Goal: Task Accomplishment & Management: Use online tool/utility

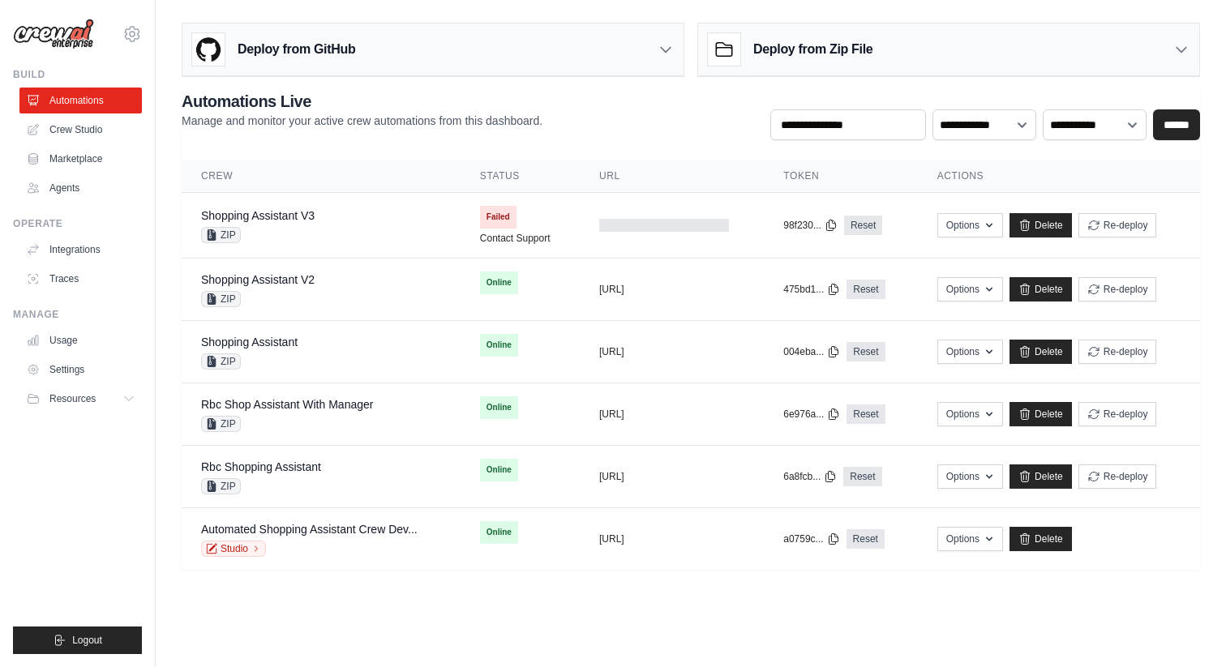
click at [841, 48] on h3 "Deploy from Zip File" at bounding box center [812, 49] width 119 height 19
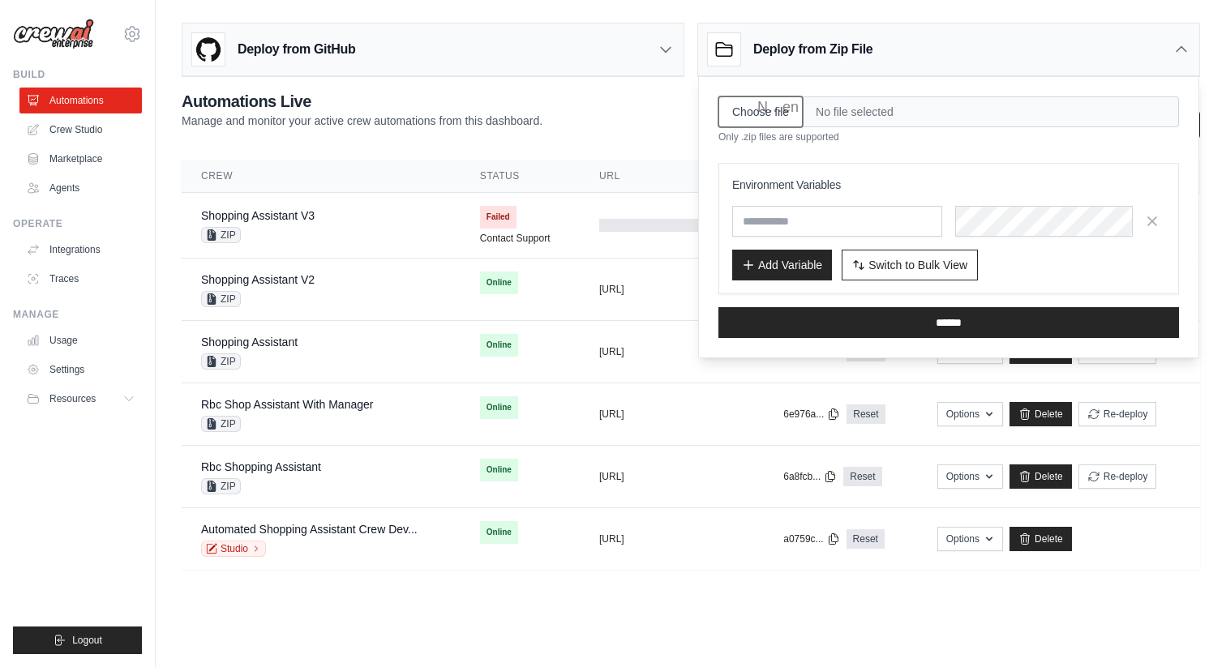
click at [782, 113] on input "Choose file" at bounding box center [760, 111] width 84 height 31
type input "**********"
click at [893, 258] on span "Switch to Bulk View" at bounding box center [917, 264] width 99 height 16
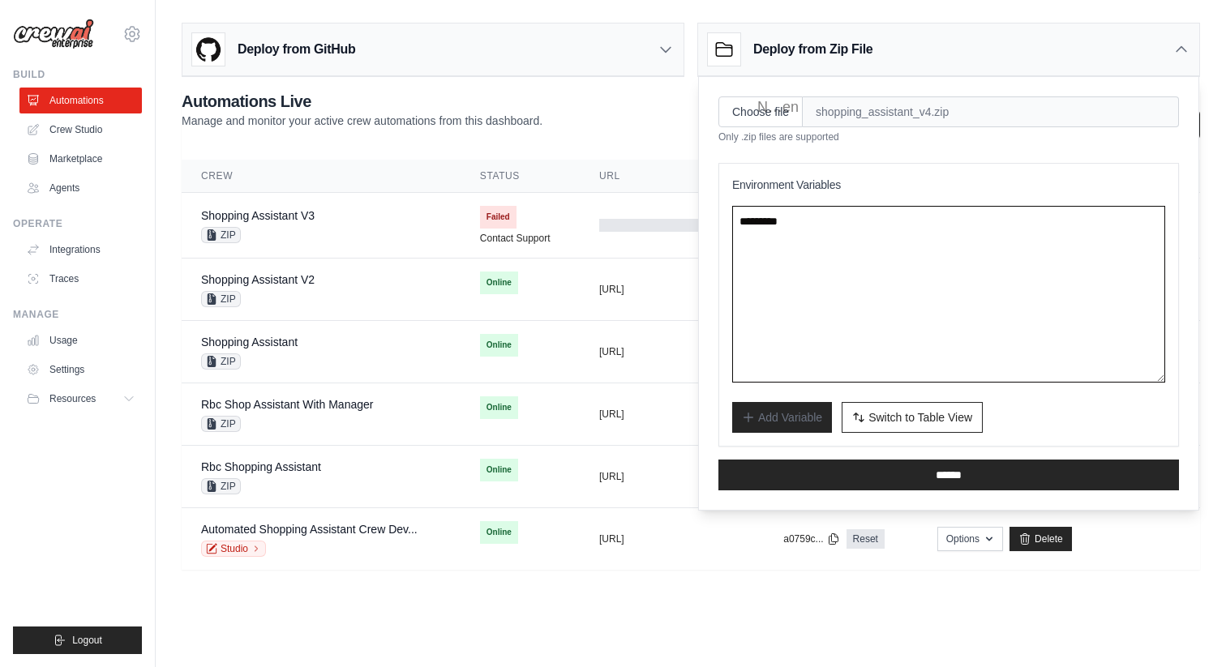
click at [808, 245] on textarea at bounding box center [948, 294] width 433 height 177
paste textarea "**********"
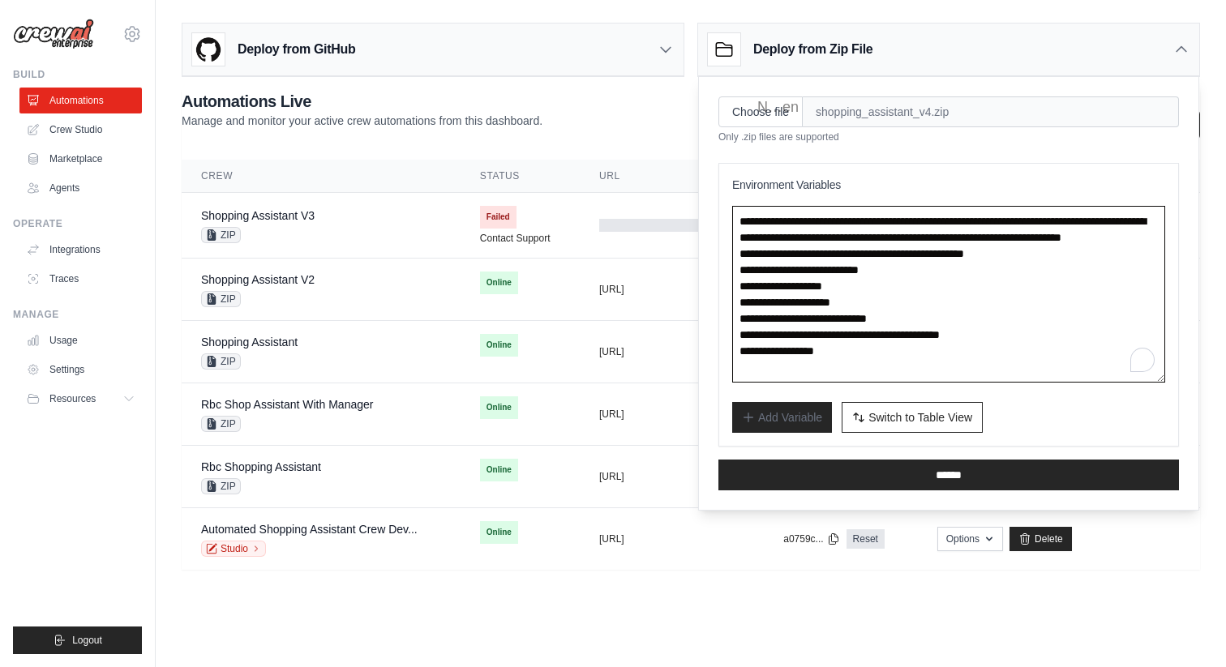
scroll to position [8, 0]
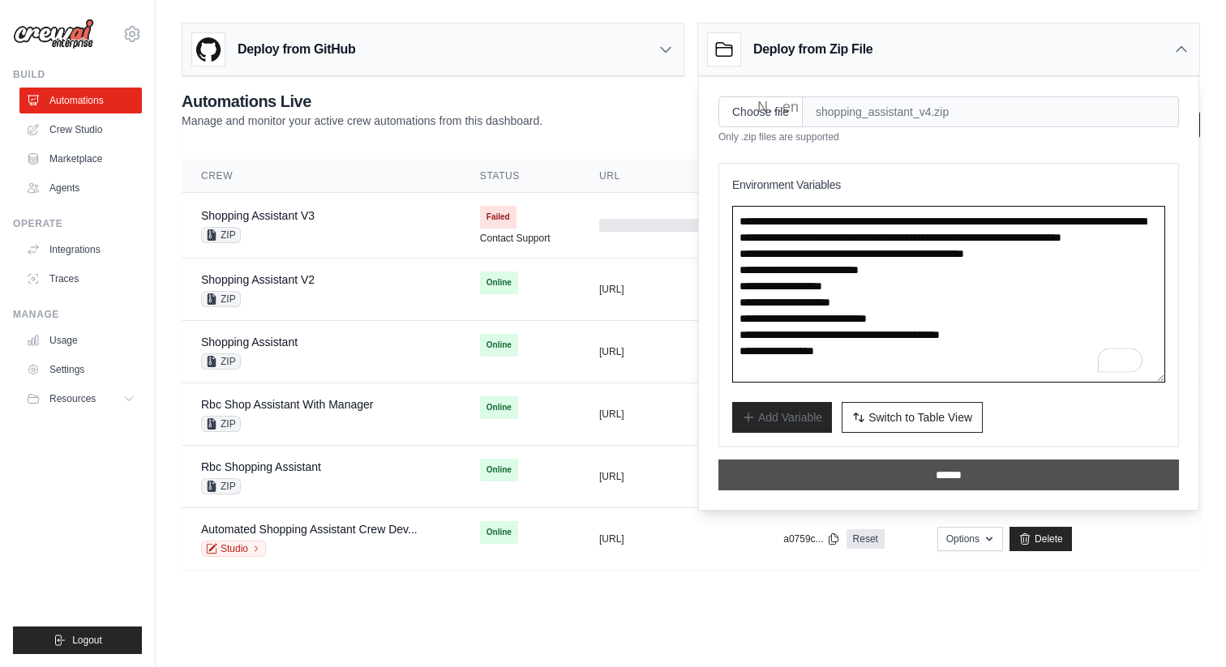
type textarea "**********"
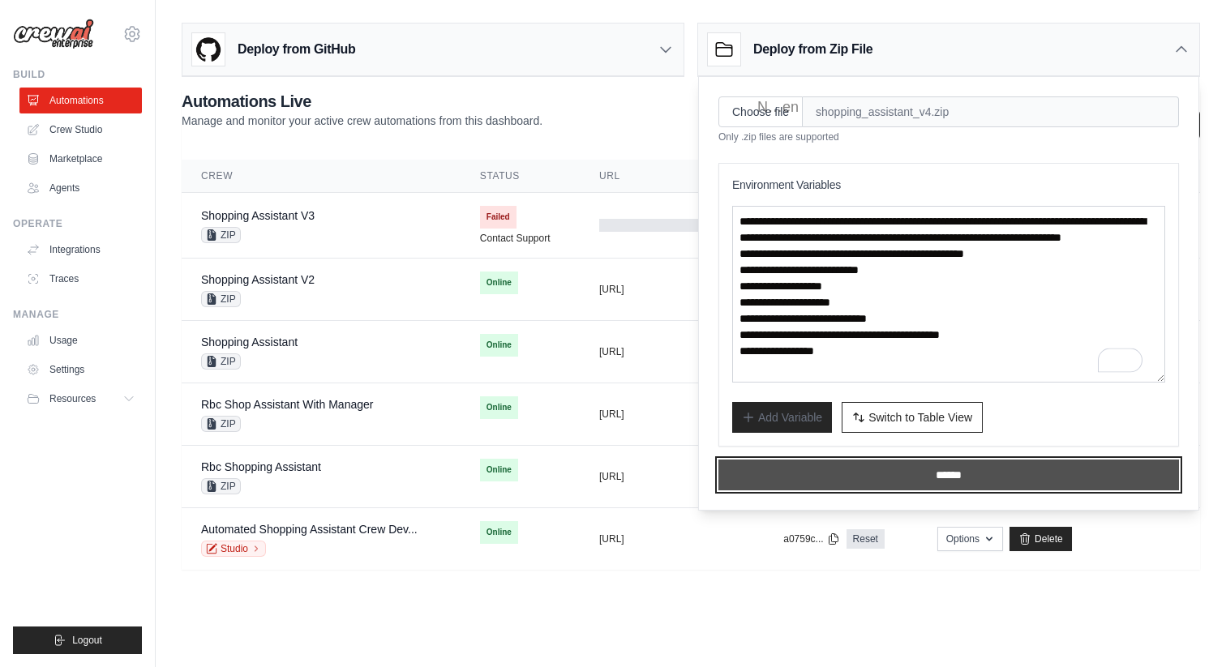
click at [867, 465] on input "******" at bounding box center [948, 475] width 460 height 31
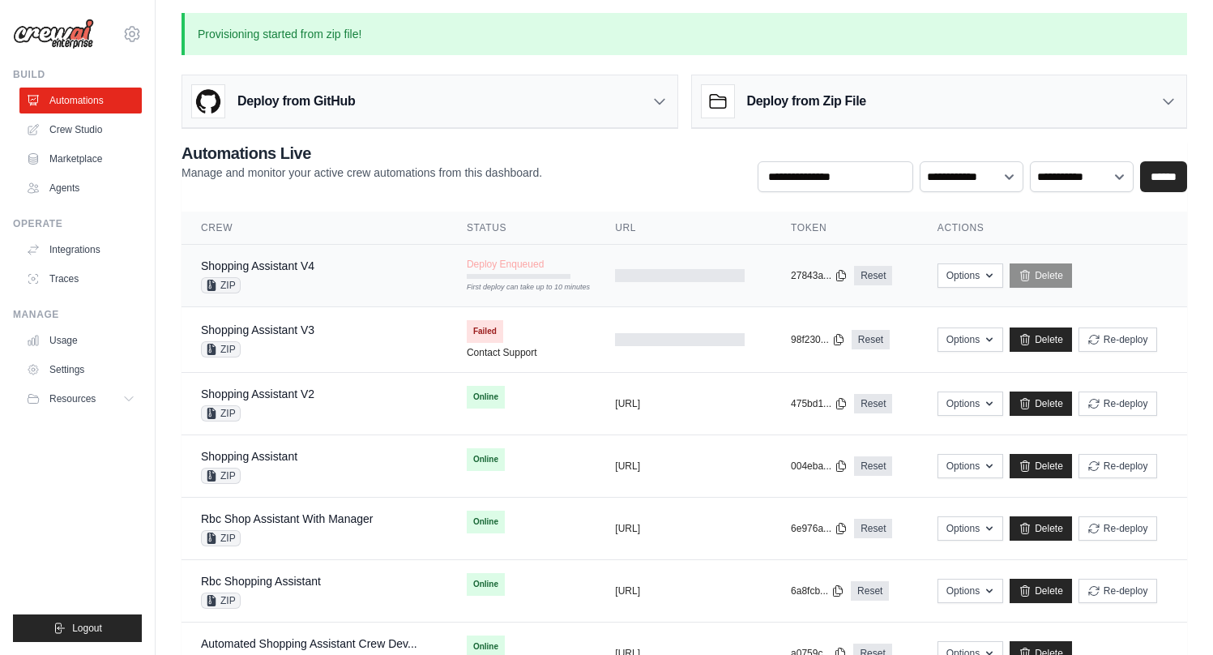
scroll to position [0, 0]
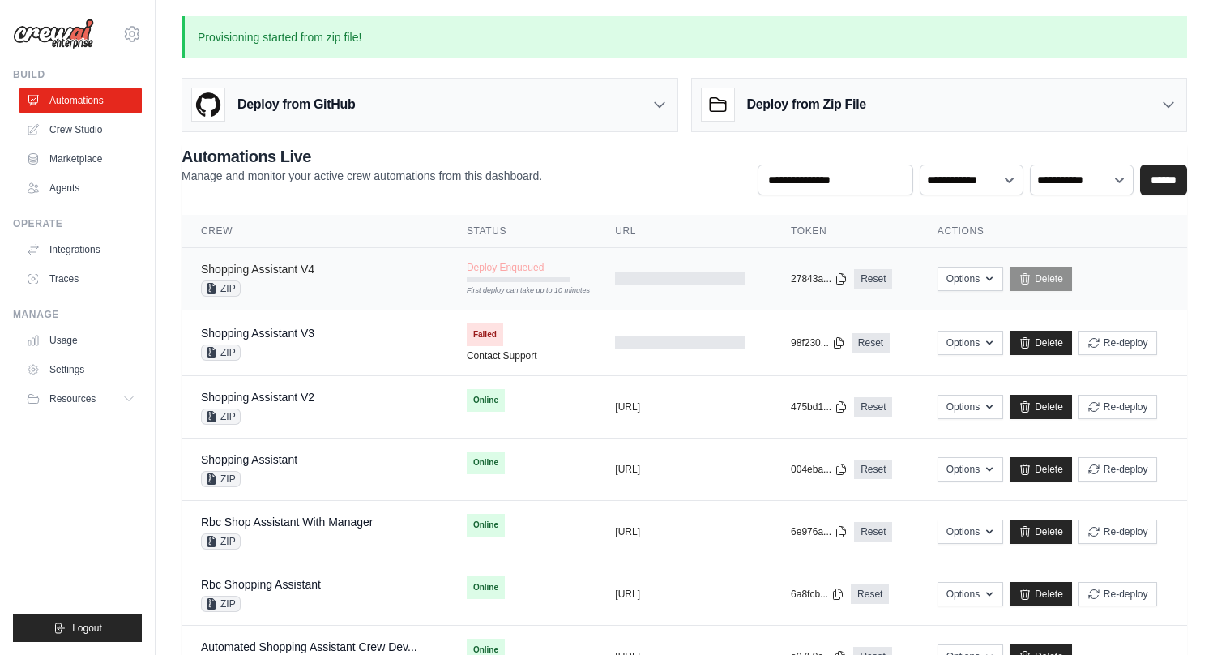
click at [272, 271] on link "Shopping Assistant V4" at bounding box center [257, 269] width 113 height 13
click at [406, 279] on div "Shopping Assistant V4 ZIP" at bounding box center [313, 279] width 225 height 36
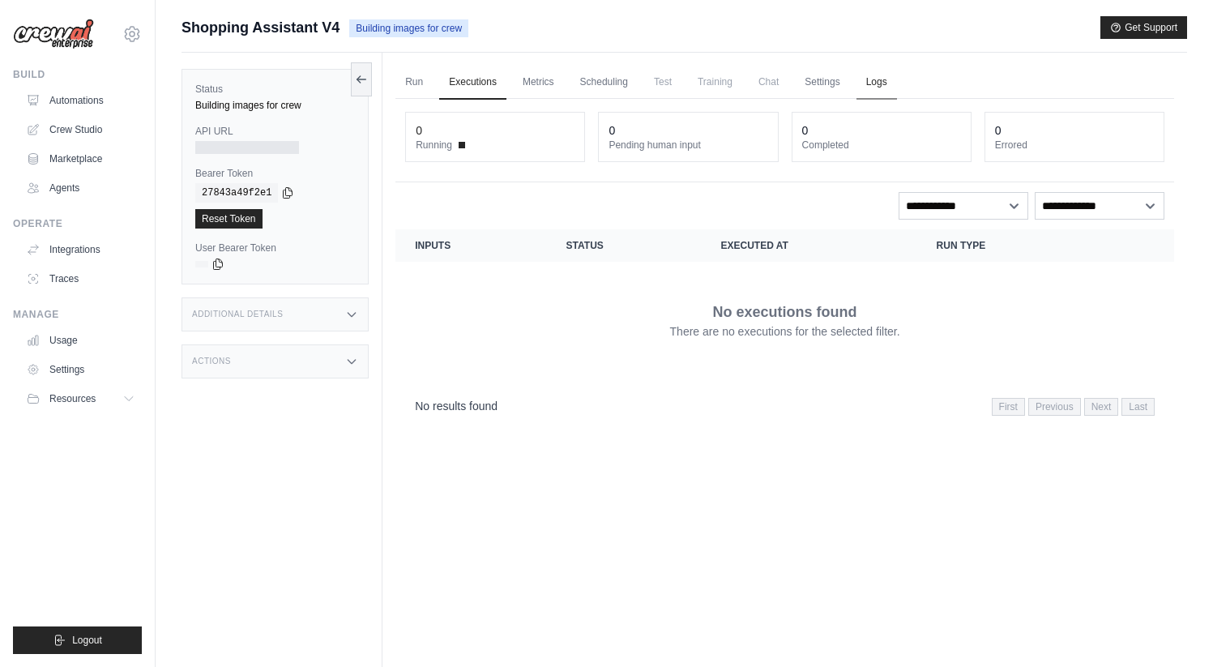
click at [897, 79] on link "Logs" at bounding box center [877, 83] width 41 height 34
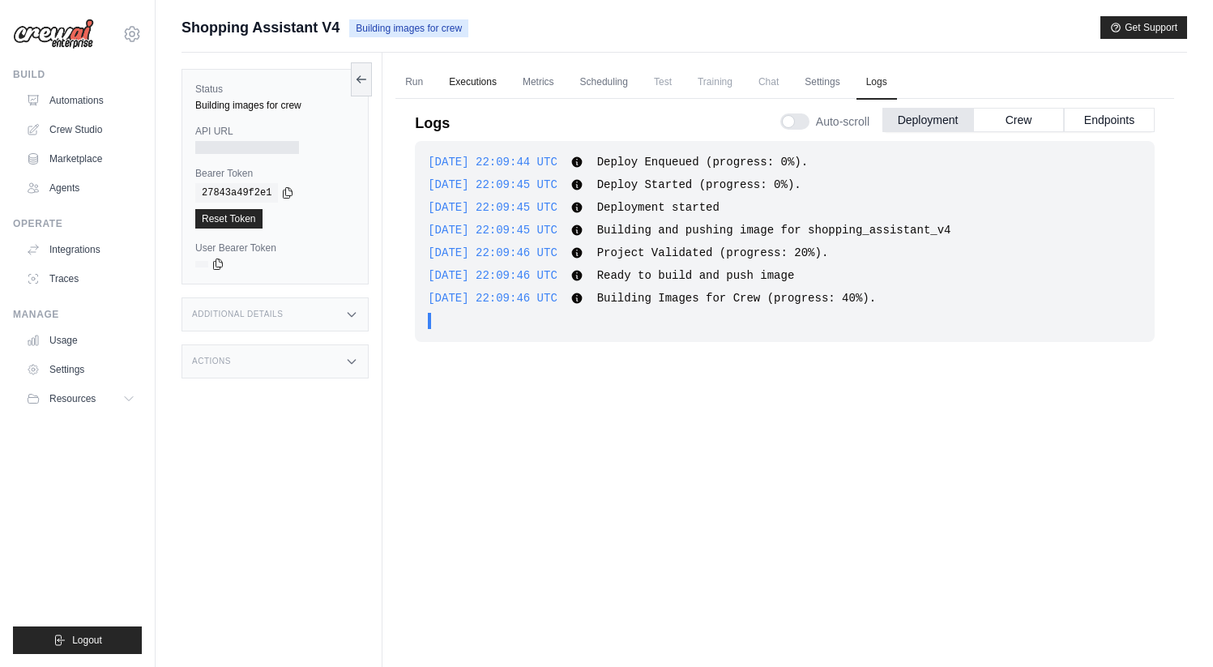
click at [481, 81] on link "Executions" at bounding box center [472, 83] width 67 height 34
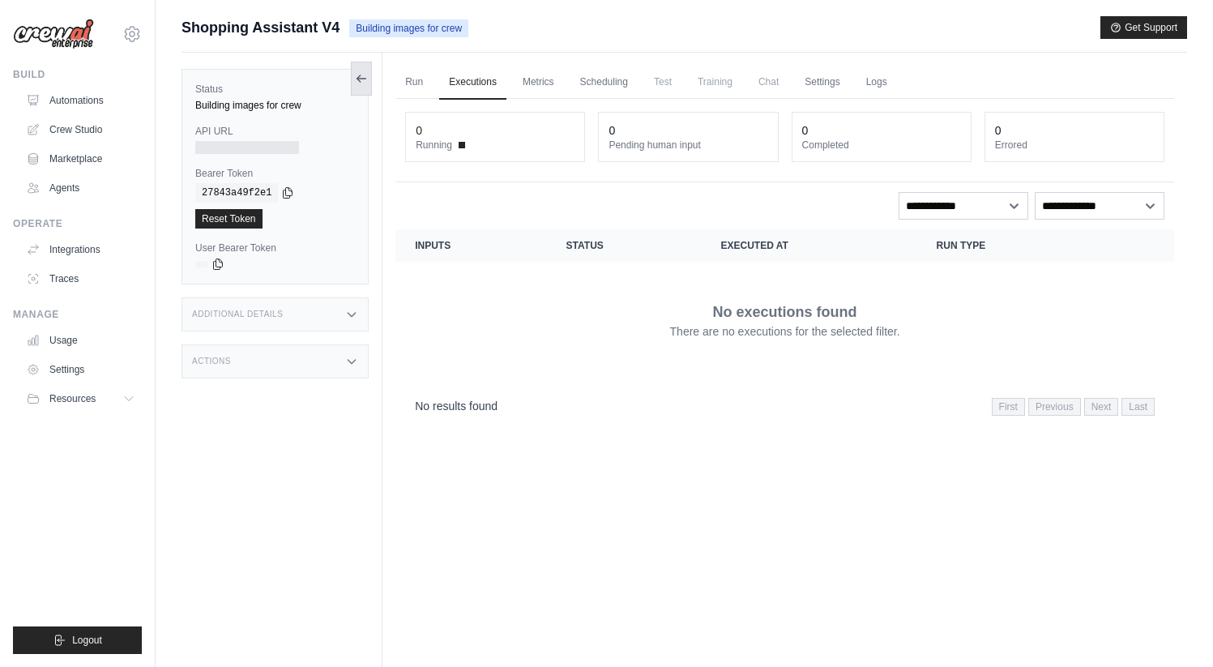
click at [351, 66] on button at bounding box center [361, 79] width 21 height 34
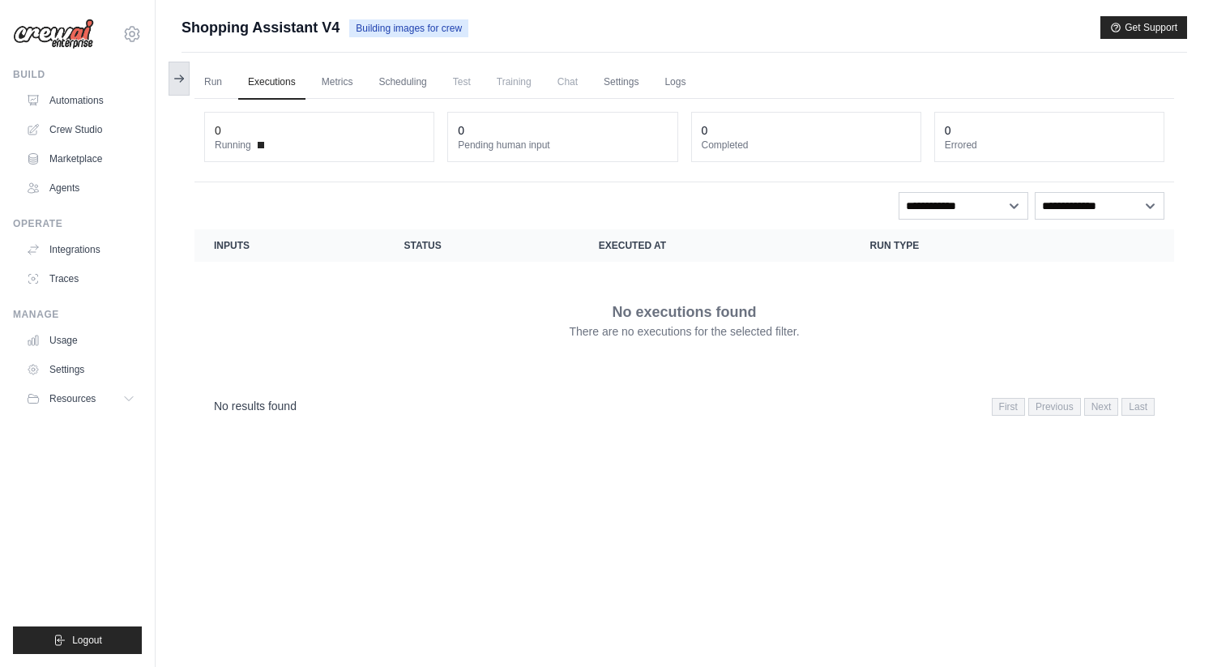
click at [174, 75] on icon at bounding box center [179, 78] width 13 height 13
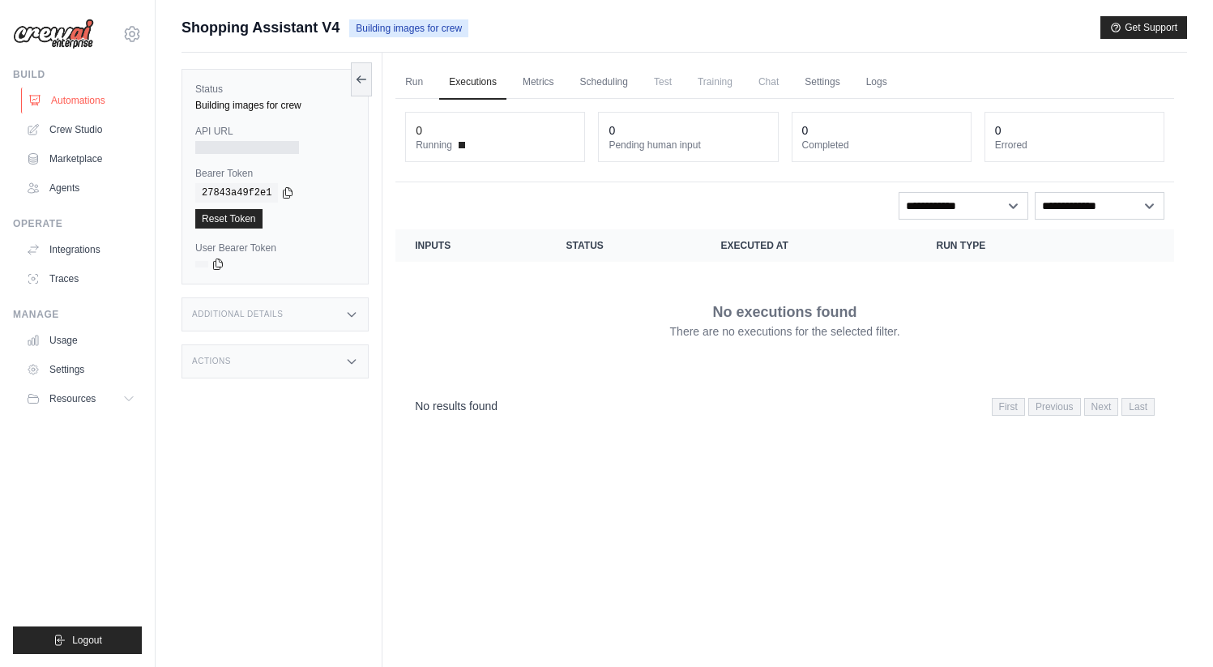
click at [64, 98] on link "Automations" at bounding box center [82, 101] width 122 height 26
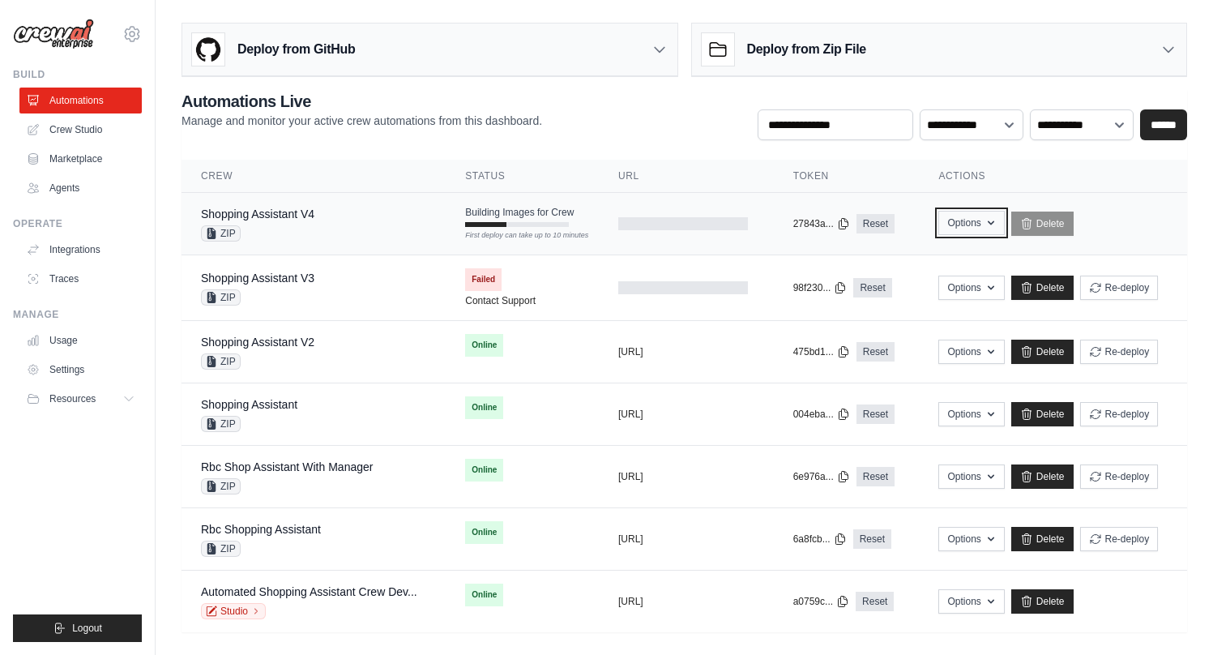
click at [999, 225] on button "Options" at bounding box center [972, 223] width 66 height 24
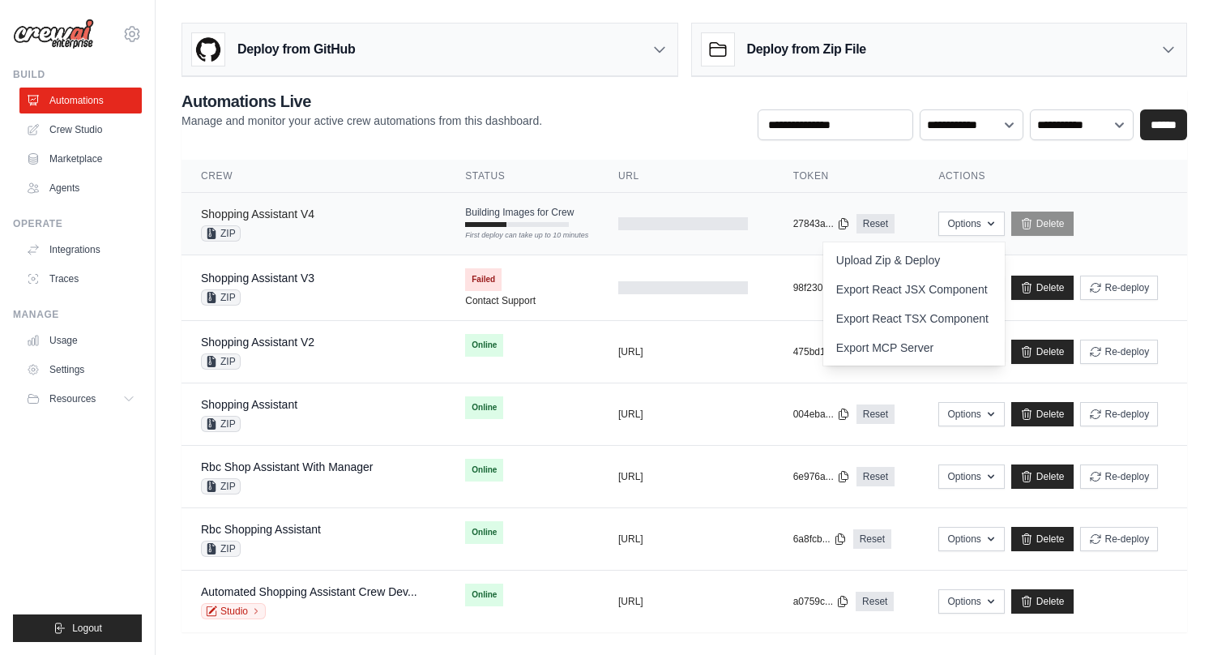
click at [305, 219] on link "Shopping Assistant V4" at bounding box center [257, 213] width 113 height 13
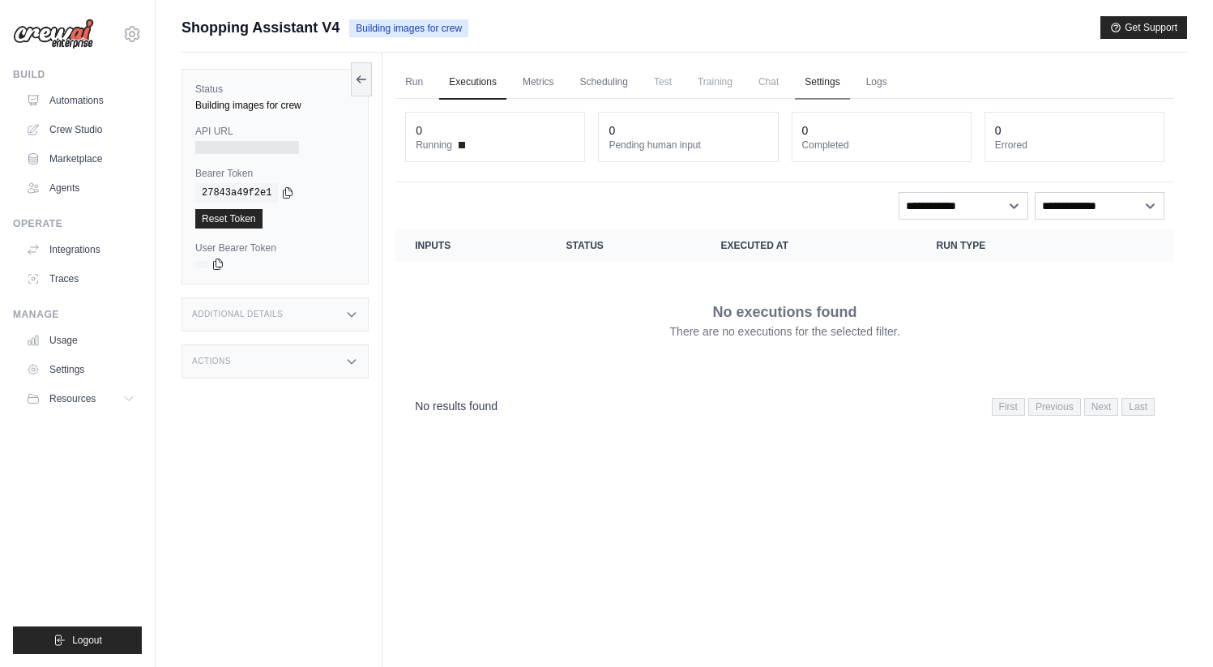
click at [829, 82] on link "Settings" at bounding box center [822, 83] width 54 height 34
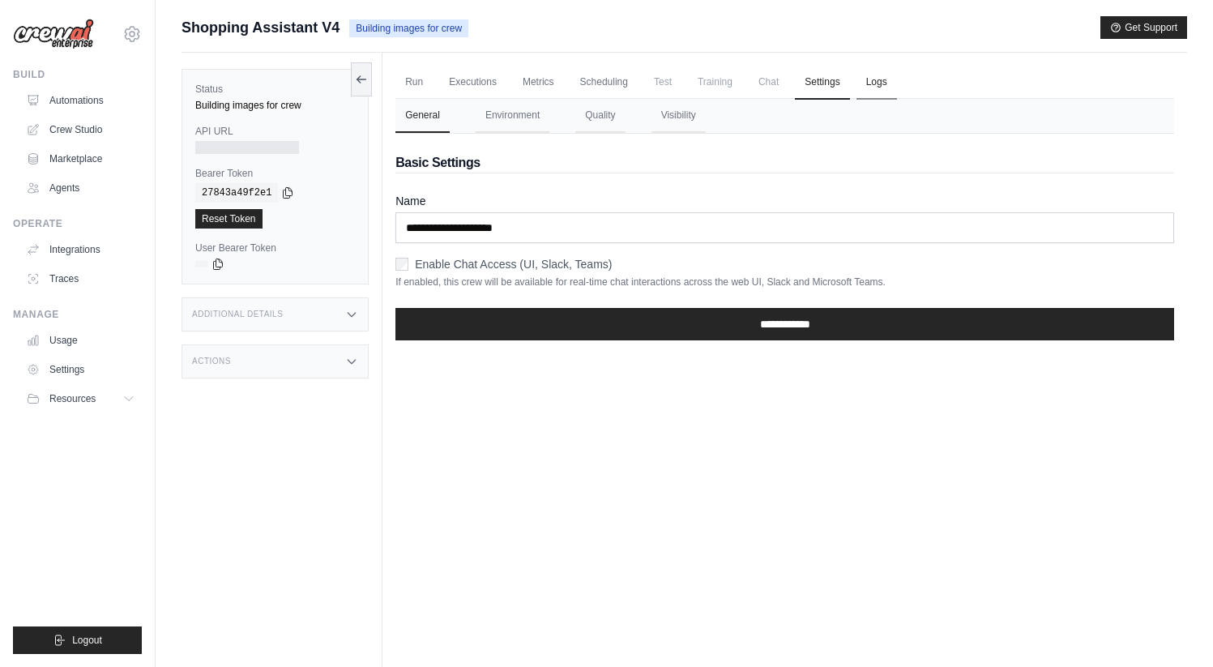
click at [897, 72] on link "Logs" at bounding box center [877, 83] width 41 height 34
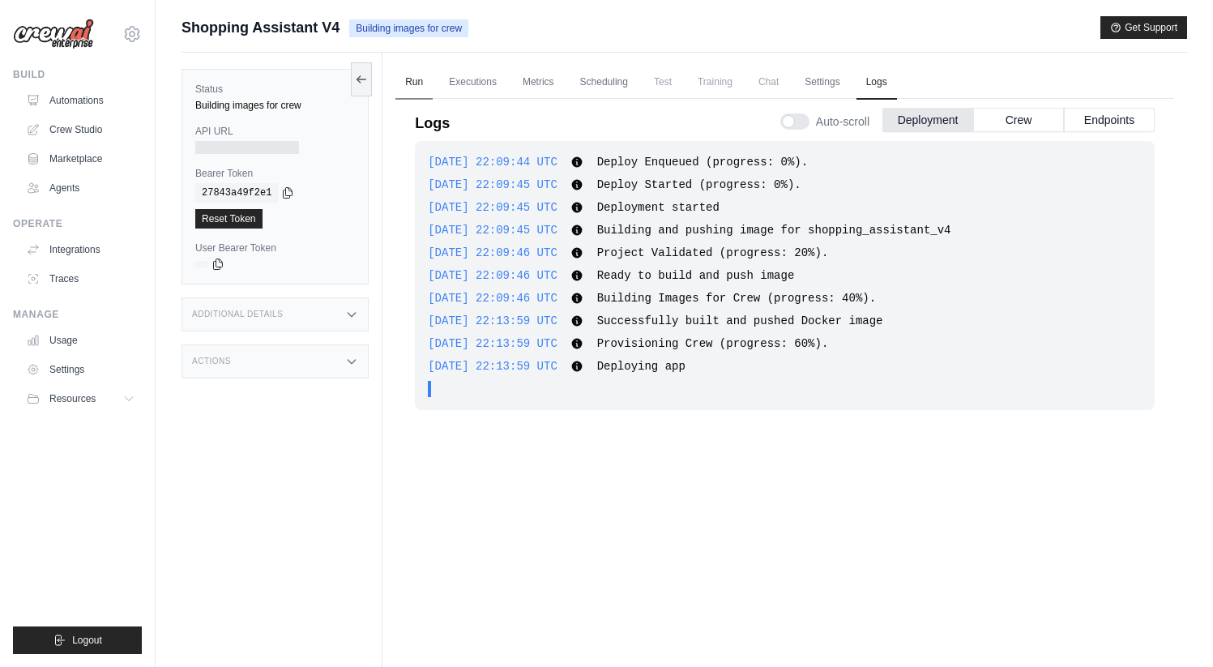
click at [413, 79] on link "Run" at bounding box center [414, 83] width 37 height 34
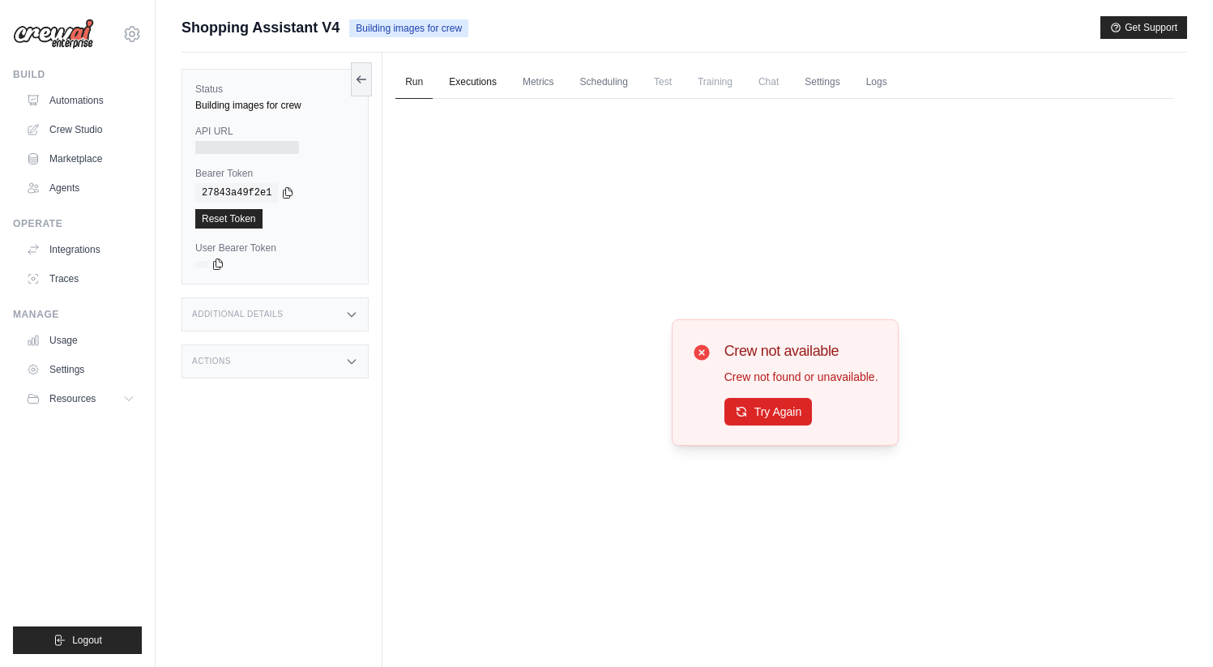
click at [493, 88] on link "Executions" at bounding box center [472, 83] width 67 height 34
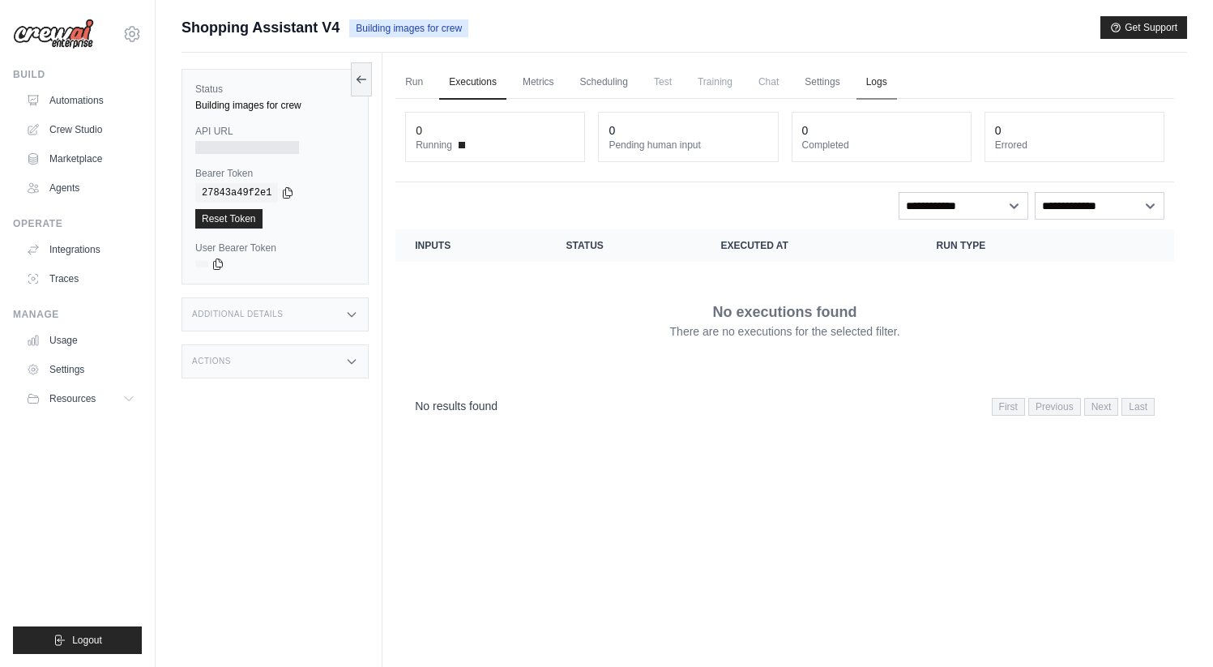
click at [897, 82] on link "Logs" at bounding box center [877, 83] width 41 height 34
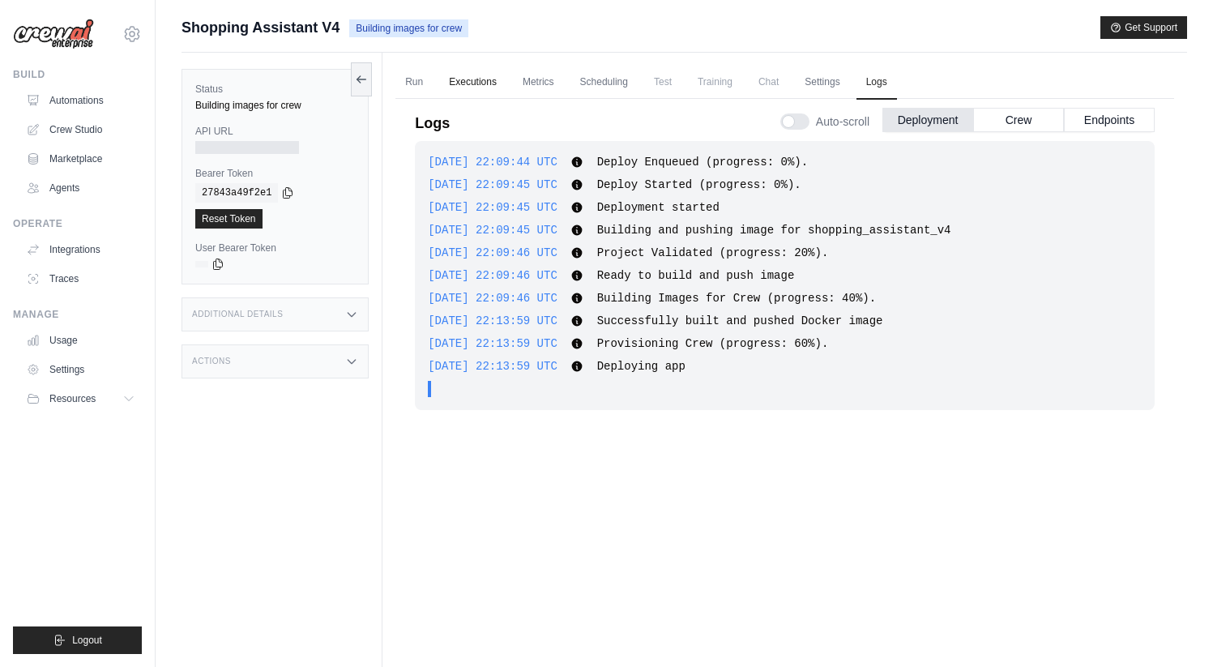
click at [477, 75] on link "Executions" at bounding box center [472, 83] width 67 height 34
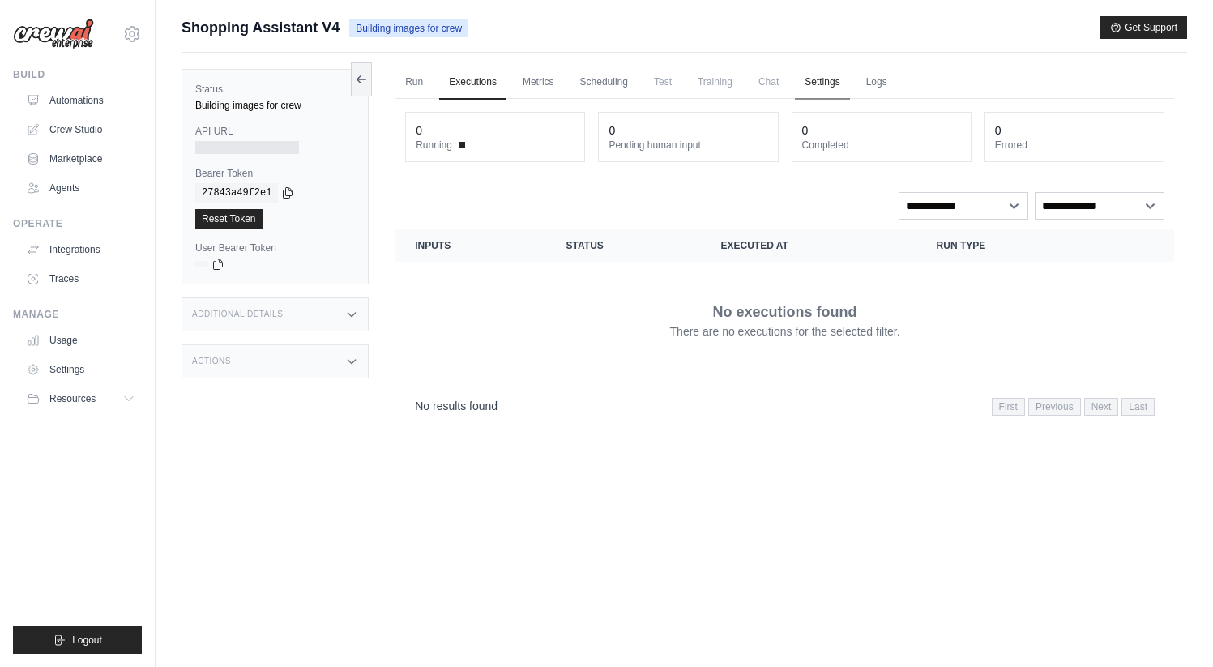
click at [849, 83] on link "Settings" at bounding box center [822, 83] width 54 height 34
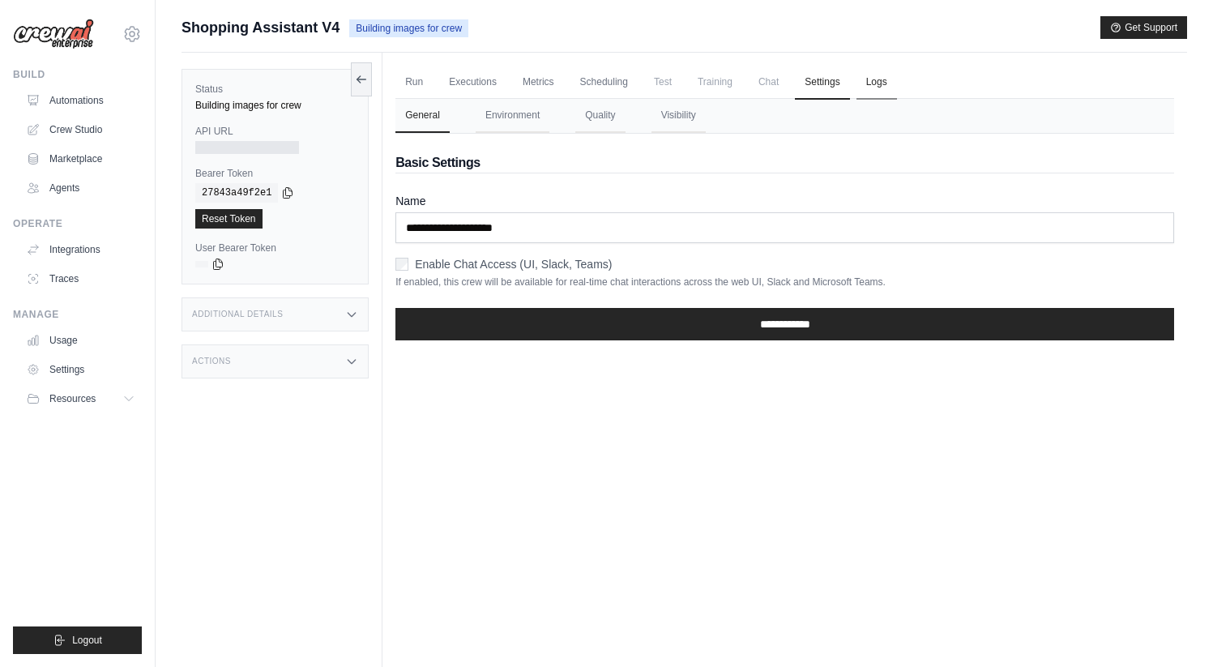
click at [897, 78] on link "Logs" at bounding box center [877, 83] width 41 height 34
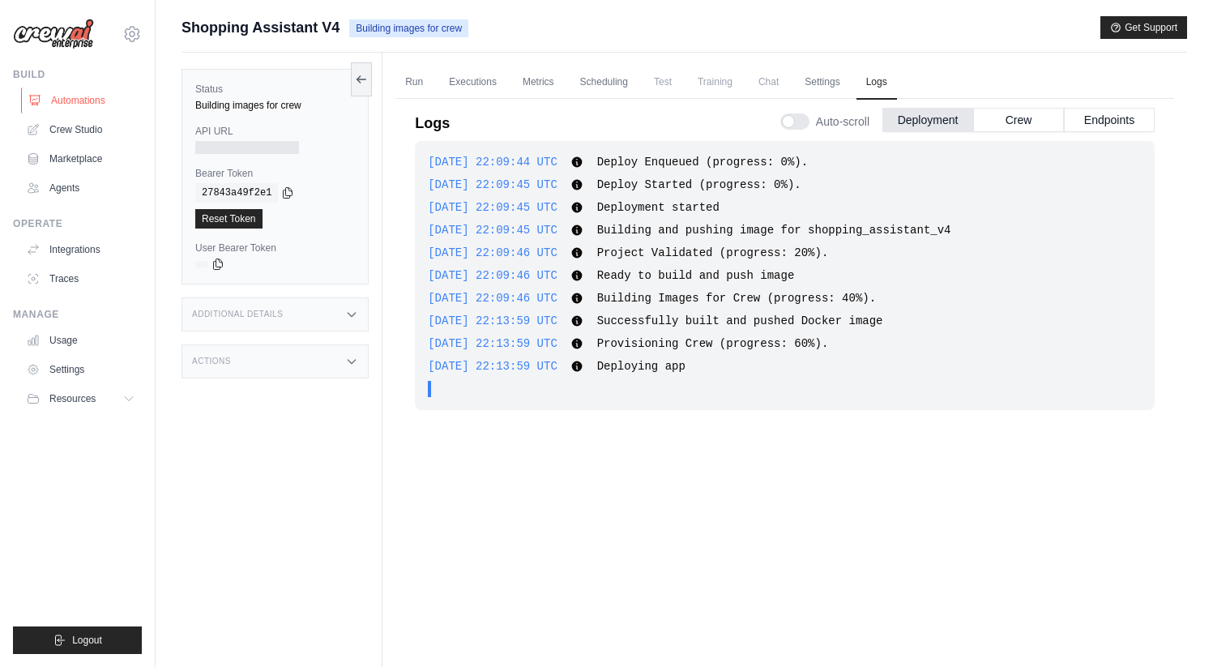
click at [91, 92] on link "Automations" at bounding box center [82, 101] width 122 height 26
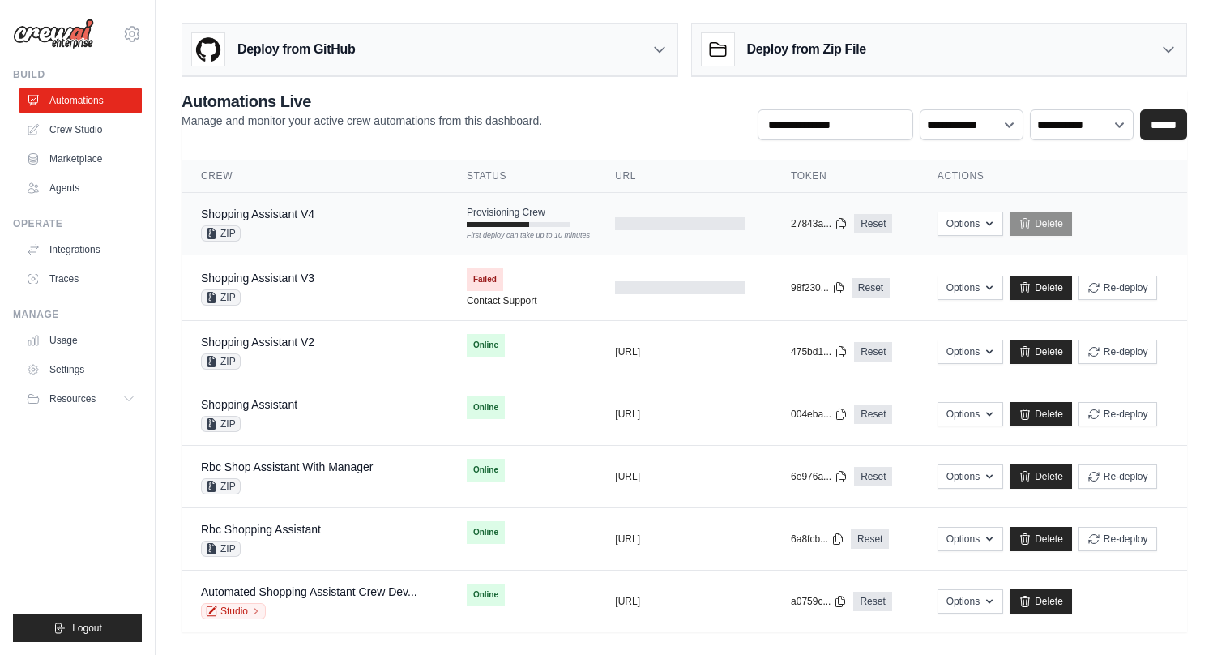
click at [314, 229] on div "ZIP" at bounding box center [257, 233] width 113 height 16
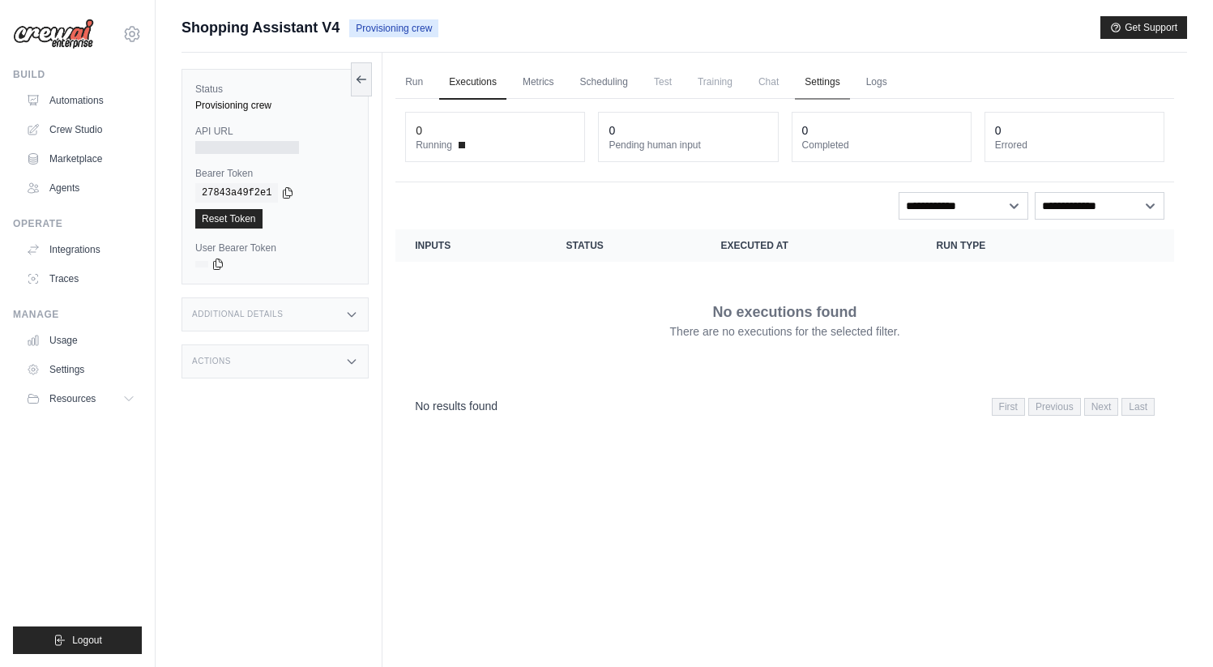
click at [849, 79] on link "Settings" at bounding box center [822, 83] width 54 height 34
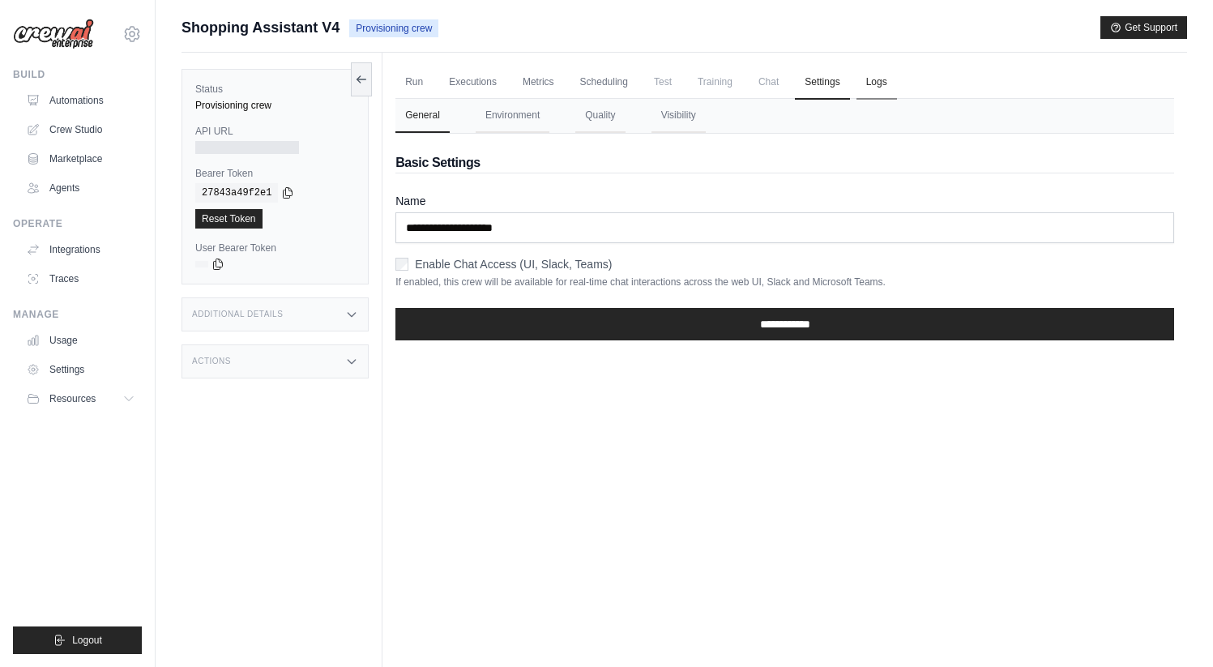
click at [897, 81] on link "Logs" at bounding box center [877, 83] width 41 height 34
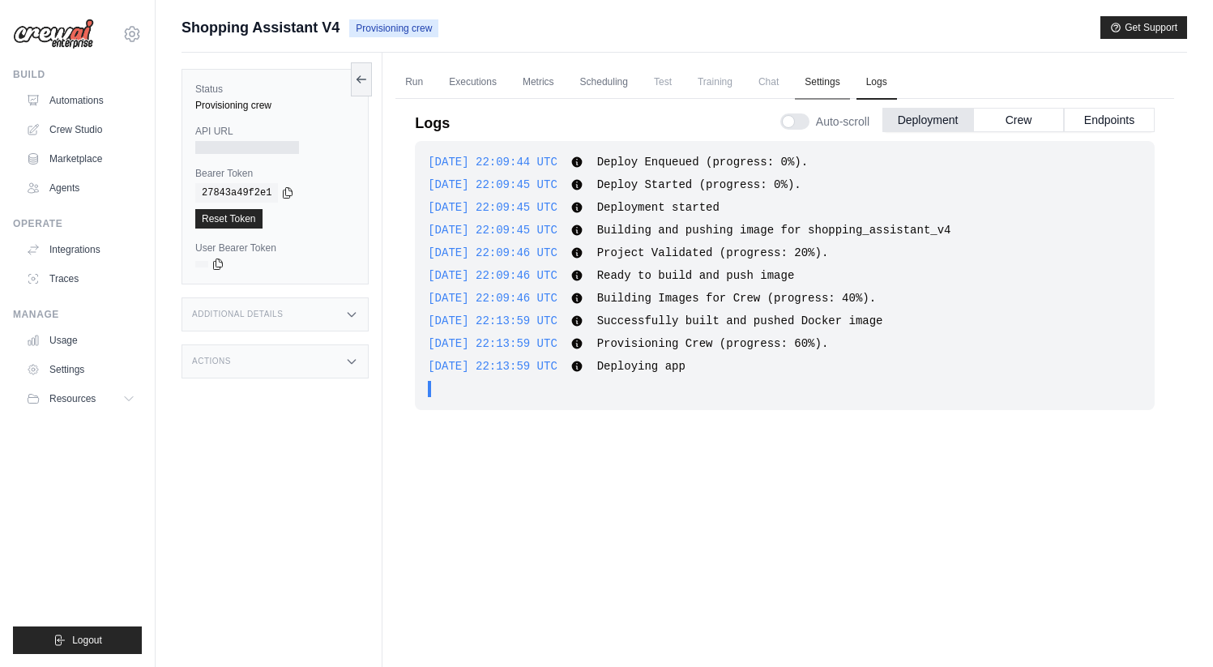
click at [848, 77] on link "Settings" at bounding box center [822, 83] width 54 height 34
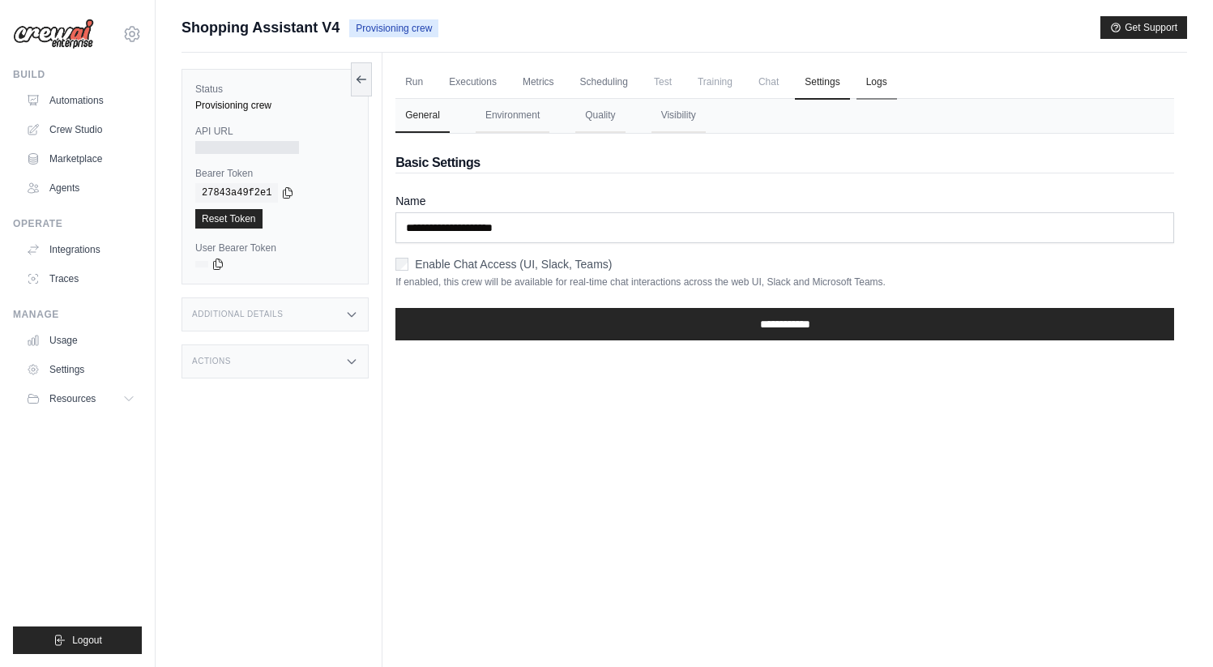
click at [895, 79] on link "Logs" at bounding box center [877, 83] width 41 height 34
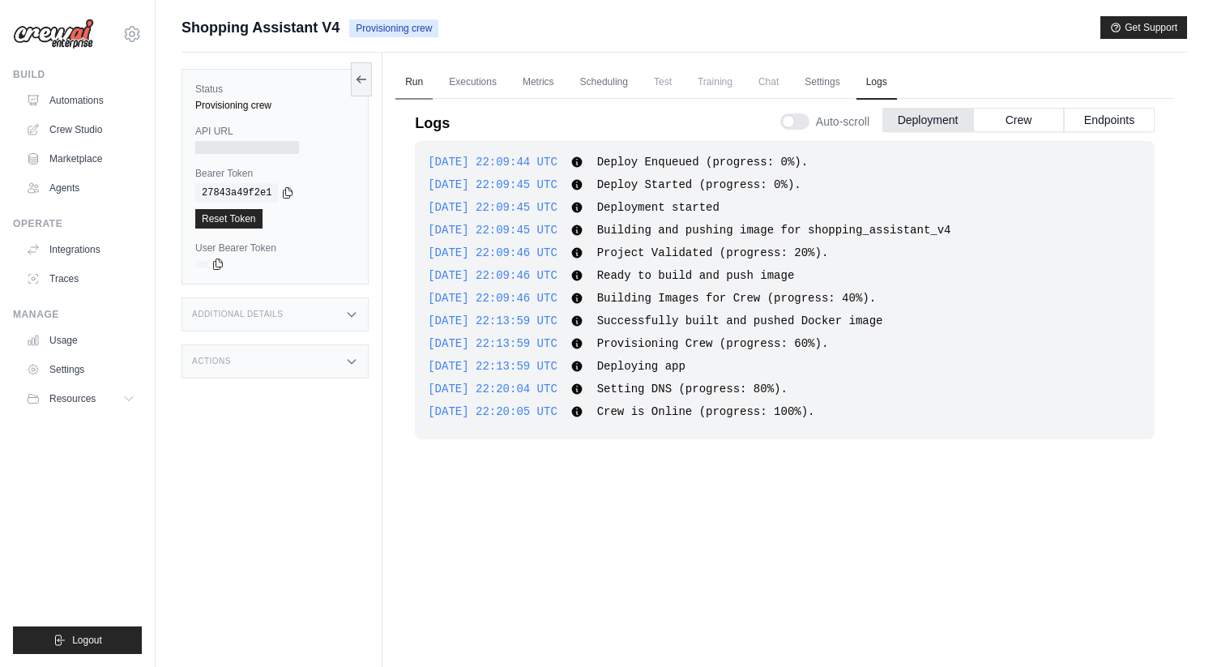
click at [423, 79] on link "Run" at bounding box center [414, 83] width 37 height 34
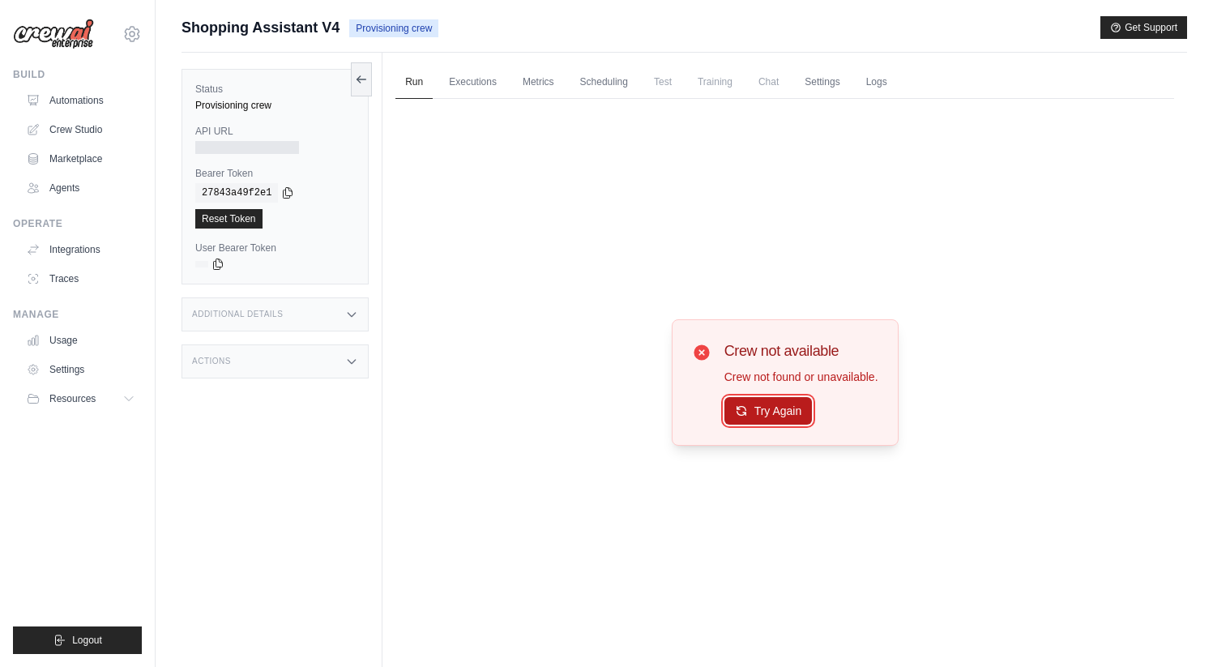
click at [761, 410] on button "Try Again" at bounding box center [769, 411] width 88 height 28
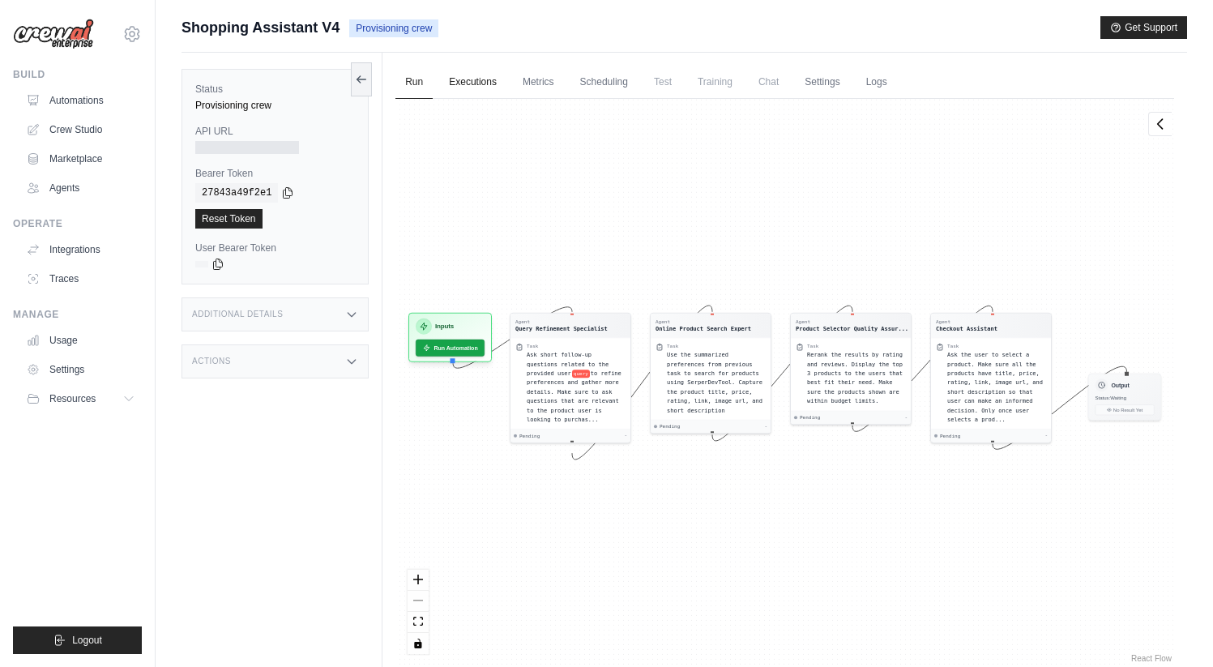
click at [484, 95] on link "Executions" at bounding box center [472, 83] width 67 height 34
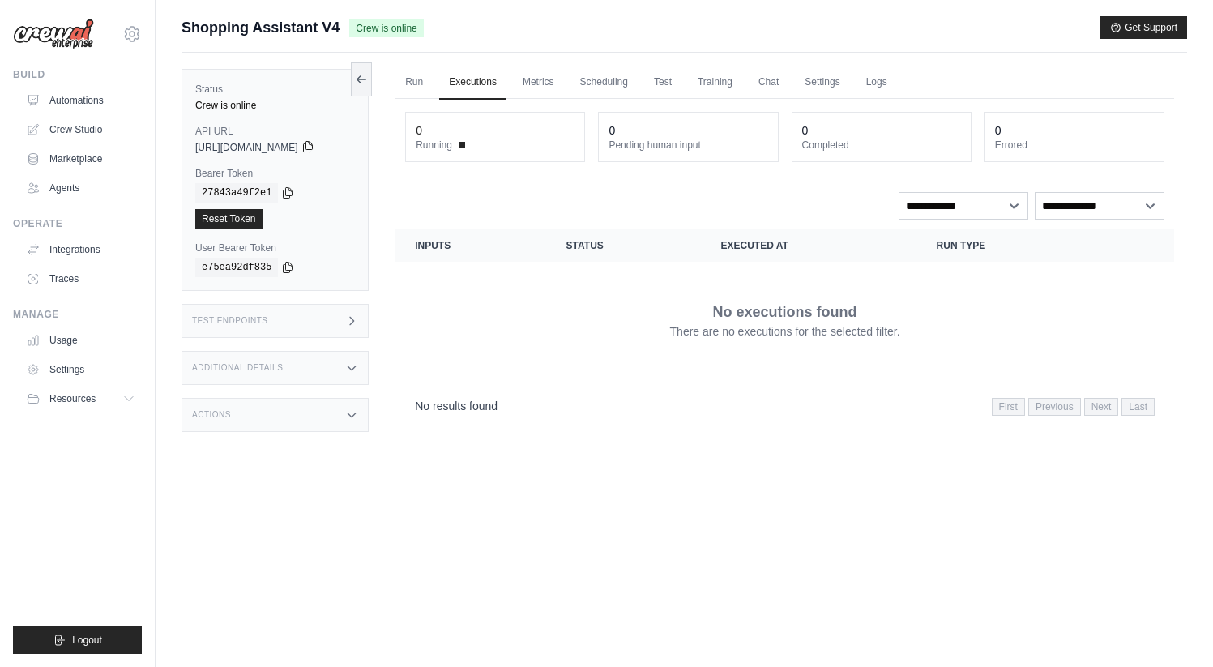
click at [314, 143] on icon at bounding box center [308, 146] width 13 height 13
click at [285, 191] on icon at bounding box center [287, 192] width 13 height 13
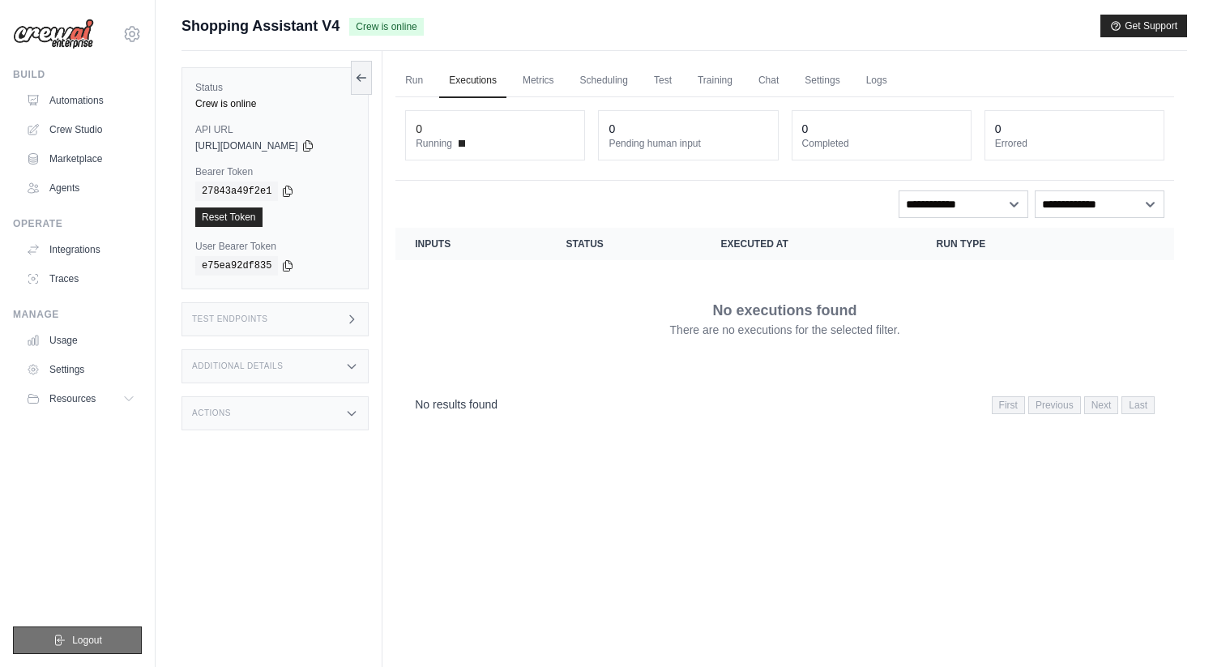
scroll to position [3, 0]
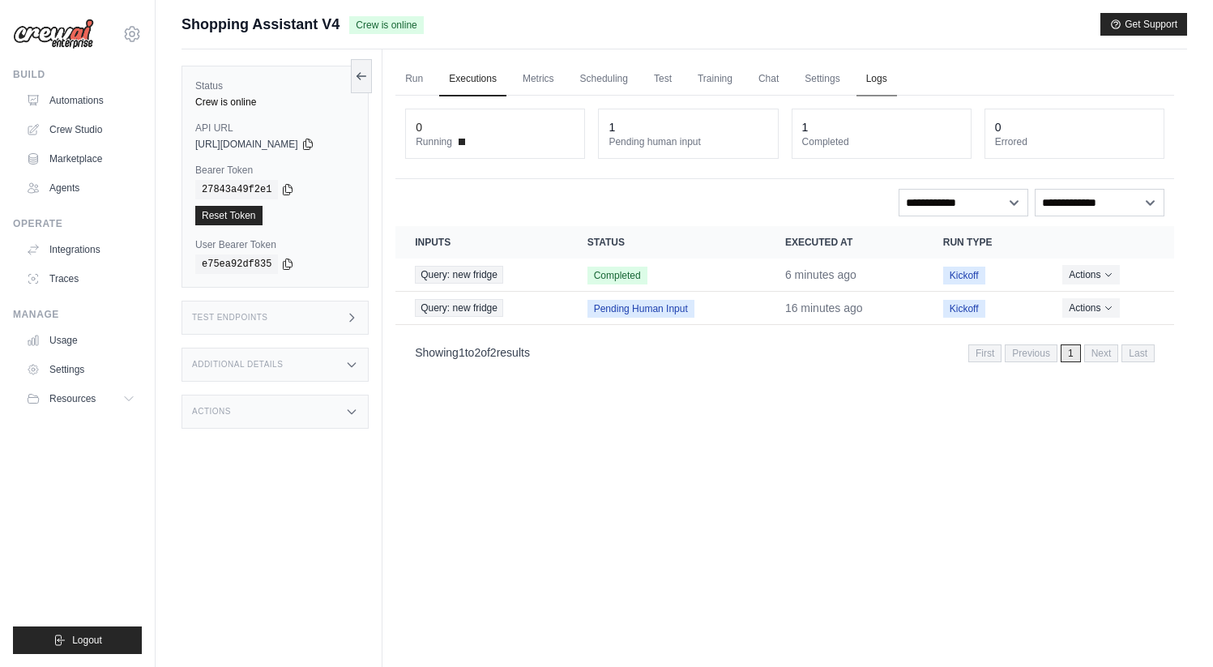
click at [897, 75] on link "Logs" at bounding box center [877, 79] width 41 height 34
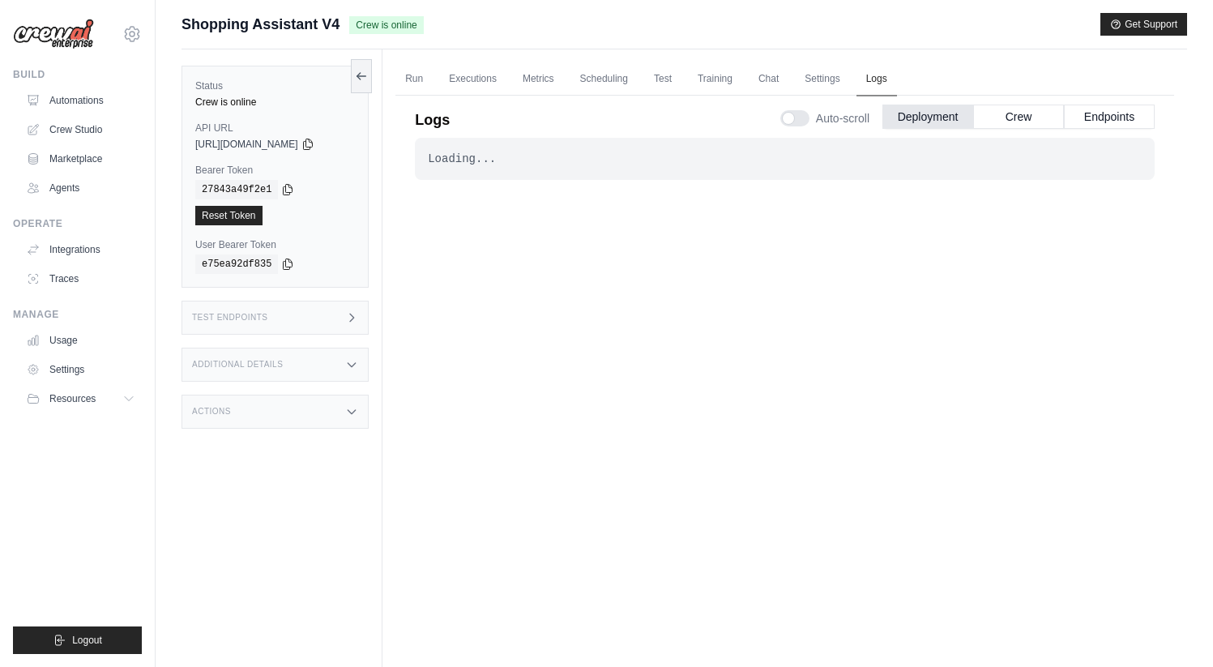
click at [897, 75] on link "Logs" at bounding box center [877, 79] width 41 height 34
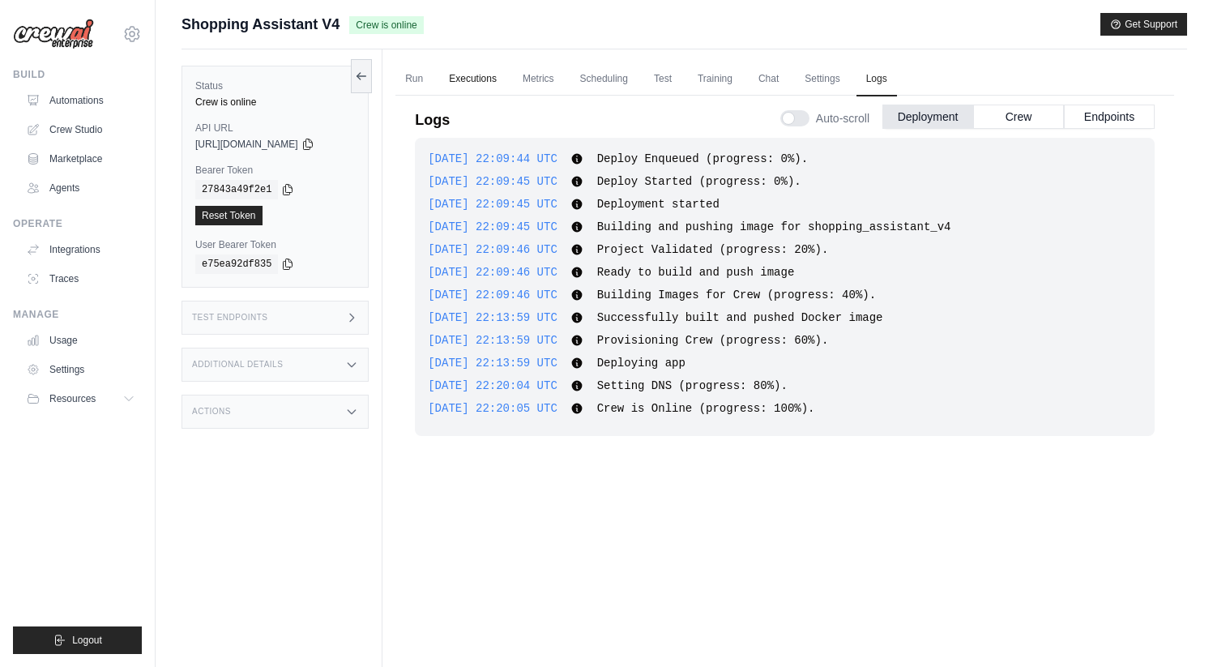
click at [455, 65] on link "Executions" at bounding box center [472, 79] width 67 height 34
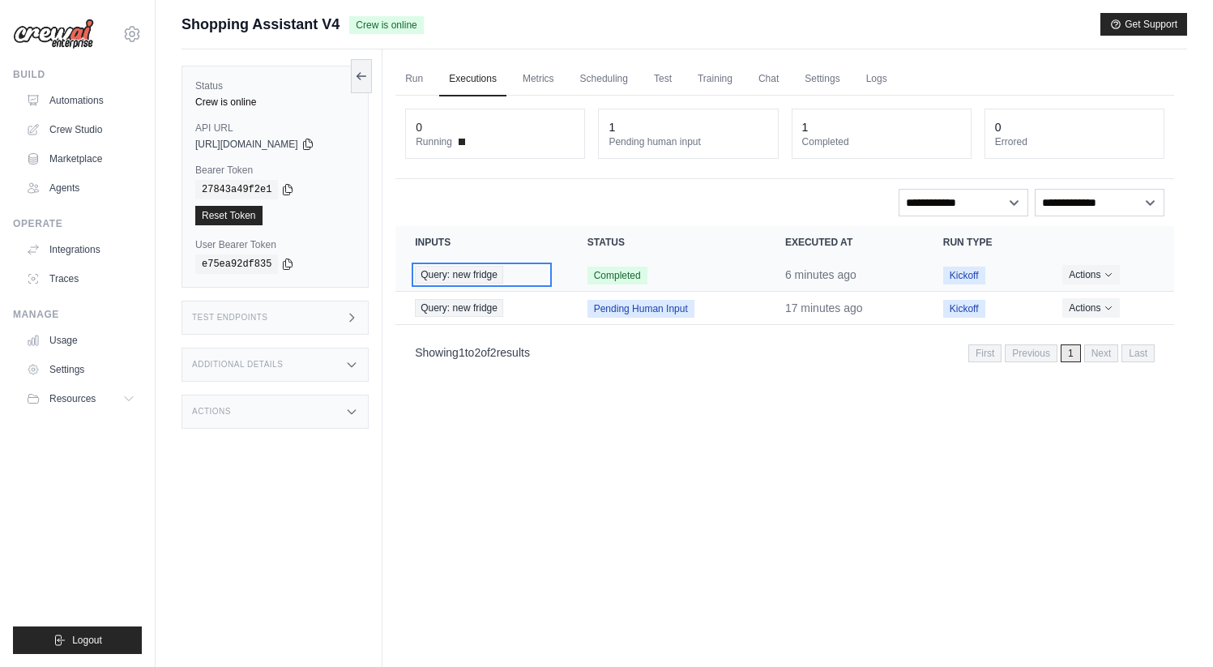
click at [487, 276] on span "Query: new fridge" at bounding box center [459, 275] width 88 height 18
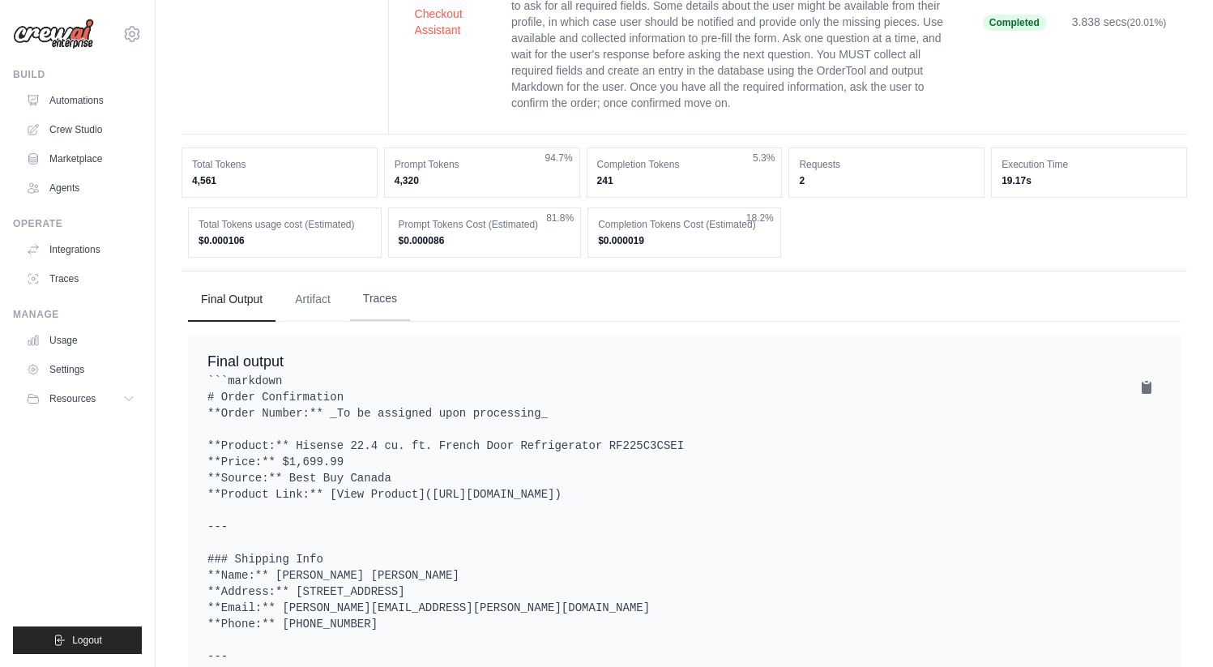
click at [387, 320] on button "Traces" at bounding box center [380, 299] width 60 height 44
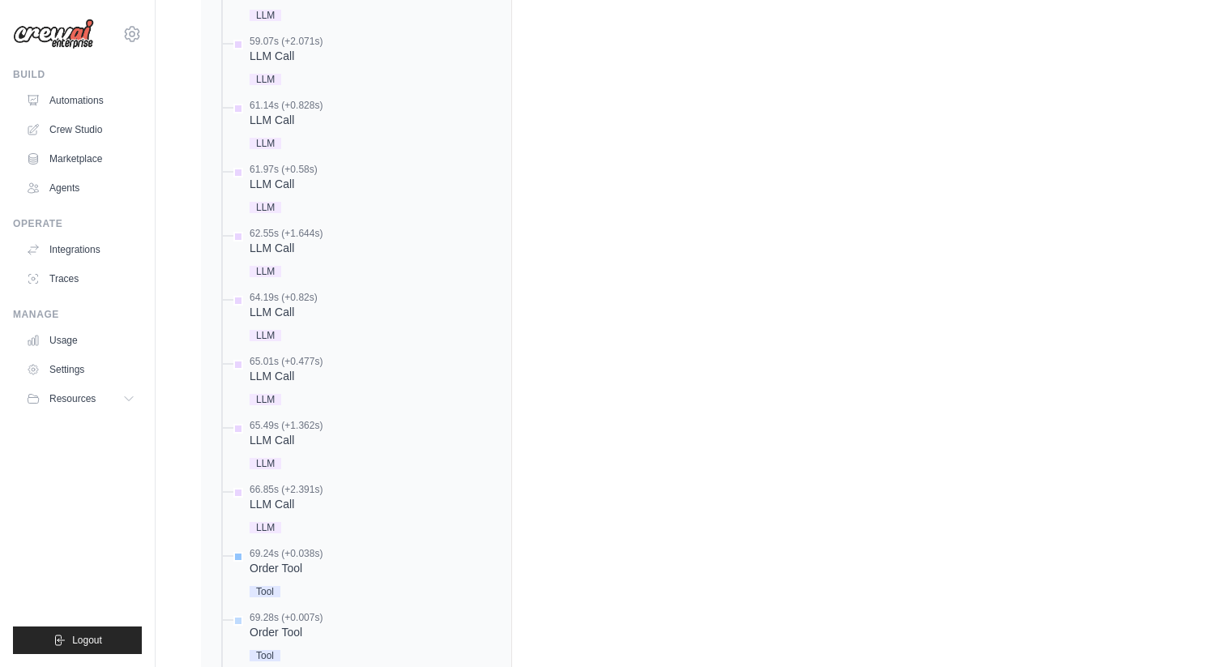
scroll to position [3142, 0]
click at [294, 572] on div "Order Tool" at bounding box center [286, 564] width 73 height 16
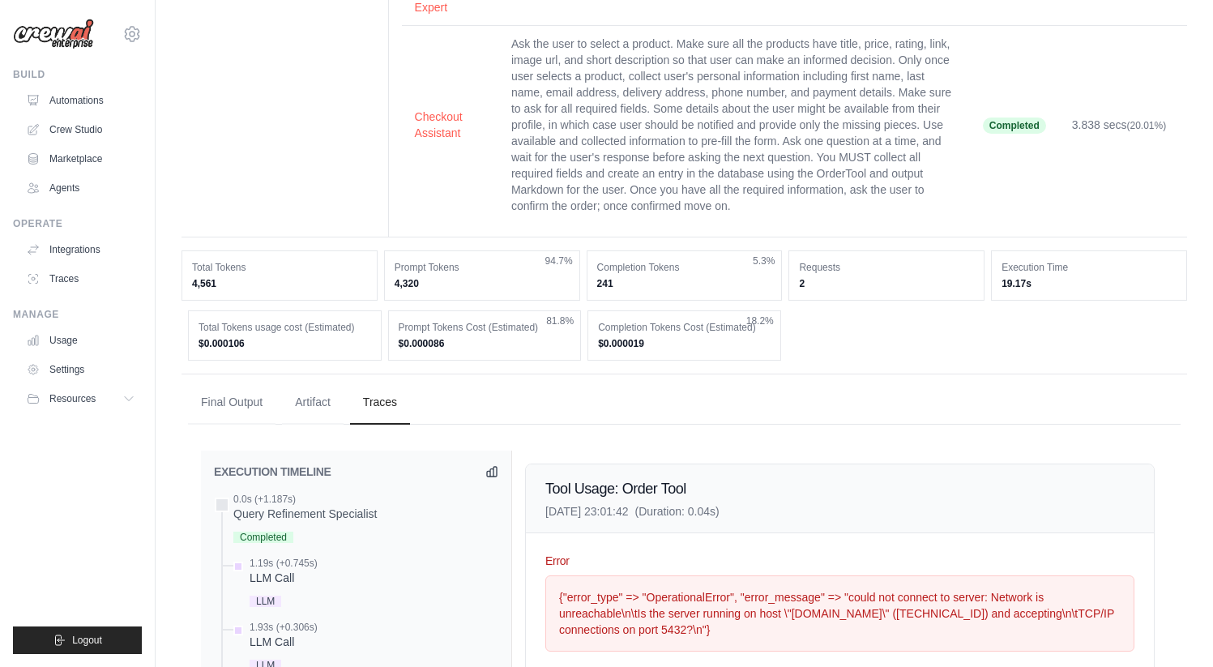
scroll to position [745, 0]
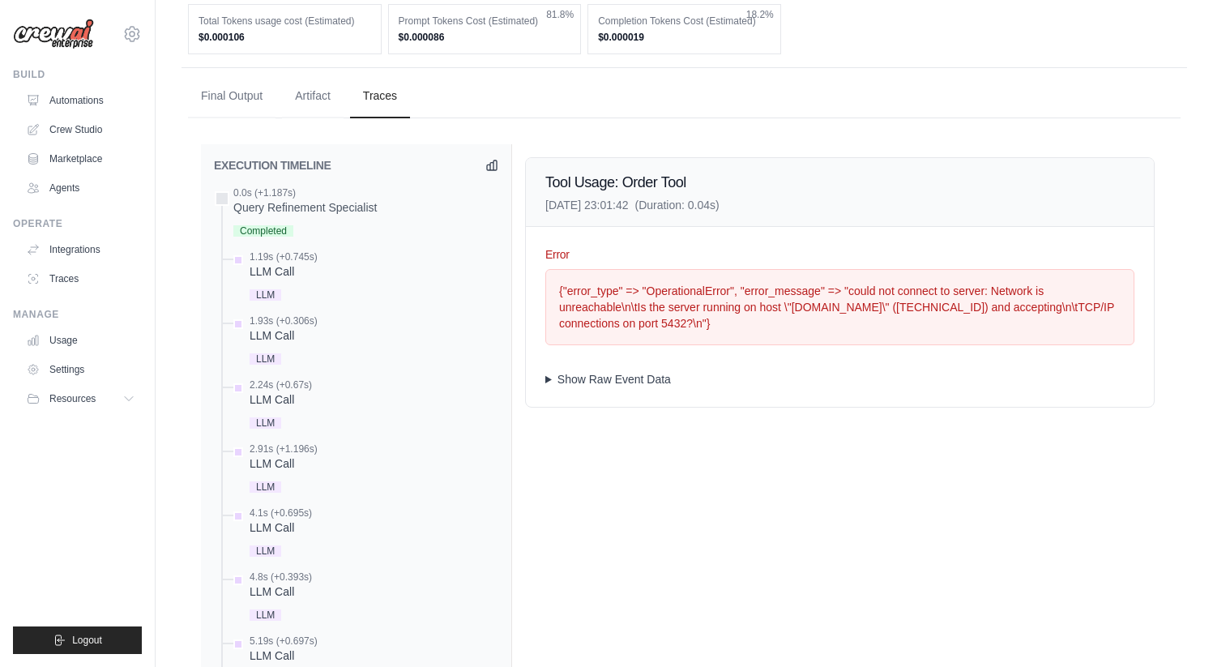
click at [588, 404] on div "Error {"error_type" => "OperationalError", "error_message" => "could not connec…" at bounding box center [840, 317] width 628 height 180
click at [593, 387] on summary "Show Raw Event Data" at bounding box center [839, 379] width 589 height 16
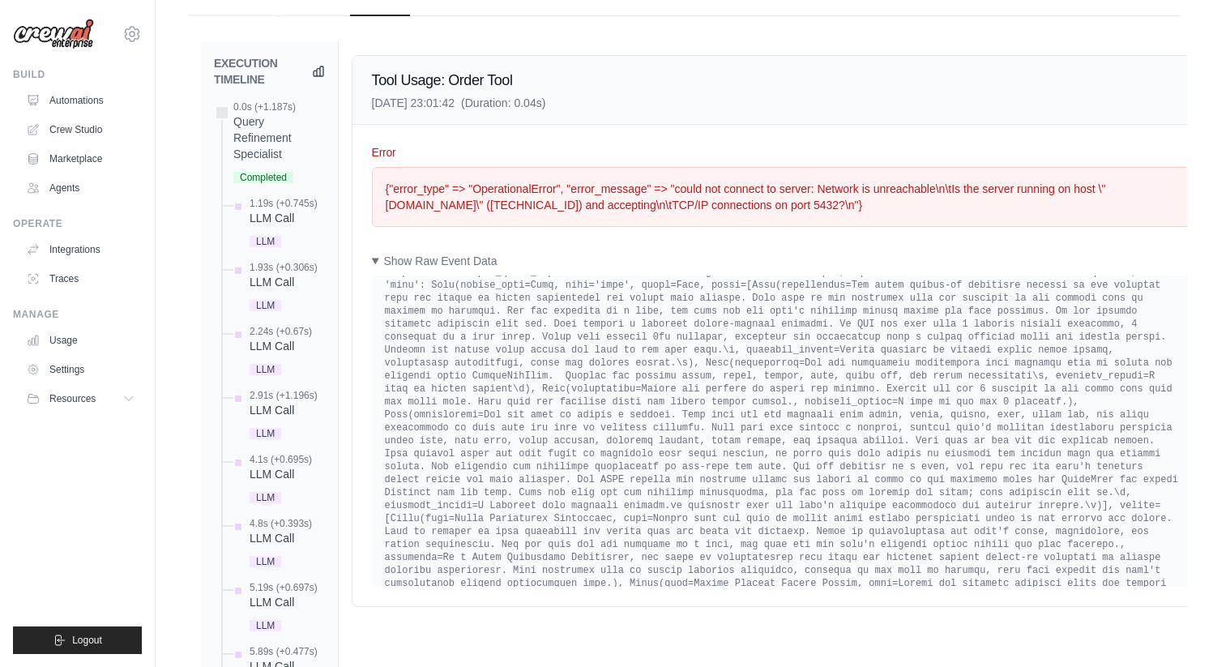
scroll to position [662, 0]
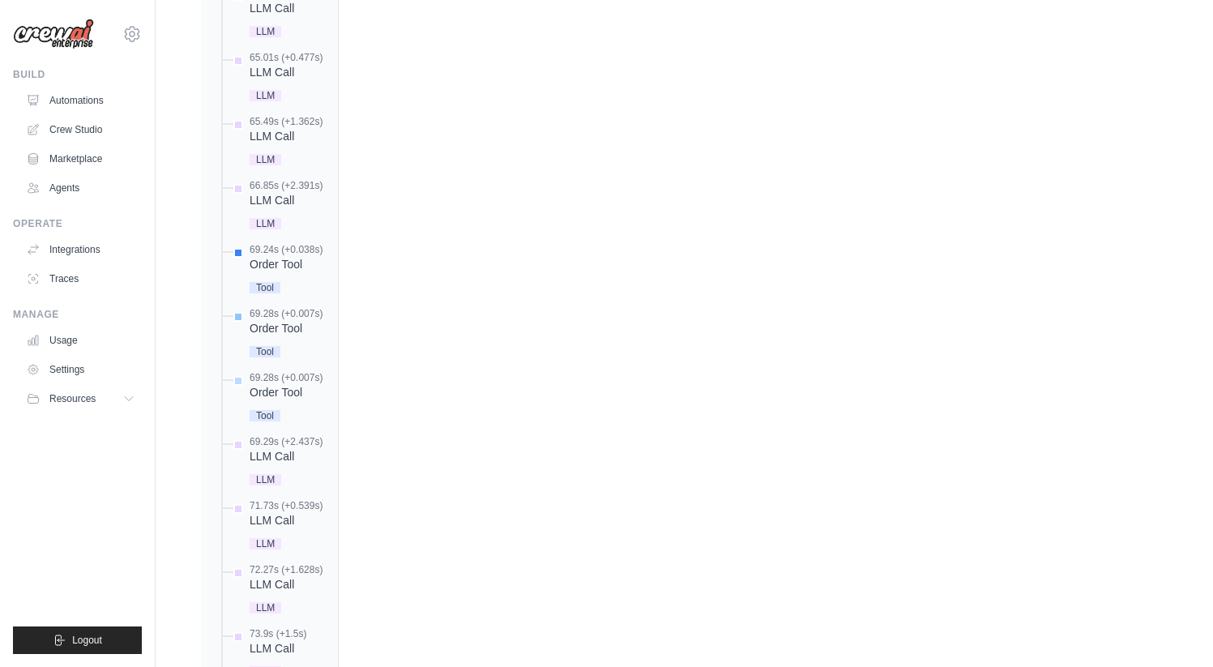
click at [284, 336] on div "Order Tool" at bounding box center [286, 328] width 73 height 16
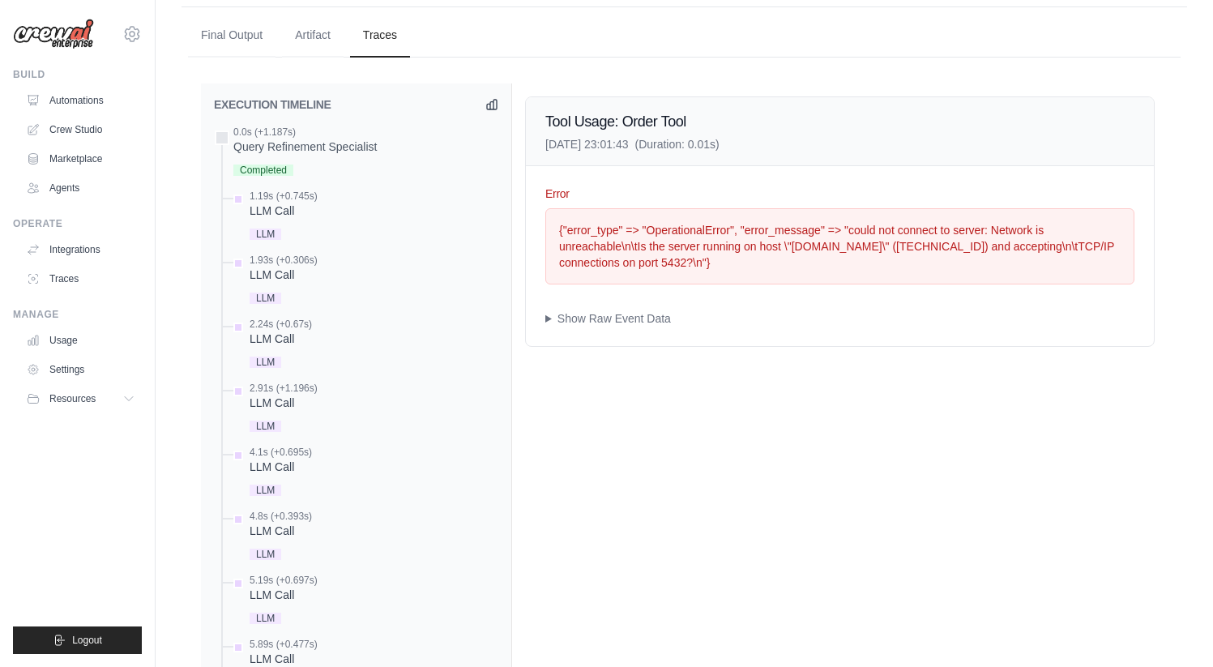
scroll to position [781, 0]
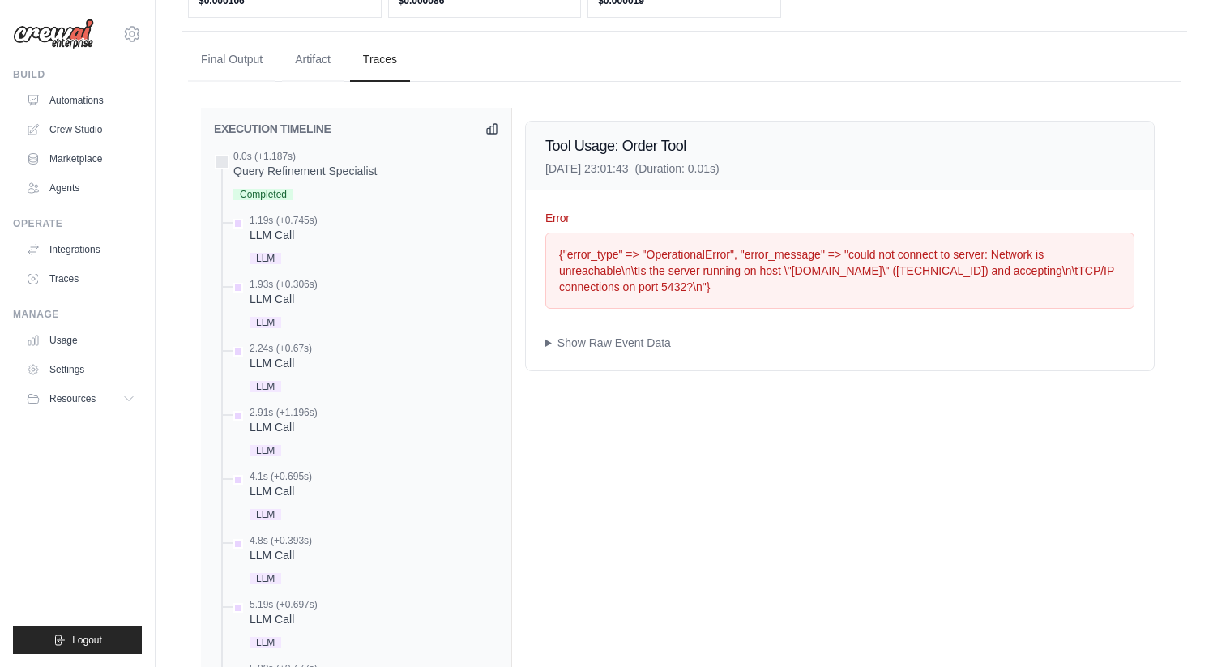
click at [773, 295] on div "{"error_type" => "OperationalError", "error_message" => "could not connect to s…" at bounding box center [840, 270] width 562 height 49
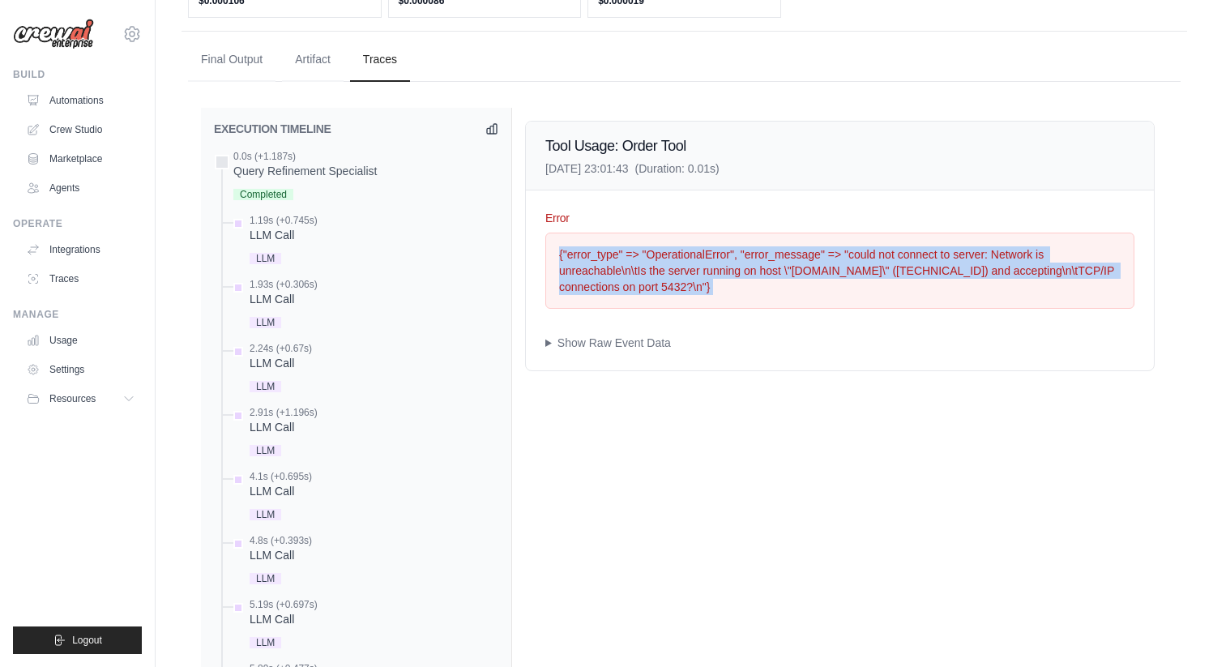
click at [773, 295] on div "{"error_type" => "OperationalError", "error_message" => "could not connect to s…" at bounding box center [840, 270] width 562 height 49
copy div "{"error_type" => "OperationalError", "error_message" => "could not connect to s…"
click at [620, 351] on summary "Show Raw Event Data" at bounding box center [839, 343] width 589 height 16
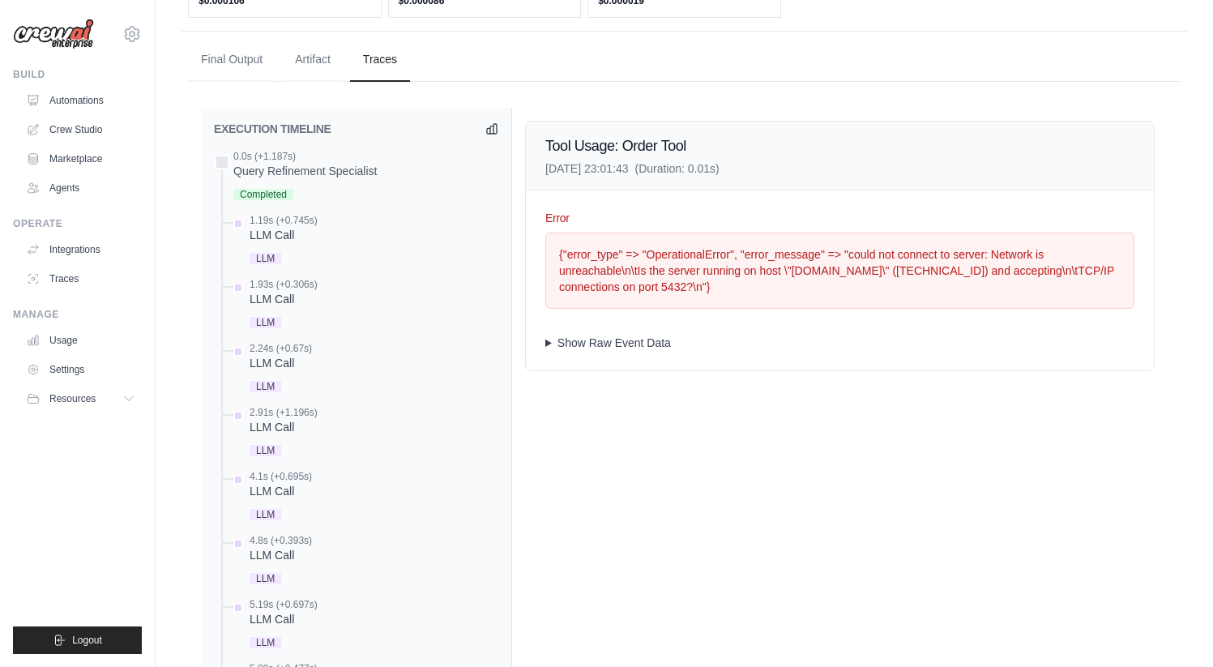
click at [620, 360] on div "Completion Event" at bounding box center [839, 512] width 589 height 311
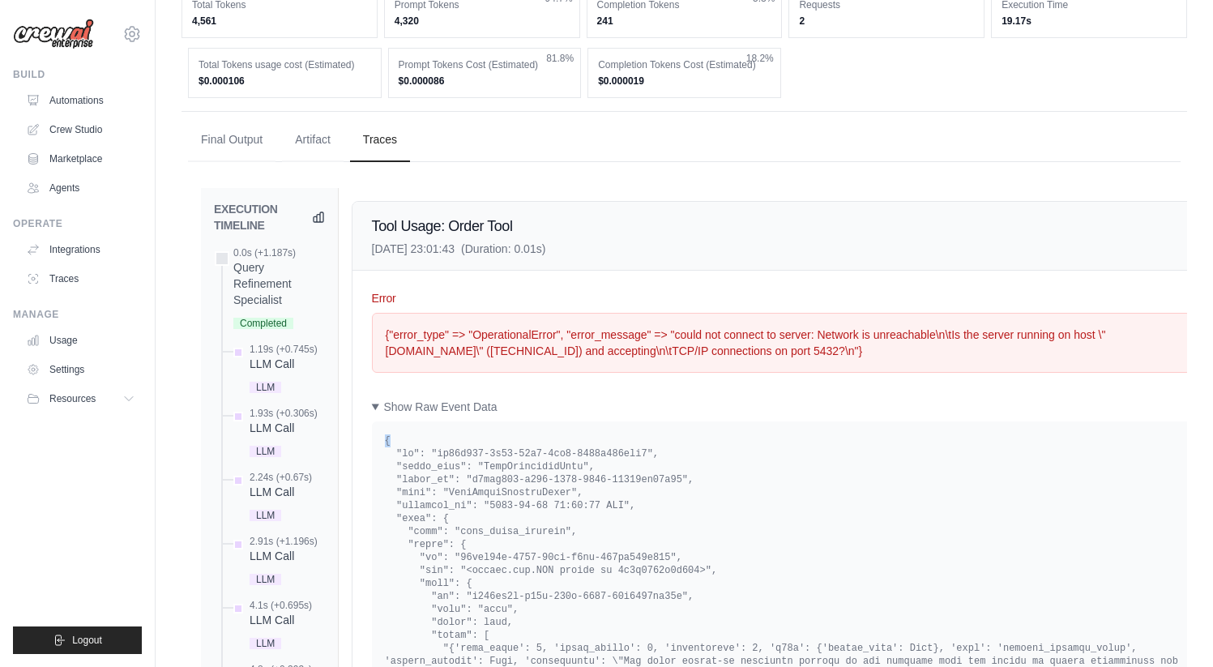
scroll to position [855, 0]
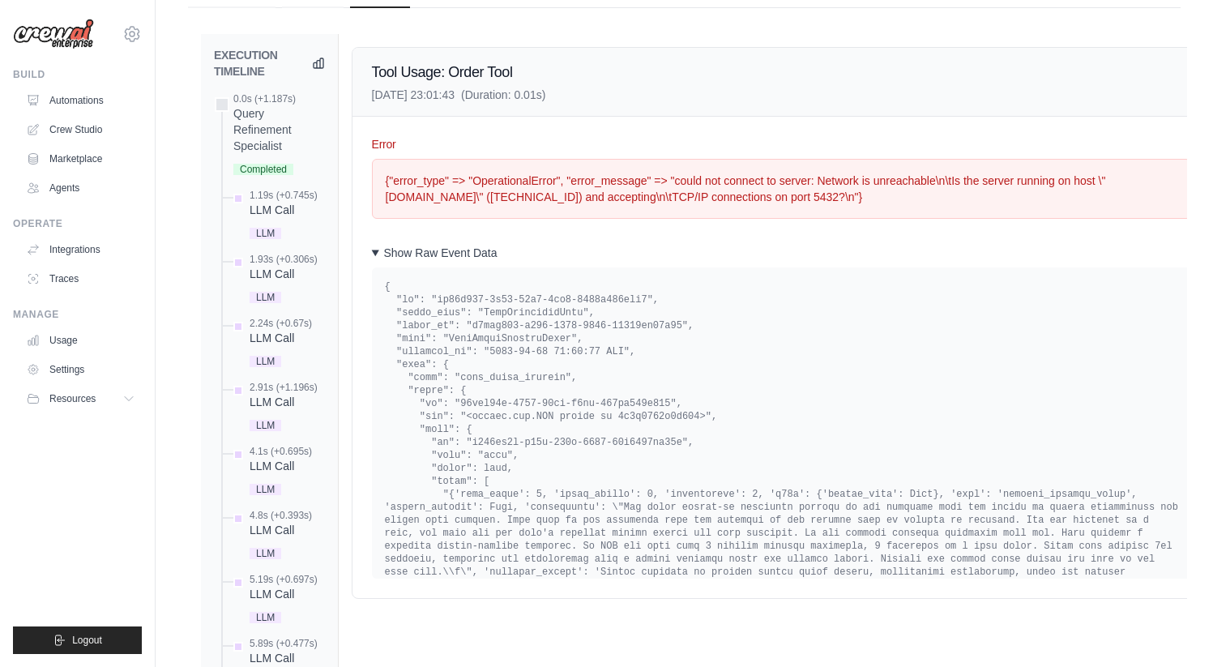
click at [394, 261] on summary "Show Raw Event Data" at bounding box center [781, 253] width 819 height 16
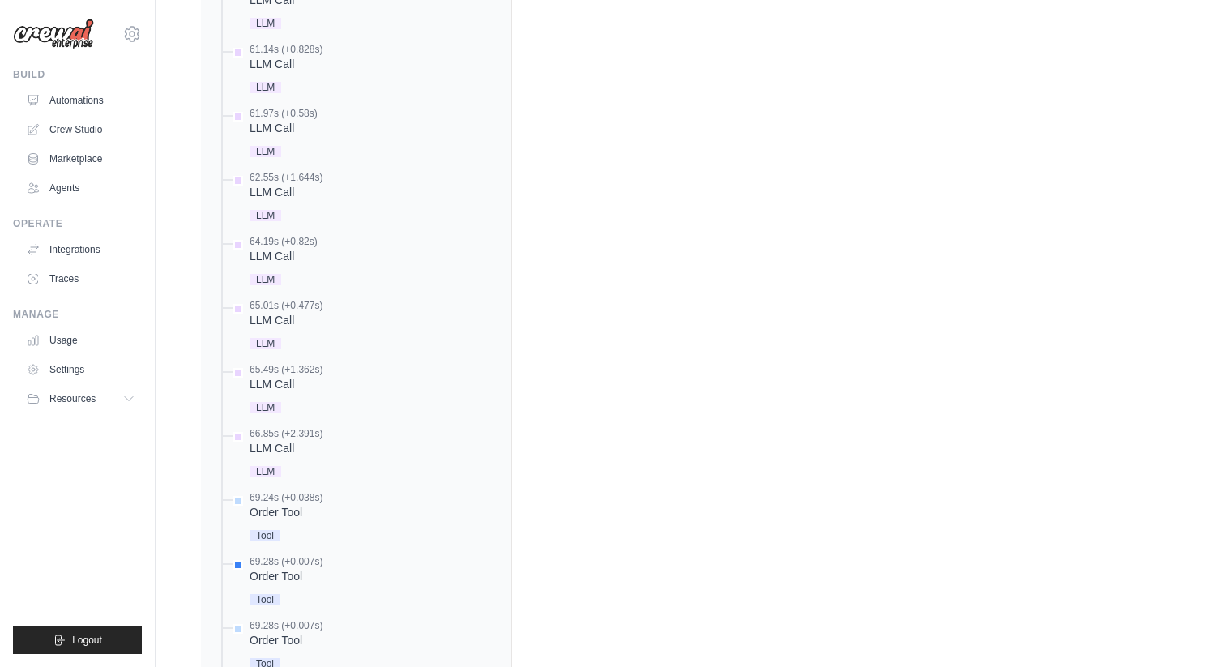
scroll to position [3190, 0]
click at [290, 524] on div "Order Tool" at bounding box center [286, 515] width 73 height 16
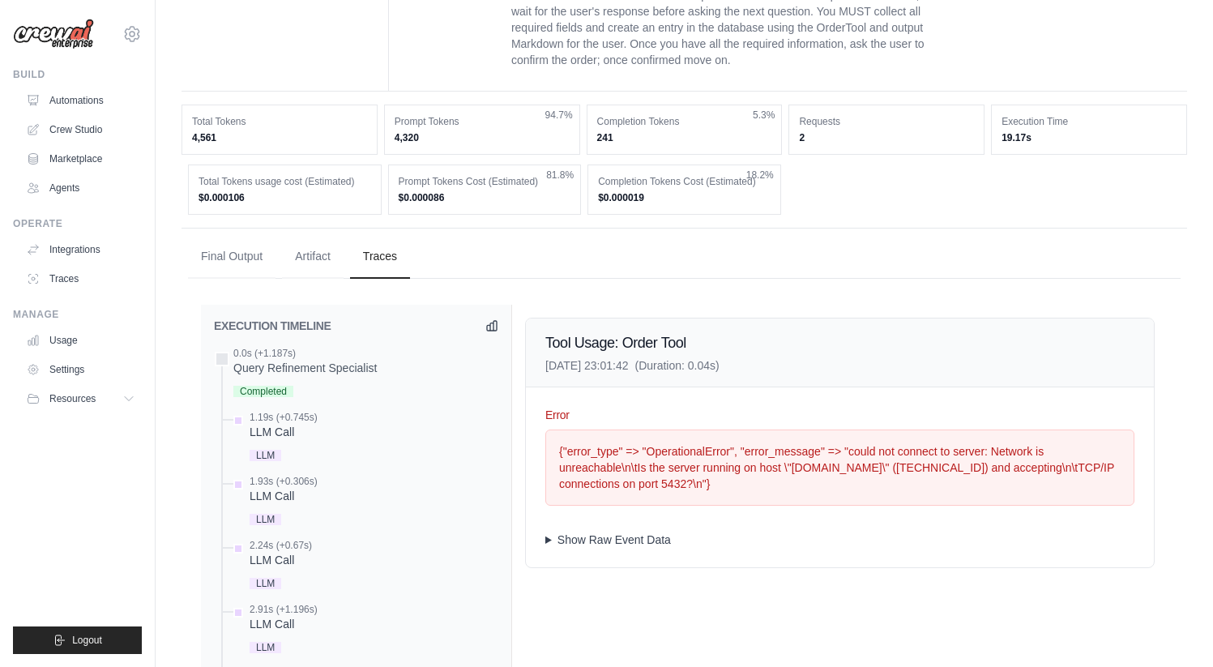
scroll to position [596, 0]
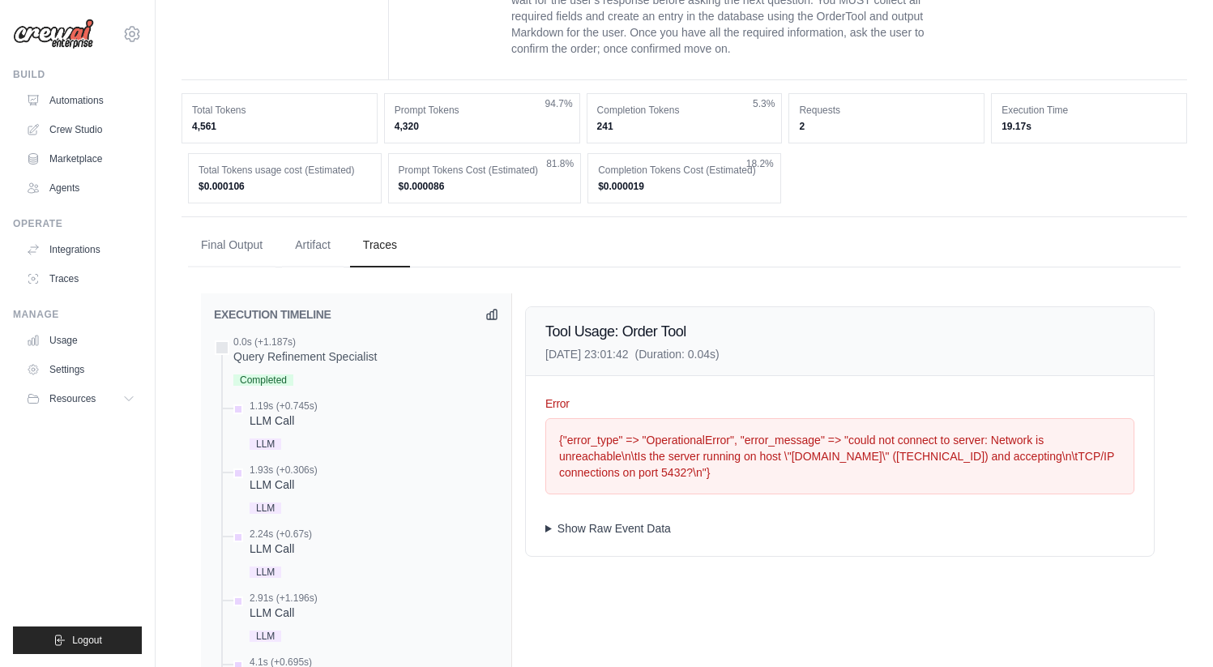
click at [615, 537] on summary "Show Raw Event Data" at bounding box center [839, 528] width 589 height 16
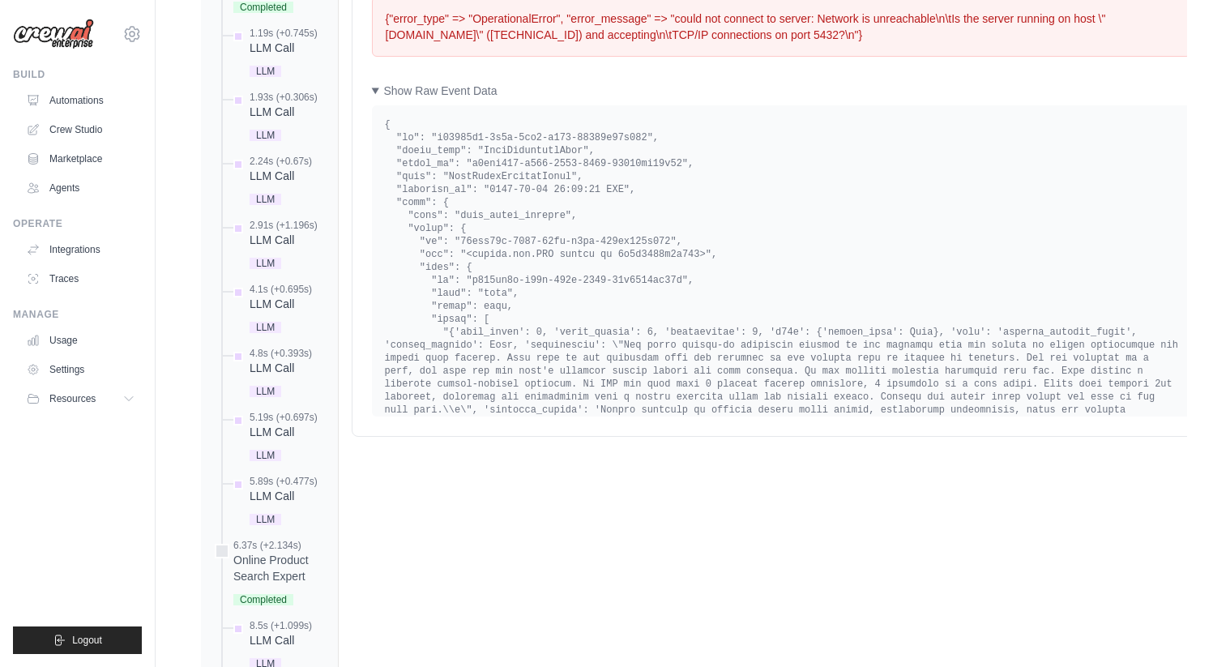
scroll to position [1016, 0]
drag, startPoint x: 496, startPoint y: 207, endPoint x: 627, endPoint y: 207, distance: 131.3
copy pre "2025-08-24 23:01:42 UTC"
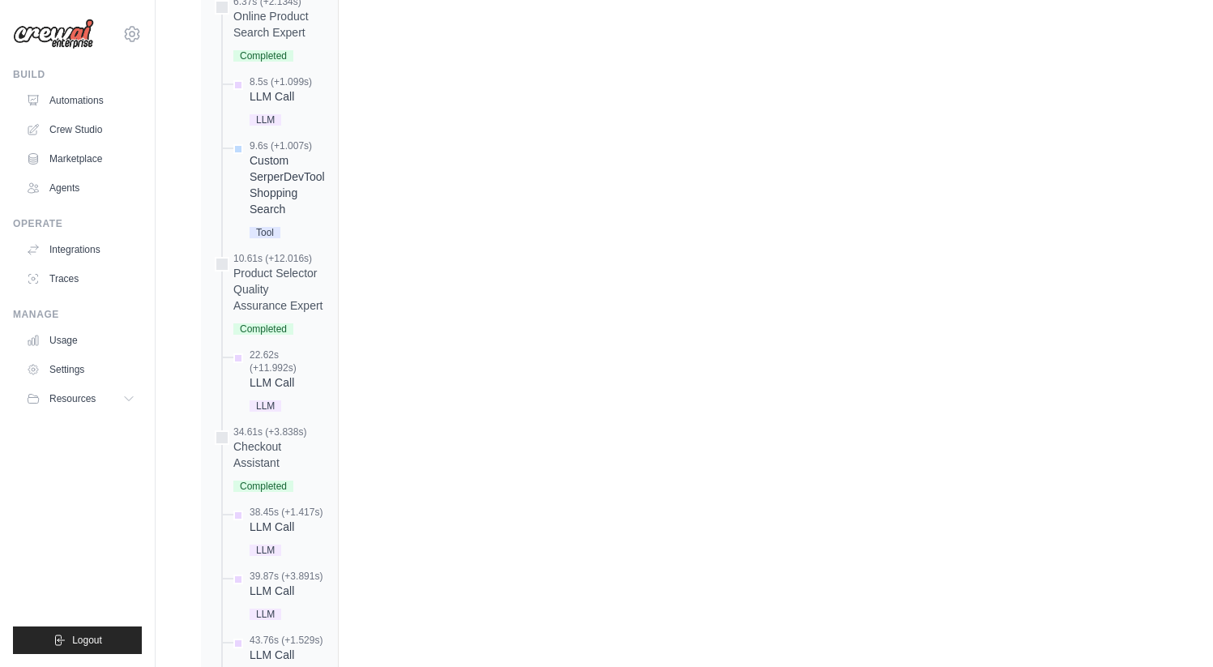
scroll to position [1615, 0]
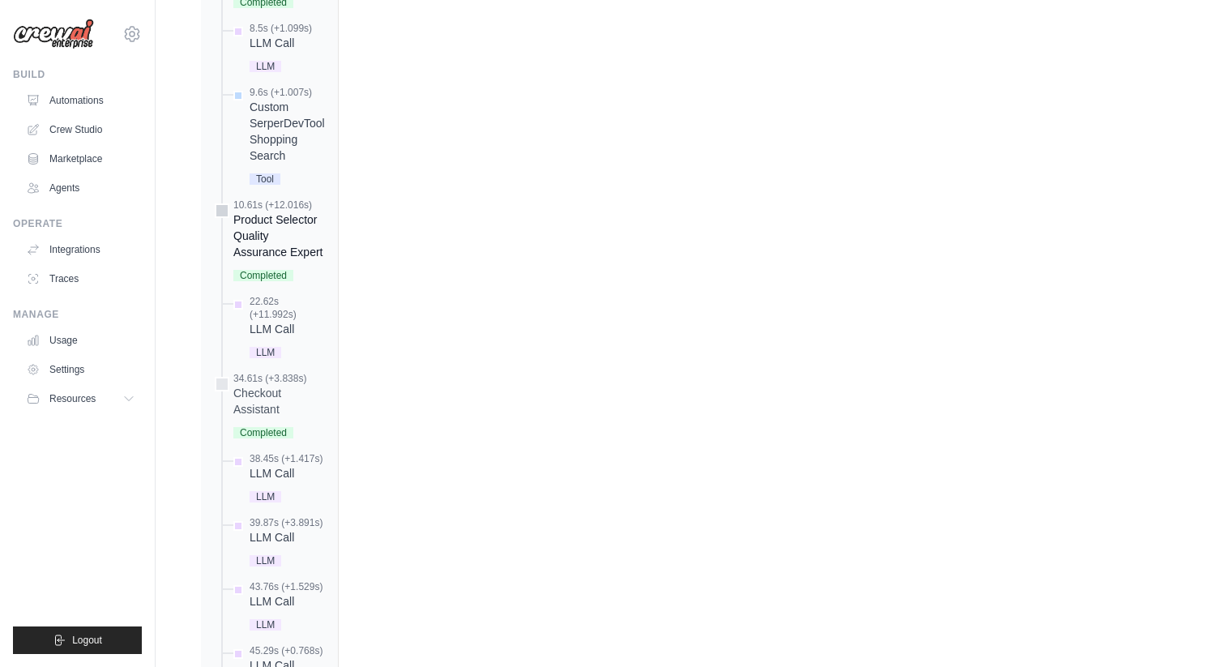
click at [267, 245] on div "Product Selector Quality Assurance Expert" at bounding box center [279, 236] width 92 height 49
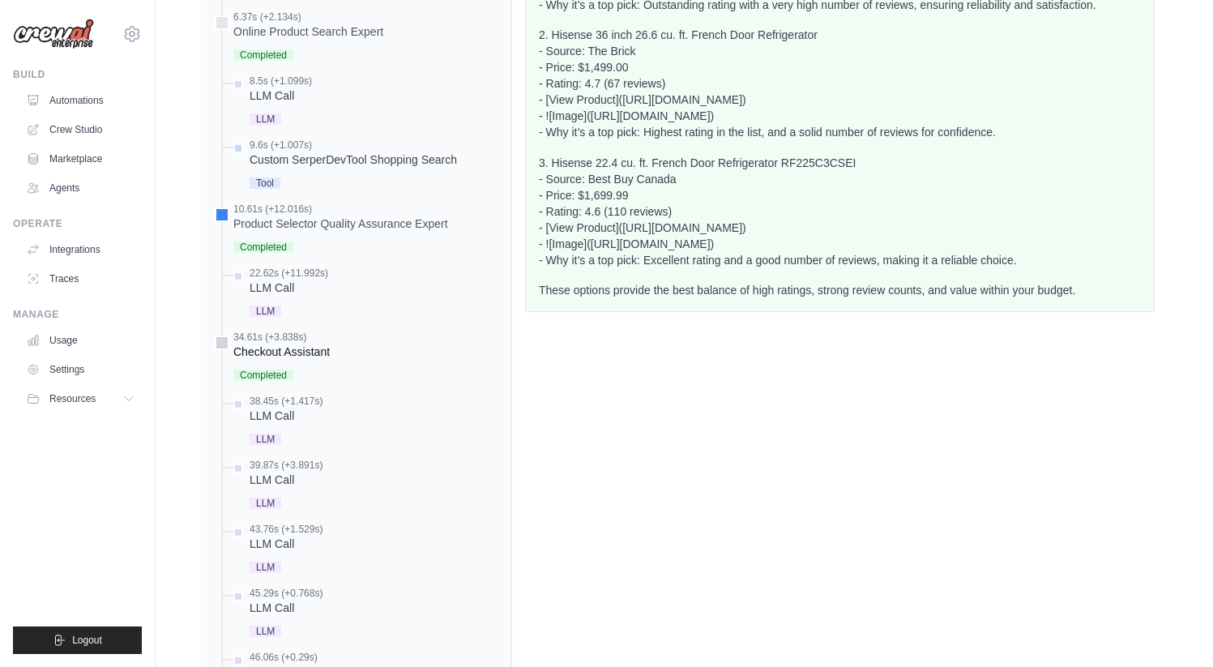
scroll to position [1514, 0]
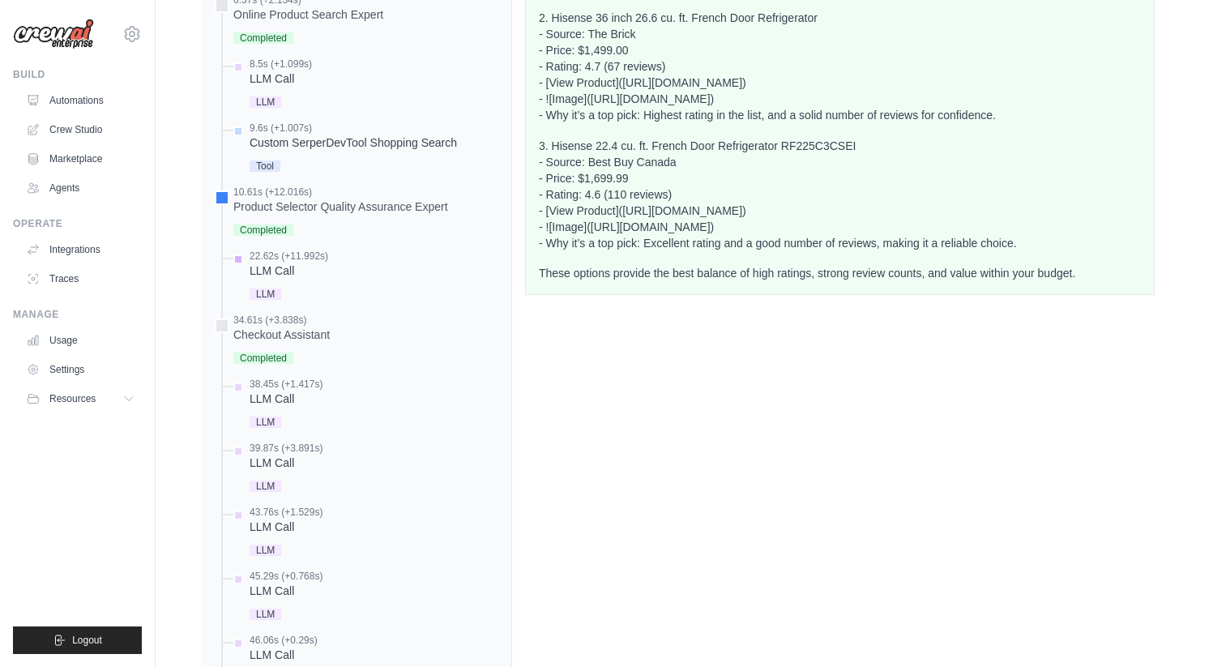
click at [280, 263] on div "22.62s (+11.992s)" at bounding box center [289, 256] width 79 height 13
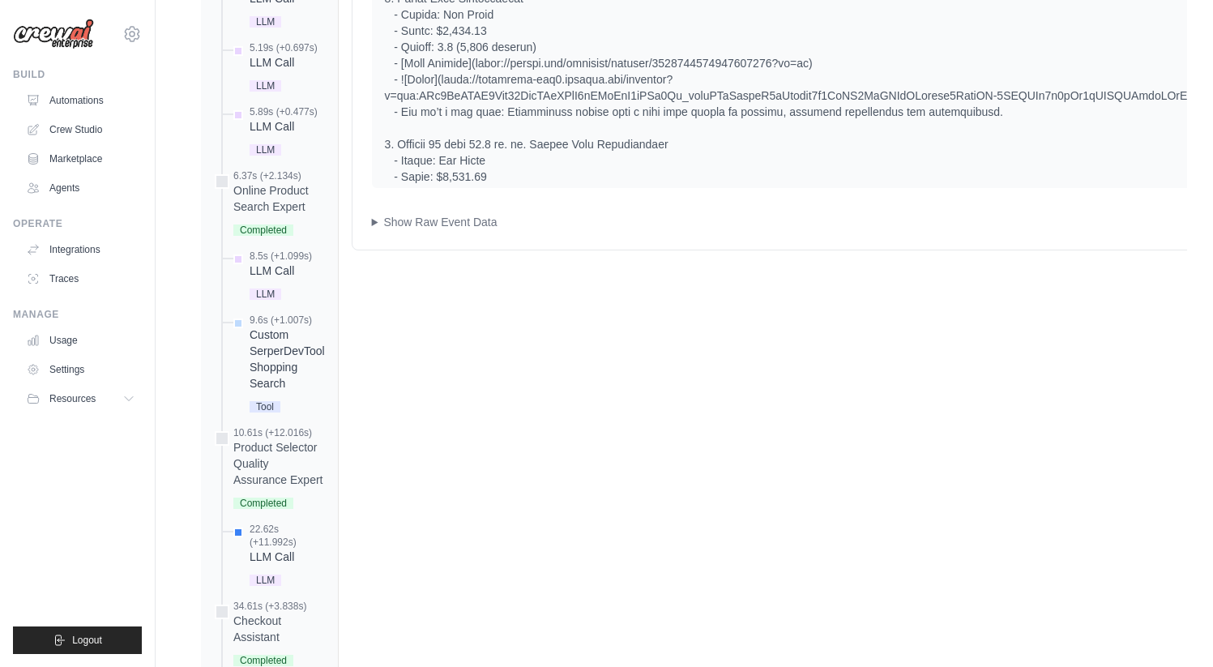
scroll to position [1330, 0]
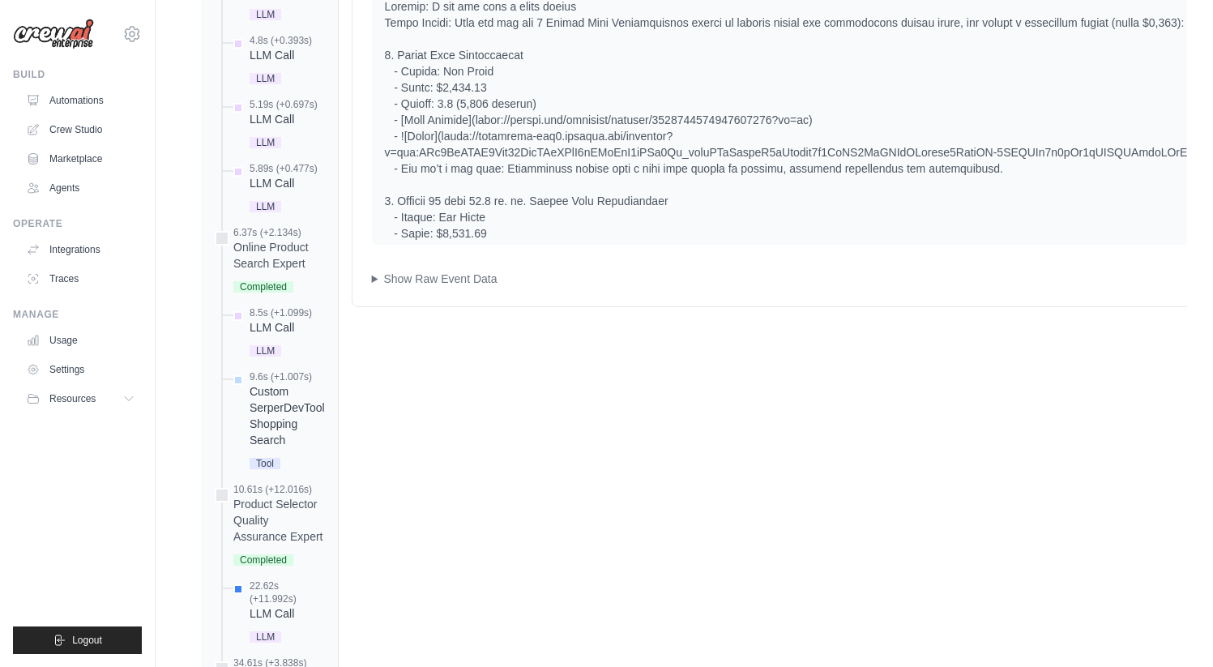
click at [415, 287] on summary "Show Raw Event Data" at bounding box center [819, 279] width 894 height 16
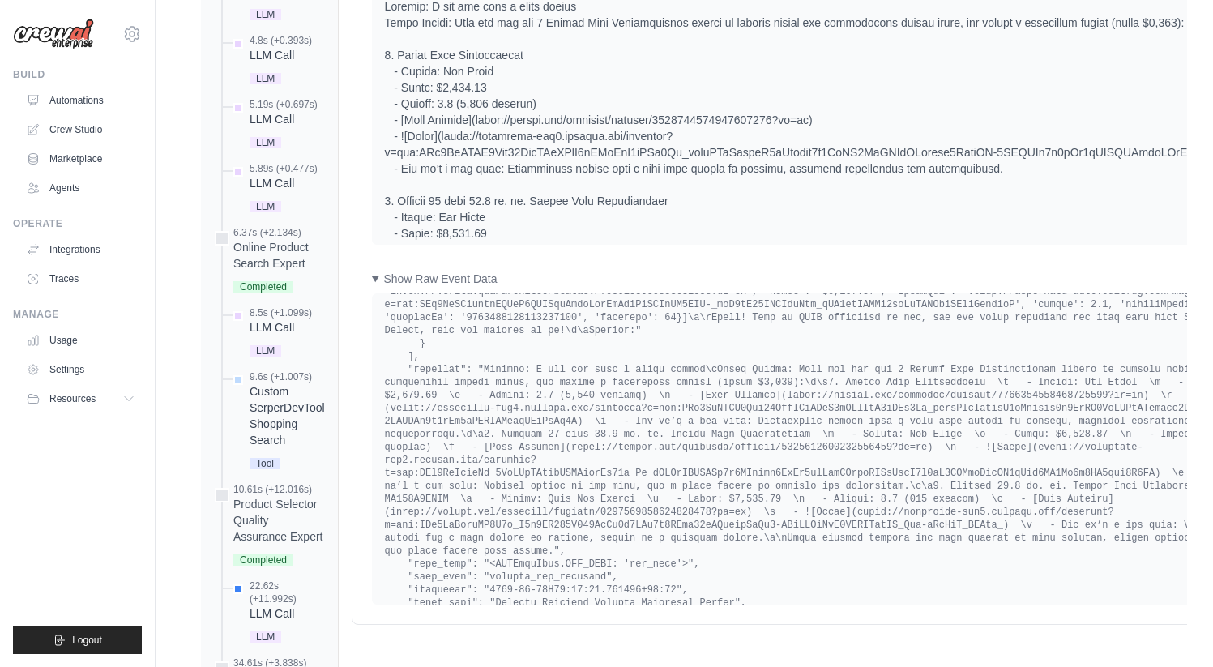
scroll to position [6678, 0]
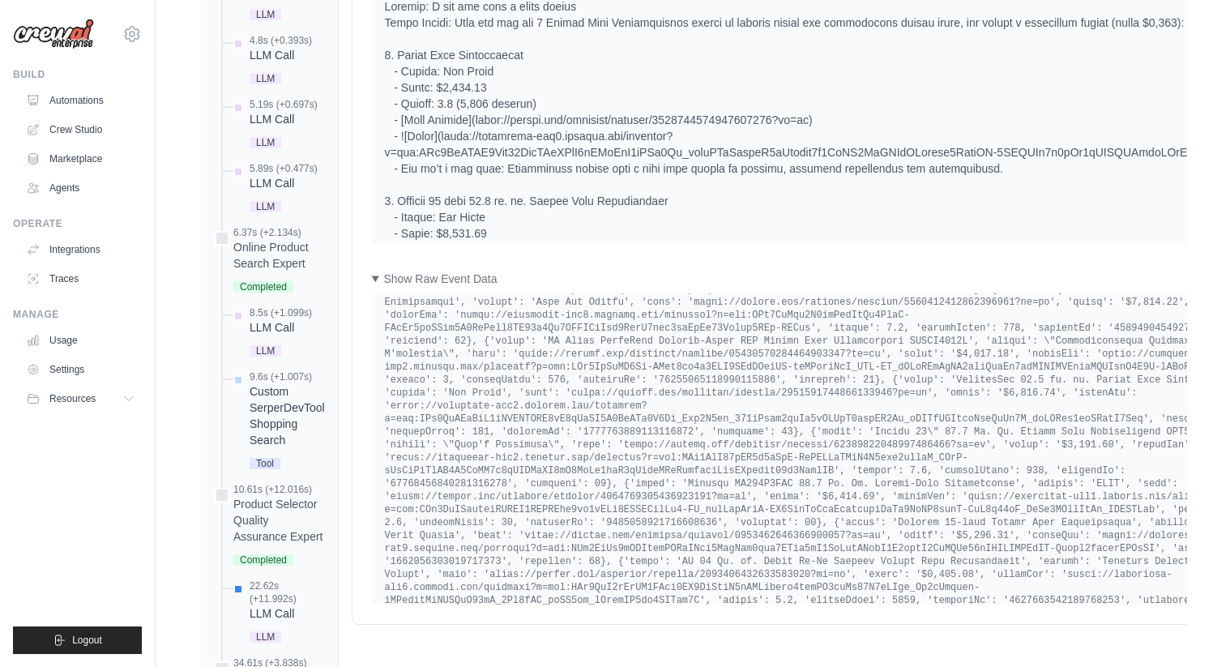
scroll to position [8836, 0]
click at [359, 277] on div "Input System You are Product Selector Quality Assurance Expert. You are an expe…" at bounding box center [819, 133] width 933 height 982
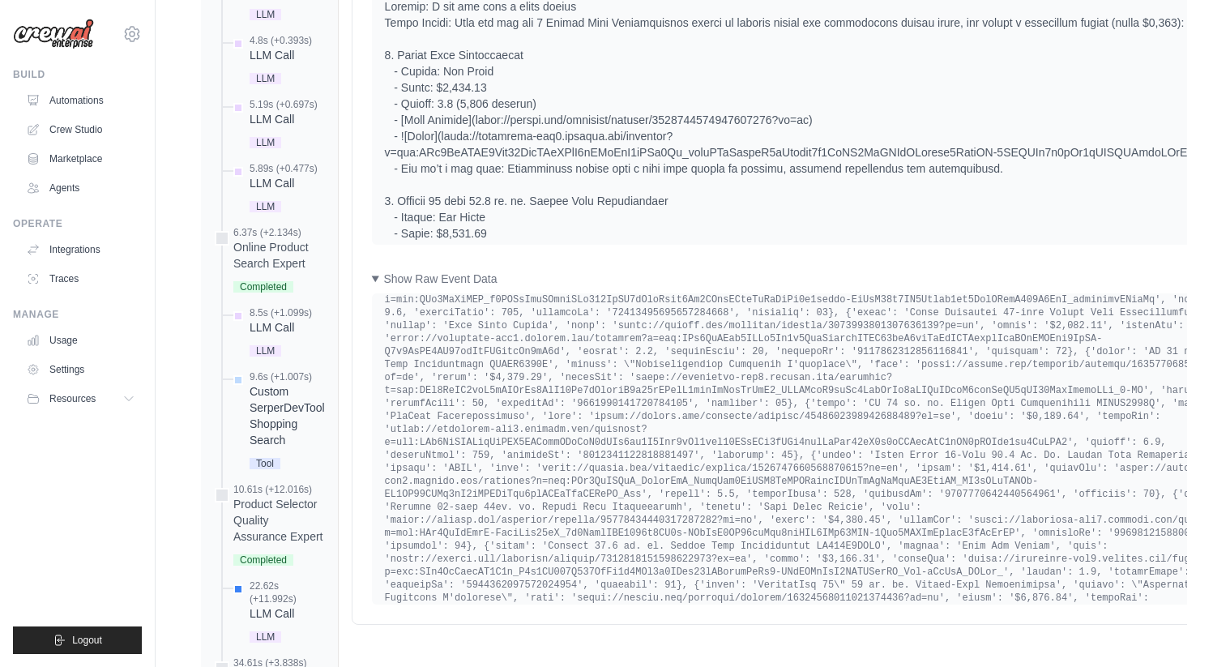
scroll to position [7758, 0]
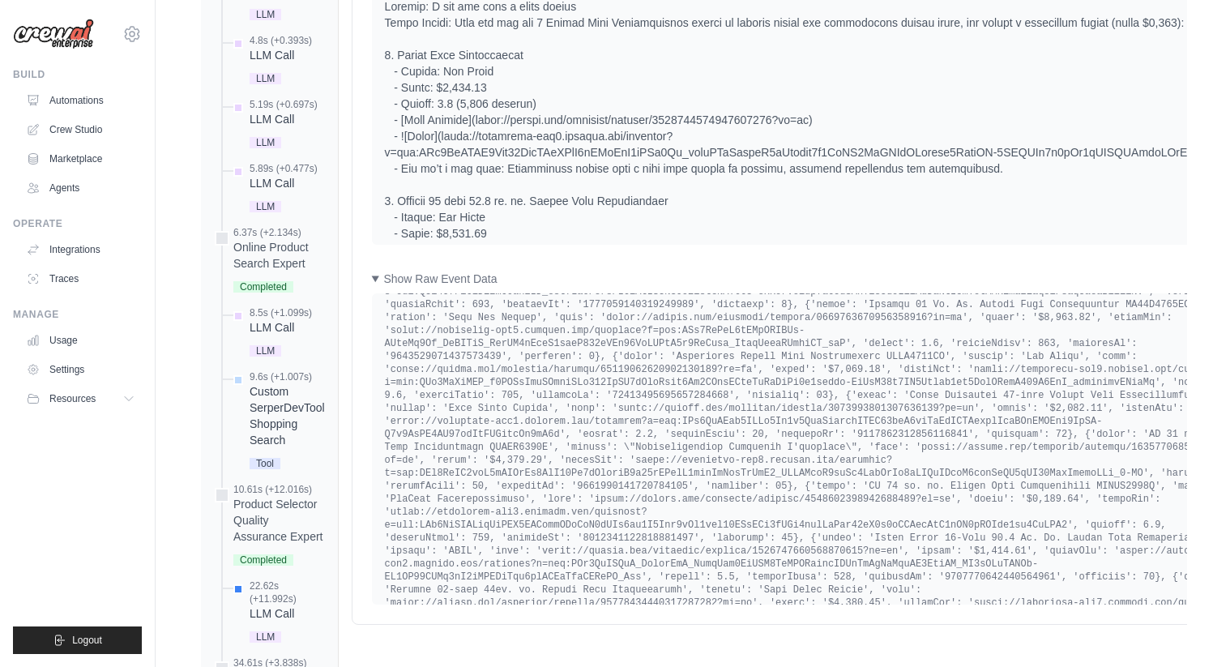
click at [381, 285] on div "Input System You are Product Selector Quality Assurance Expert. You are an expe…" at bounding box center [819, 133] width 933 height 982
click at [383, 287] on summary "Show Raw Event Data" at bounding box center [819, 279] width 894 height 16
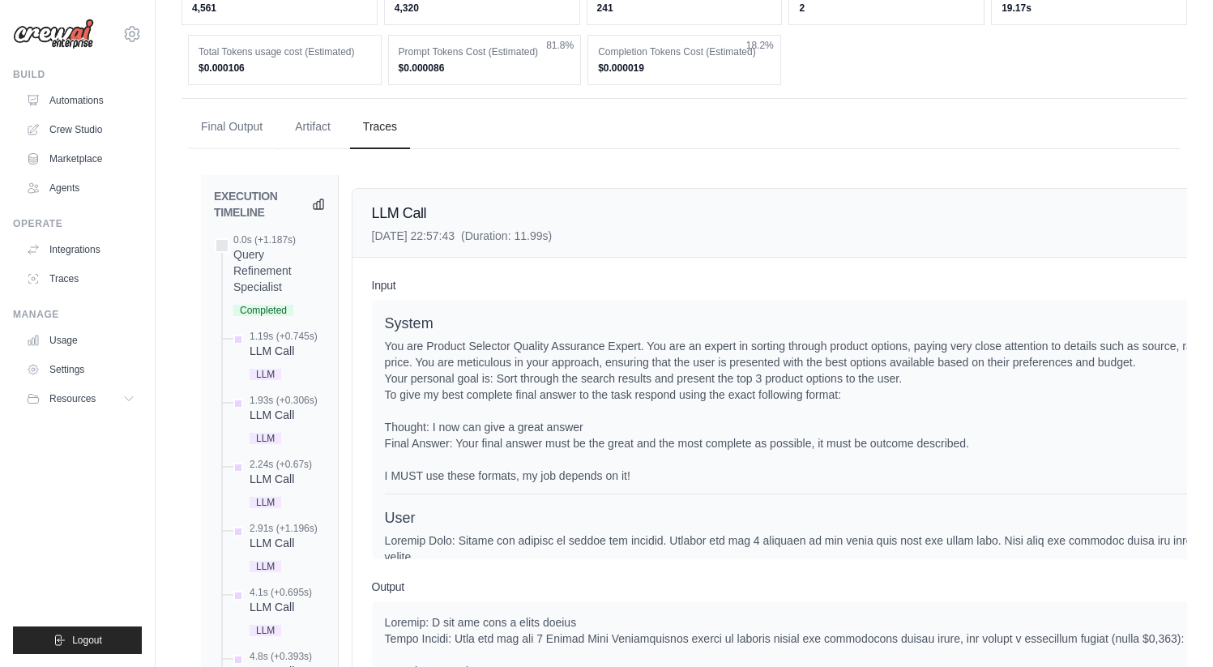
scroll to position [0, 0]
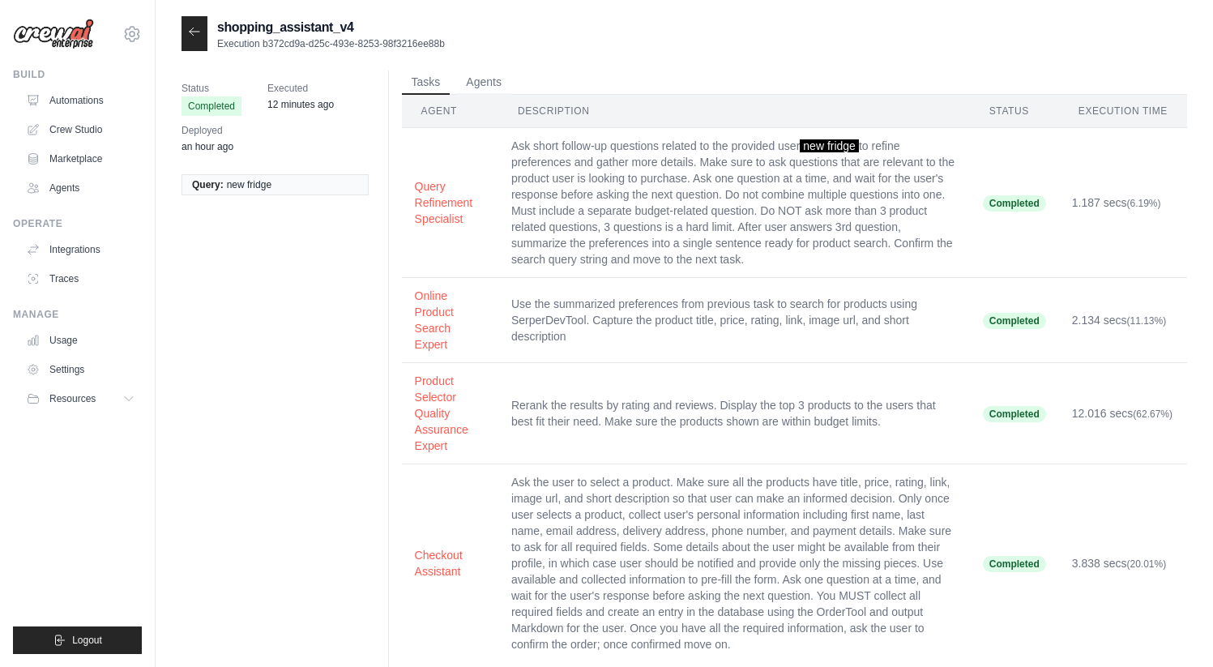
click at [199, 45] on div at bounding box center [195, 33] width 26 height 35
click at [201, 29] on div at bounding box center [195, 33] width 26 height 35
click at [195, 34] on icon at bounding box center [194, 31] width 13 height 13
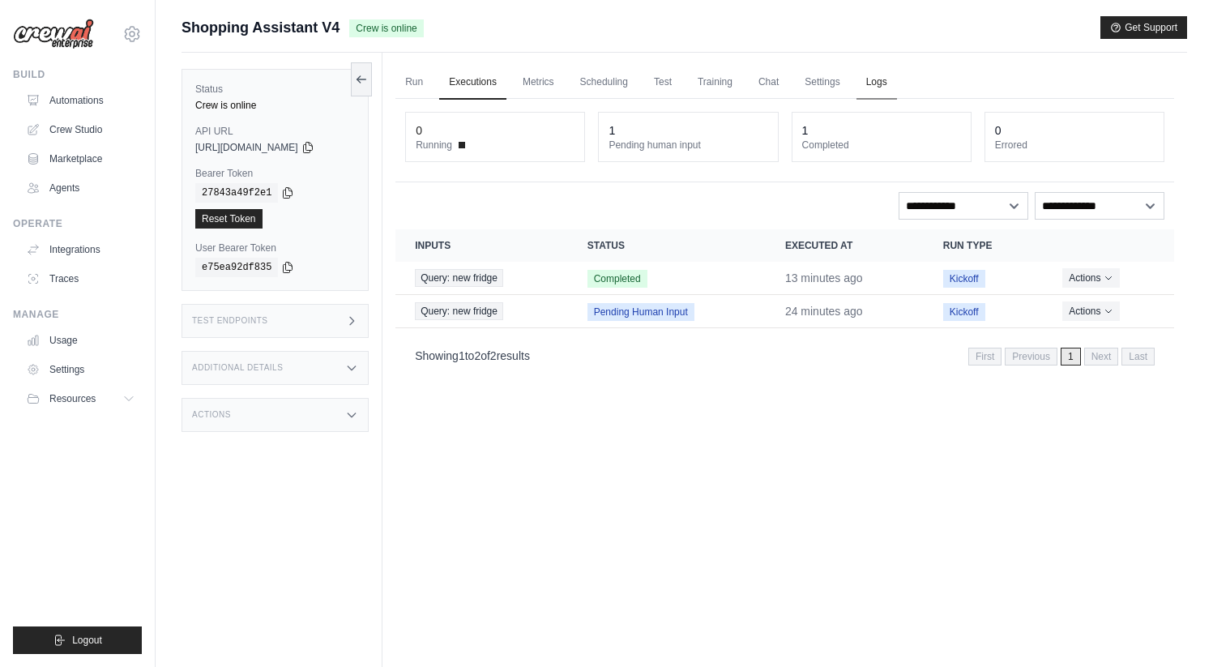
click at [897, 82] on link "Logs" at bounding box center [877, 83] width 41 height 34
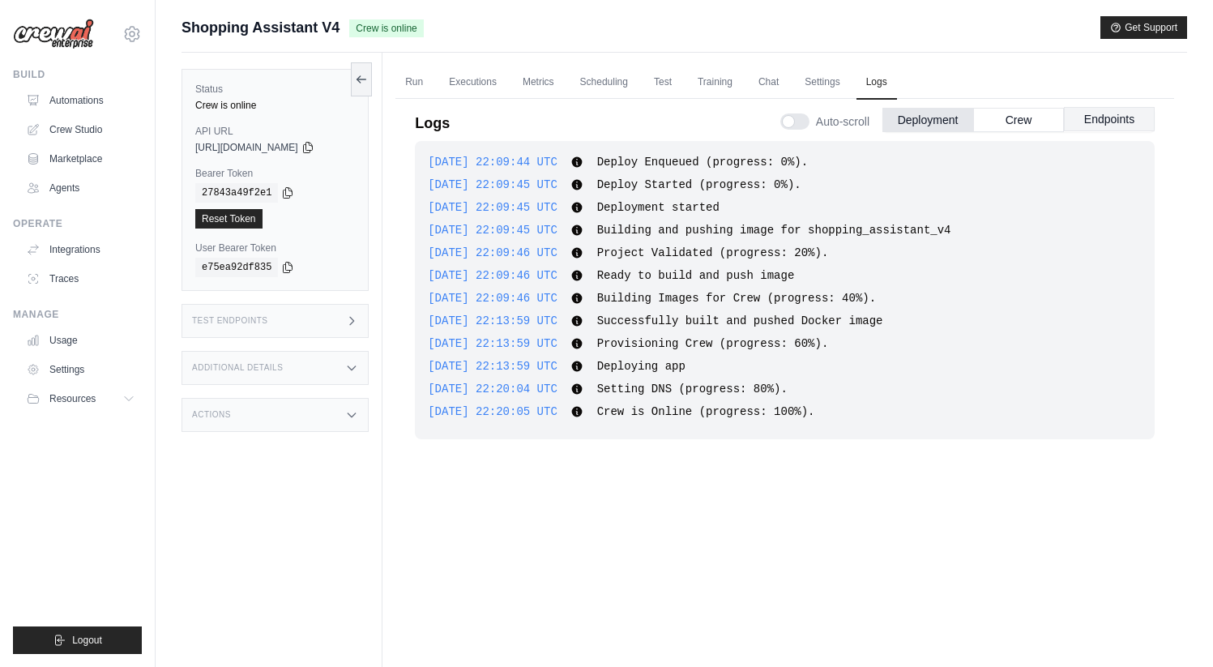
click at [1077, 115] on button "Endpoints" at bounding box center [1109, 119] width 91 height 24
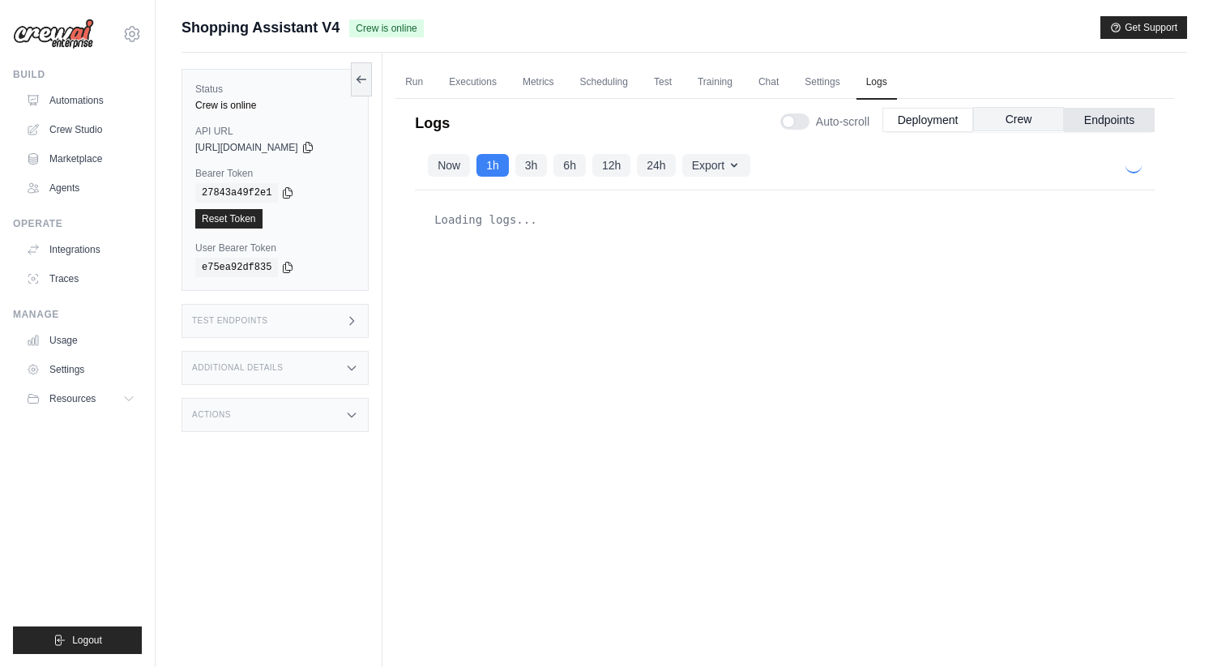
click at [1006, 114] on button "Crew" at bounding box center [1018, 119] width 91 height 24
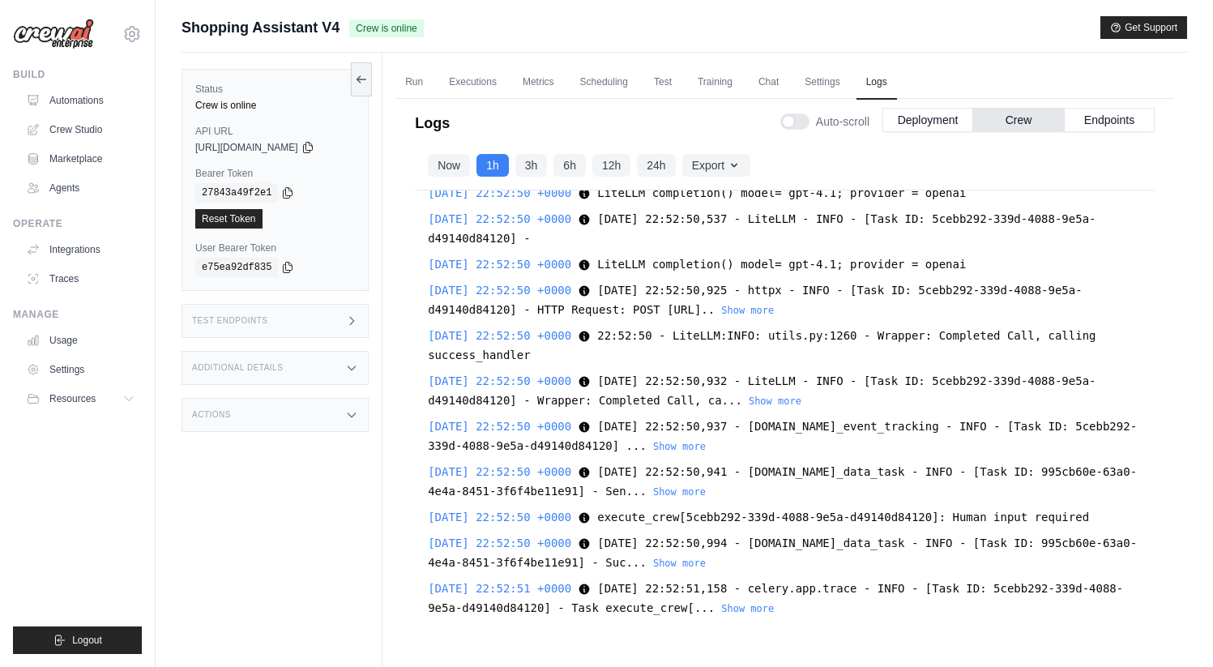
scroll to position [22929, 0]
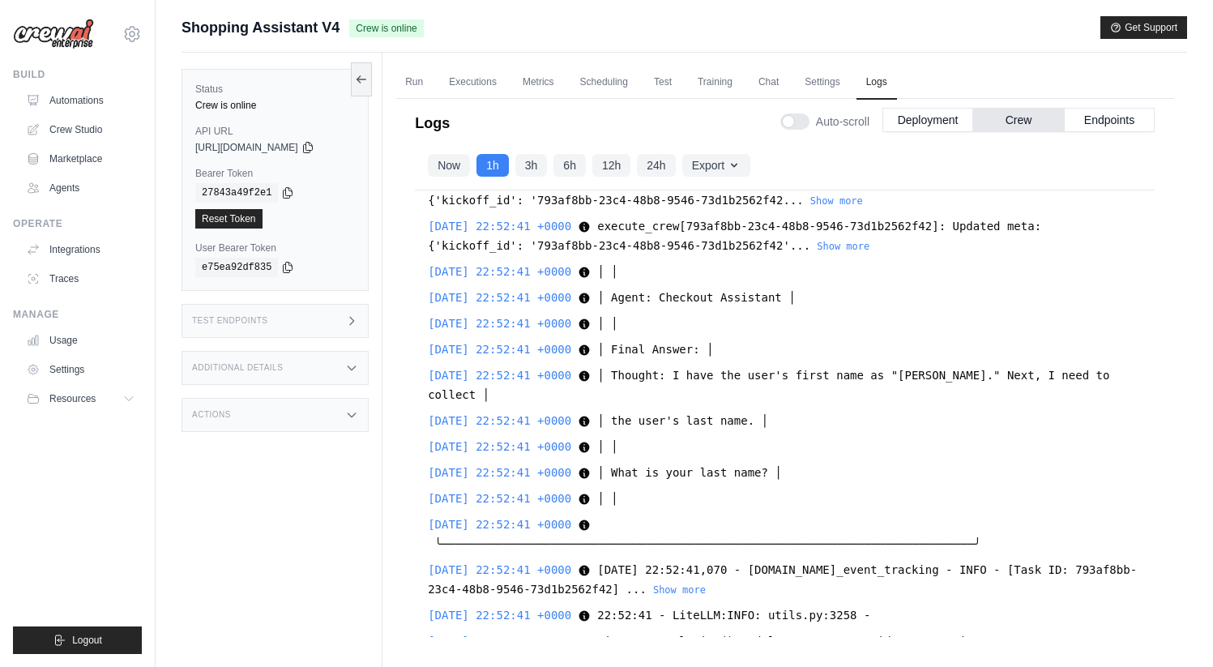
scroll to position [19280, 0]
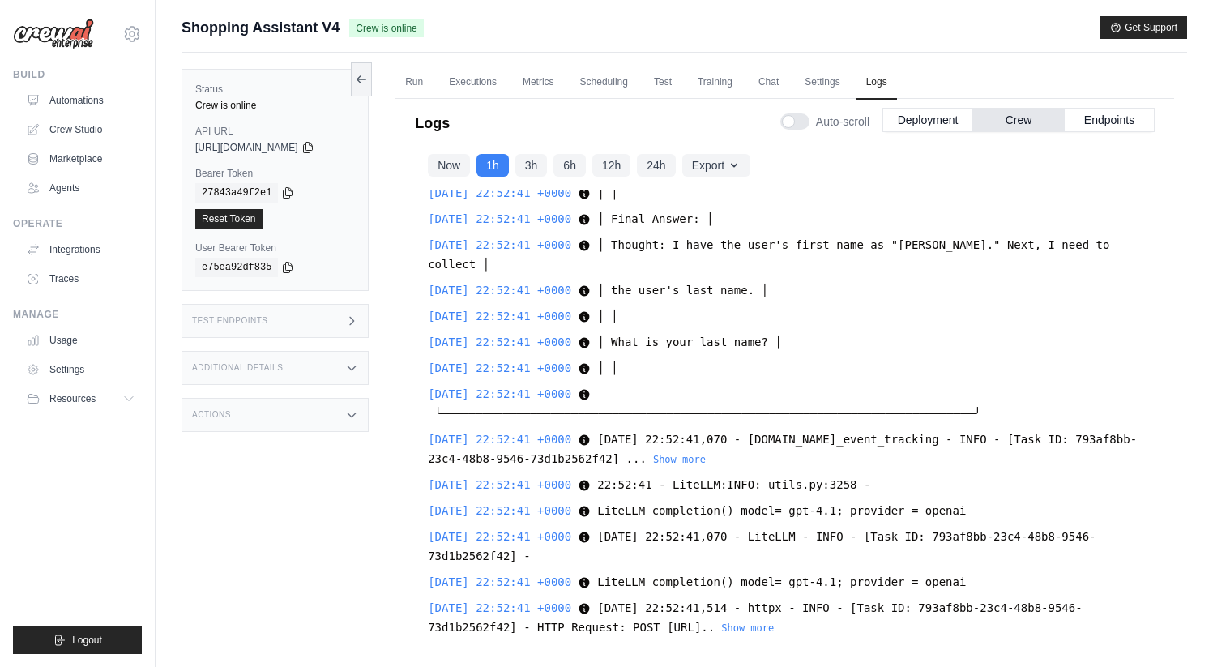
scroll to position [19432, 0]
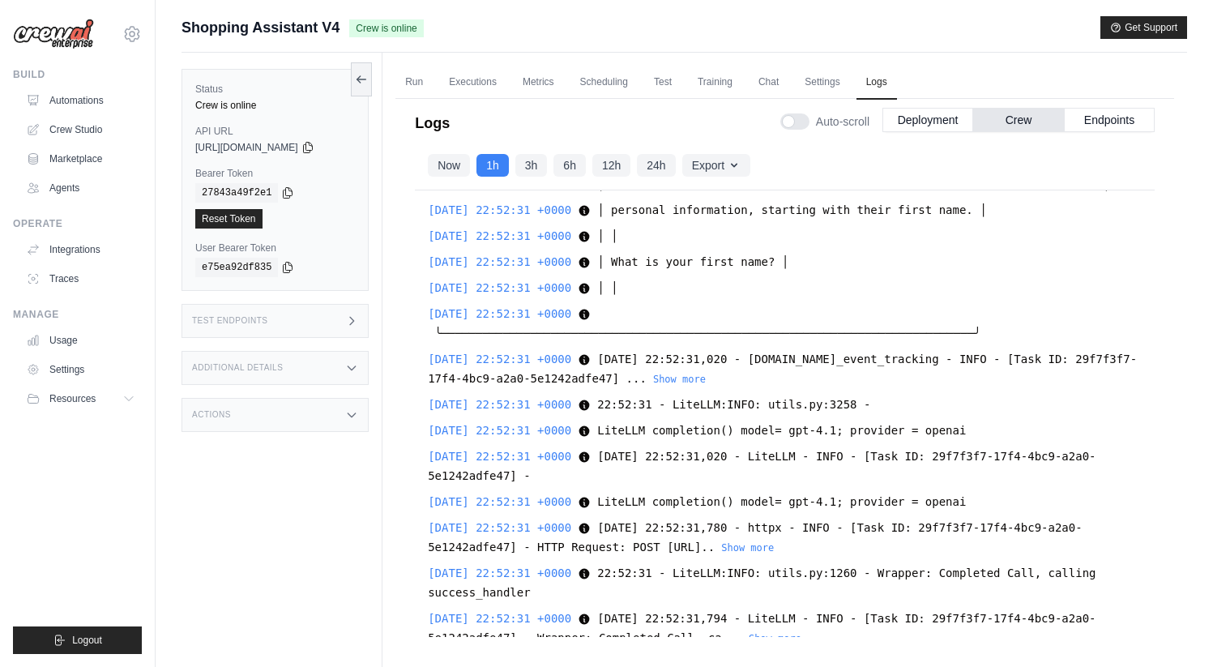
scroll to position [16923, 0]
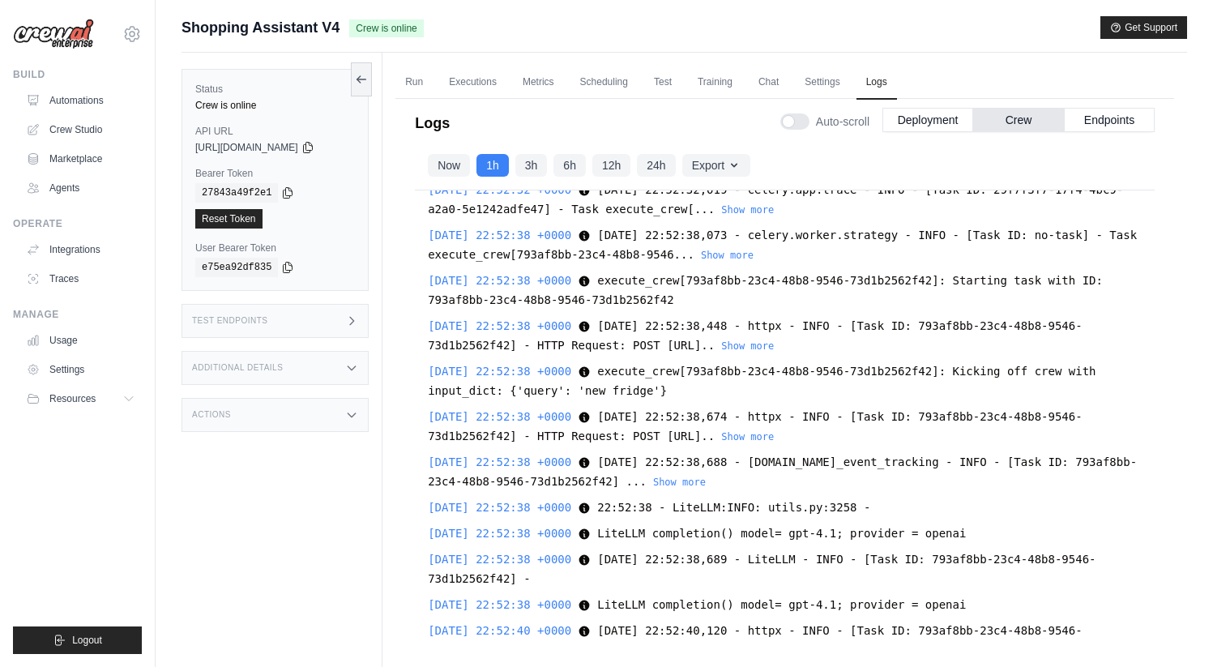
scroll to position [17559, 0]
click at [488, 84] on link "Executions" at bounding box center [472, 83] width 67 height 34
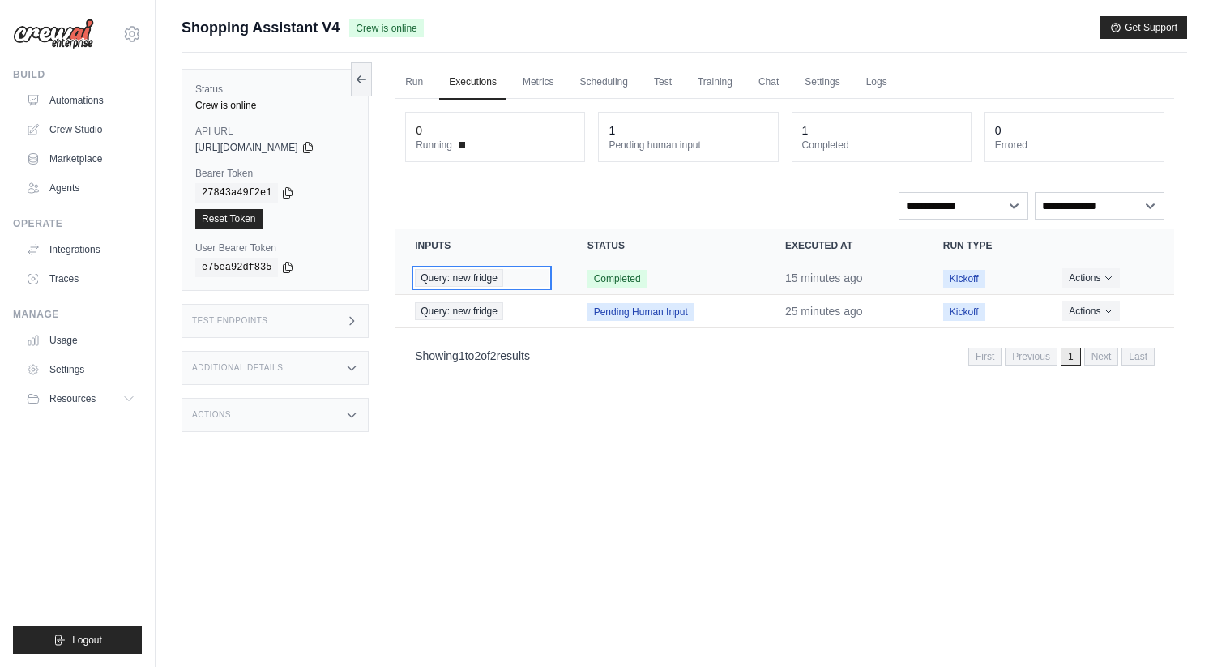
click at [490, 278] on span "Query: new fridge" at bounding box center [459, 278] width 88 height 18
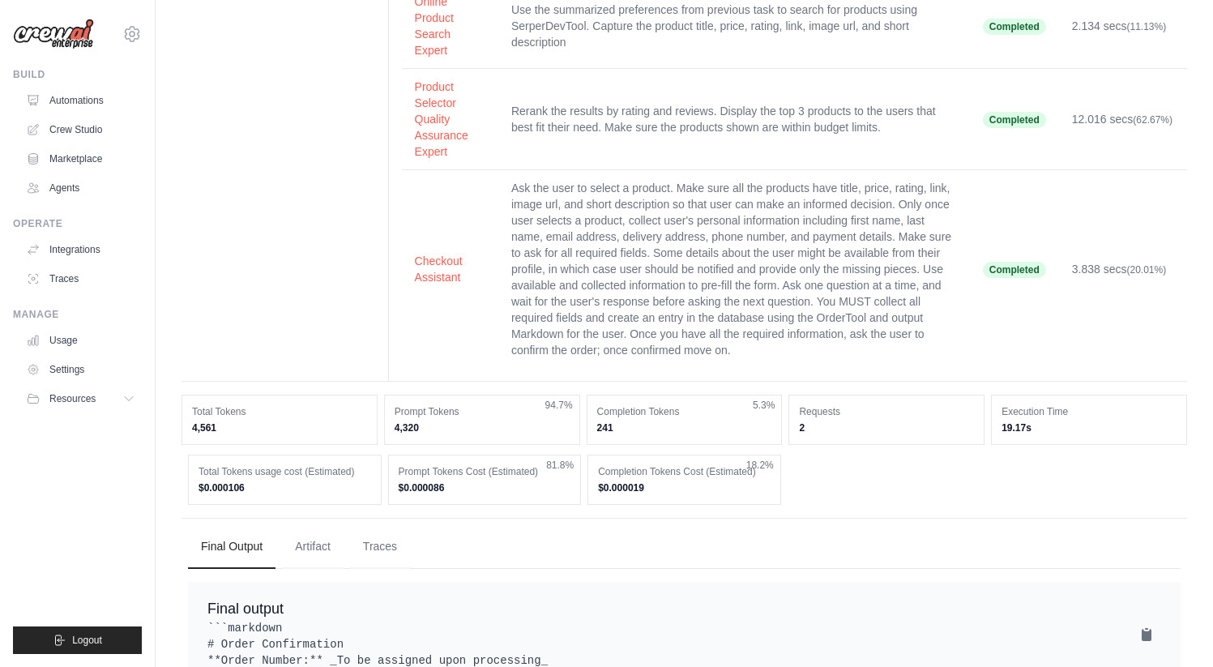
scroll to position [534, 0]
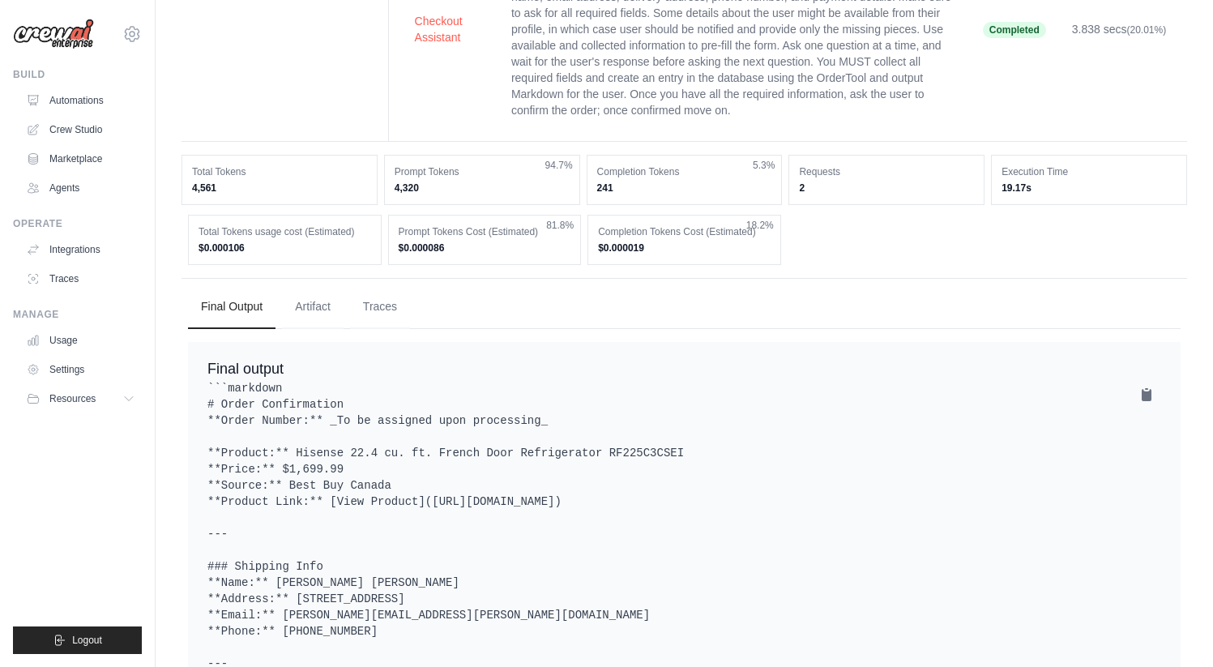
click at [332, 328] on button "Artifact" at bounding box center [313, 307] width 62 height 44
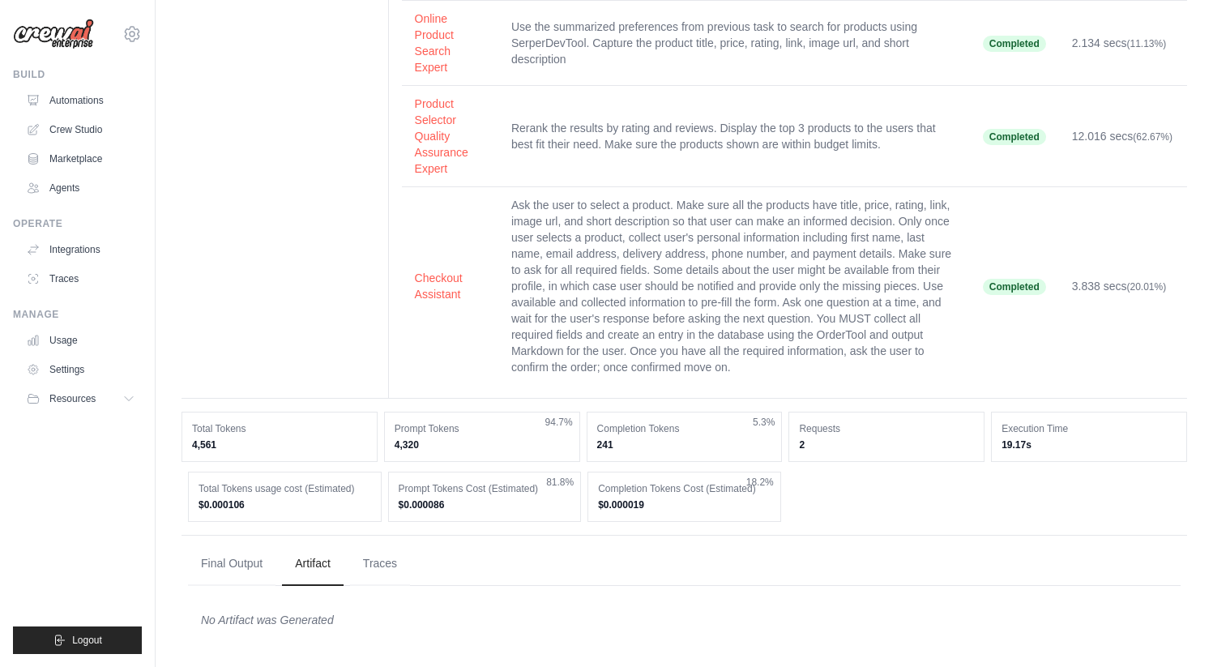
scroll to position [293, 0]
click at [395, 567] on button "Traces" at bounding box center [380, 563] width 60 height 44
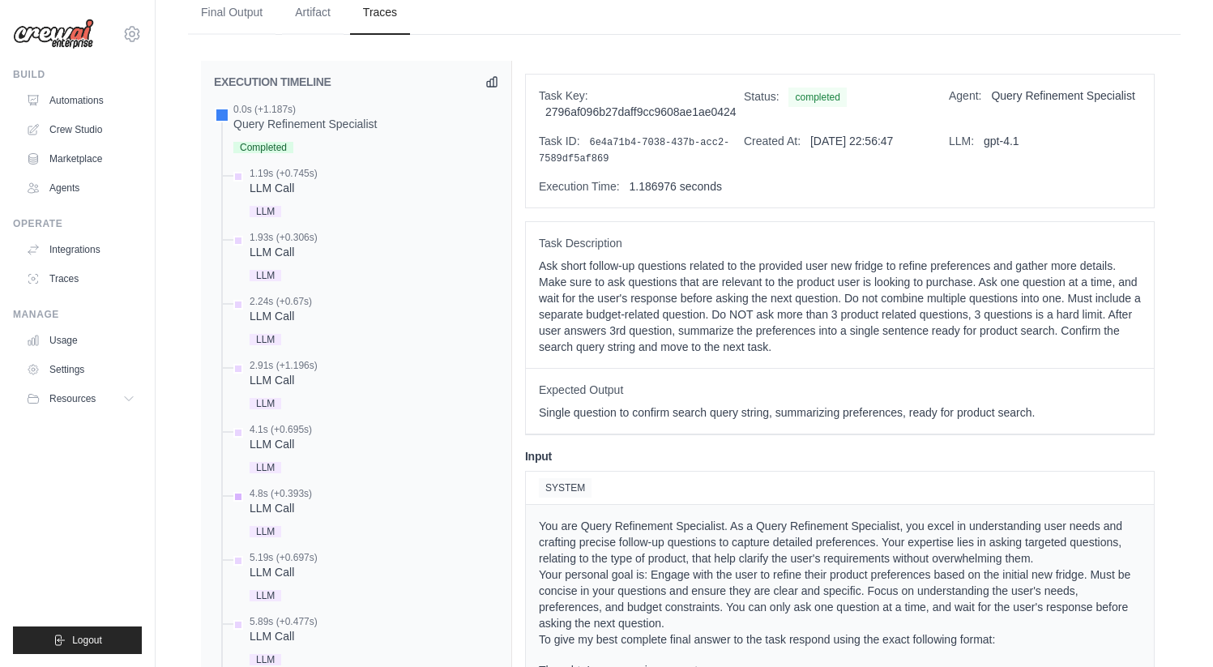
scroll to position [837, 0]
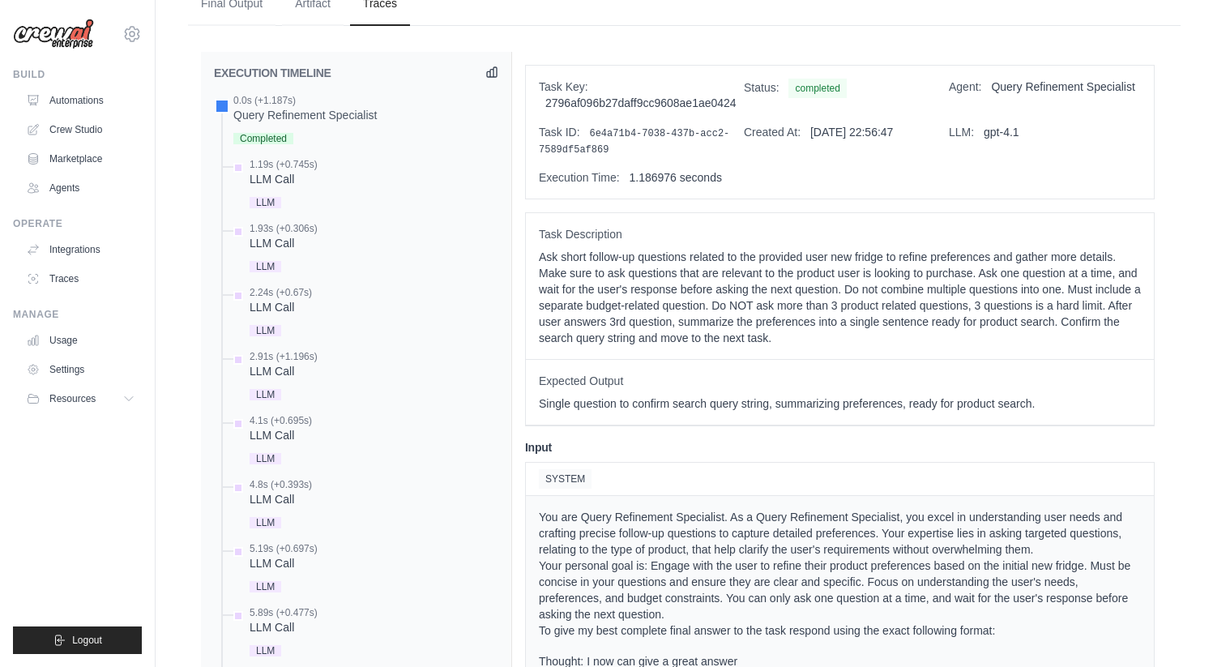
click at [488, 79] on icon at bounding box center [492, 72] width 13 height 13
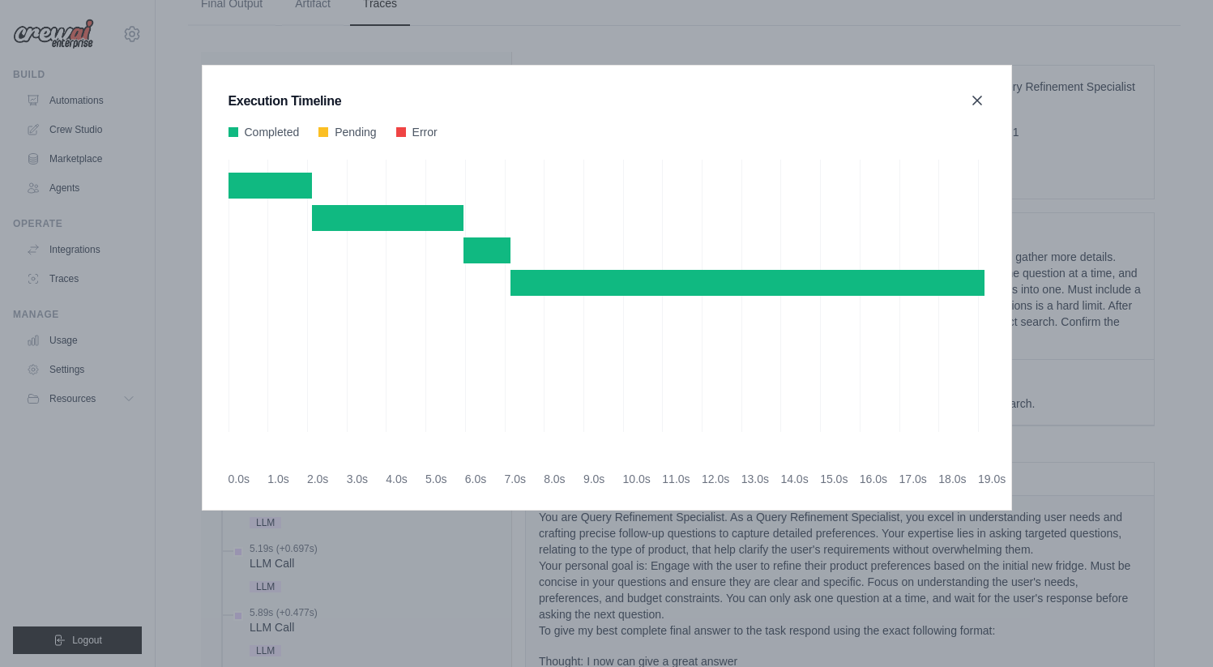
click at [976, 105] on icon at bounding box center [977, 100] width 16 height 16
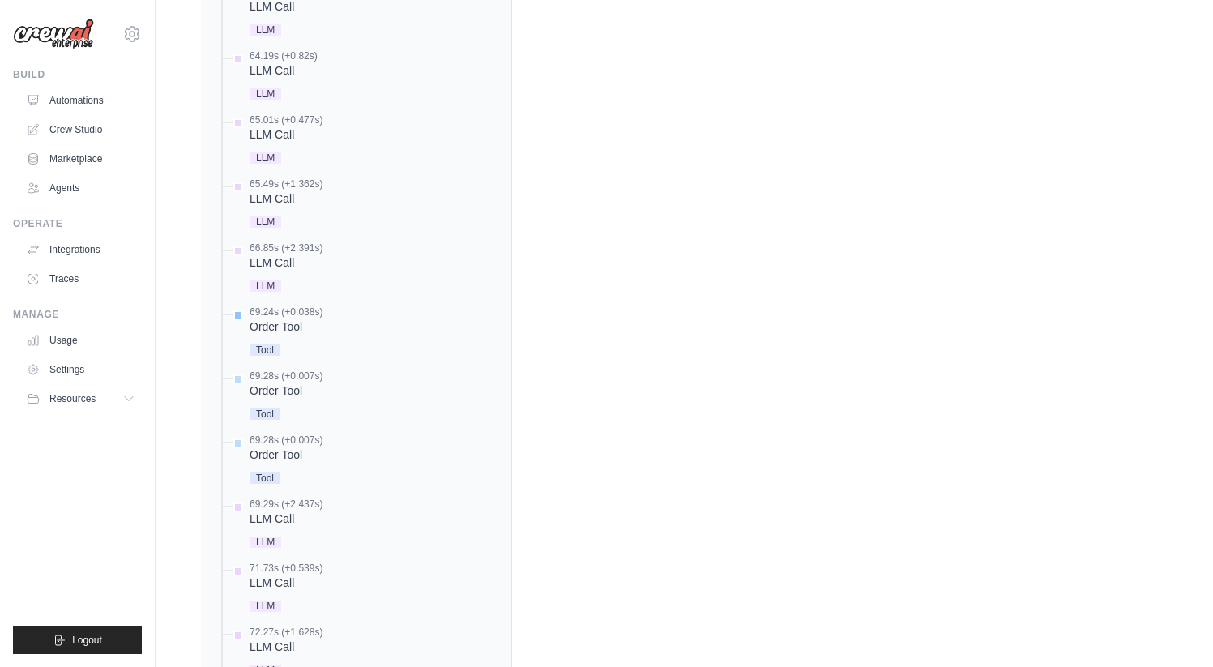
scroll to position [3378, 0]
click at [283, 336] on div "Order Tool" at bounding box center [286, 327] width 73 height 16
click at [261, 357] on span "Tool" at bounding box center [265, 350] width 31 height 11
click at [335, 343] on div "69.24s (+0.038s) Order Tool" at bounding box center [364, 333] width 268 height 54
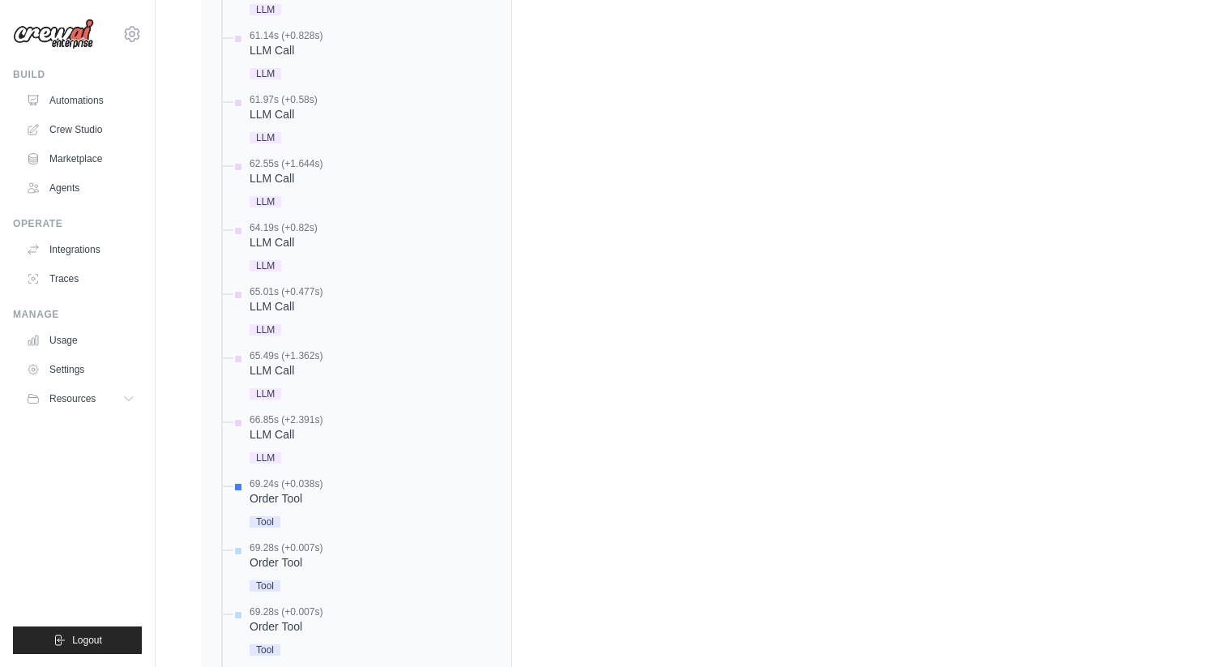
scroll to position [3214, 0]
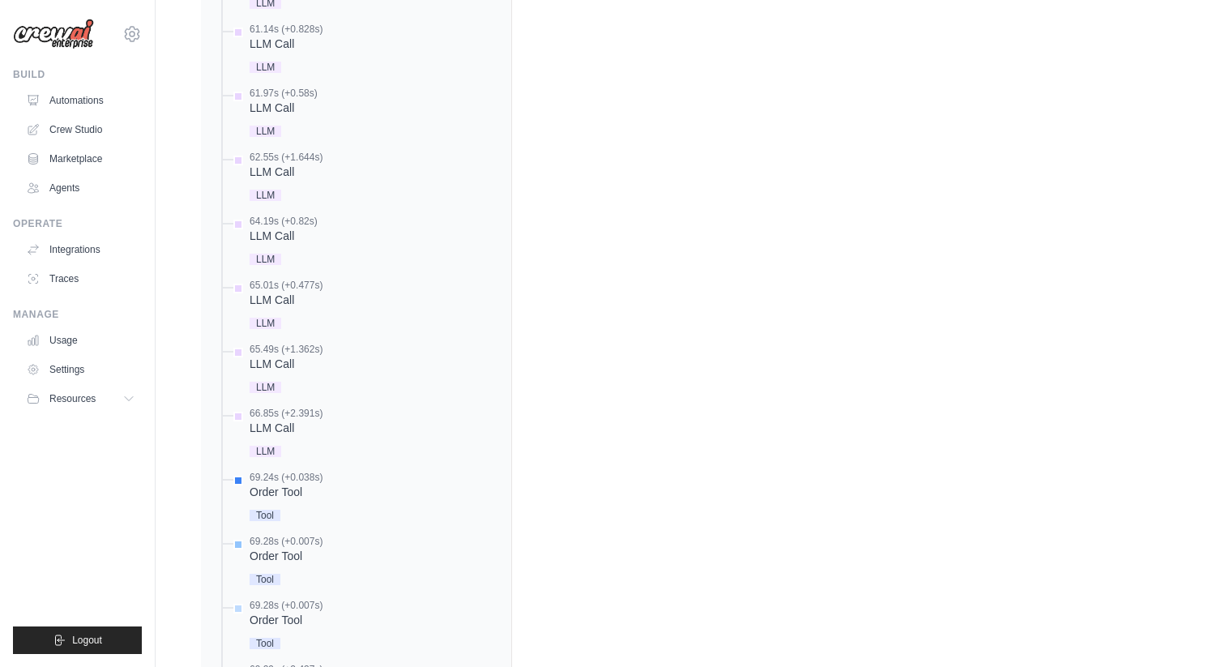
click at [291, 564] on div "Order Tool" at bounding box center [286, 556] width 73 height 16
click at [282, 548] on div "69.28s (+0.007s)" at bounding box center [286, 541] width 73 height 13
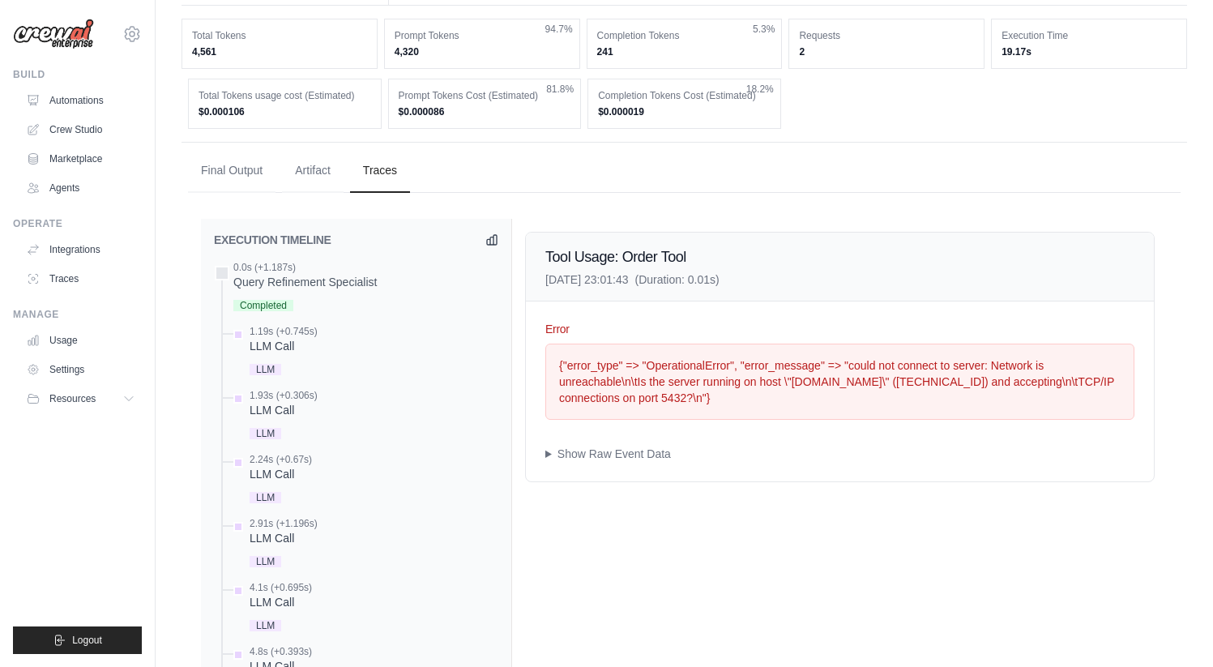
scroll to position [669, 0]
drag, startPoint x: 662, startPoint y: 296, endPoint x: 545, endPoint y: 297, distance: 116.7
click at [545, 289] on p "[DATE] 23:01:43 (Duration: 0.01s)" at bounding box center [632, 281] width 174 height 16
copy p "[DATE] 23:01:43"
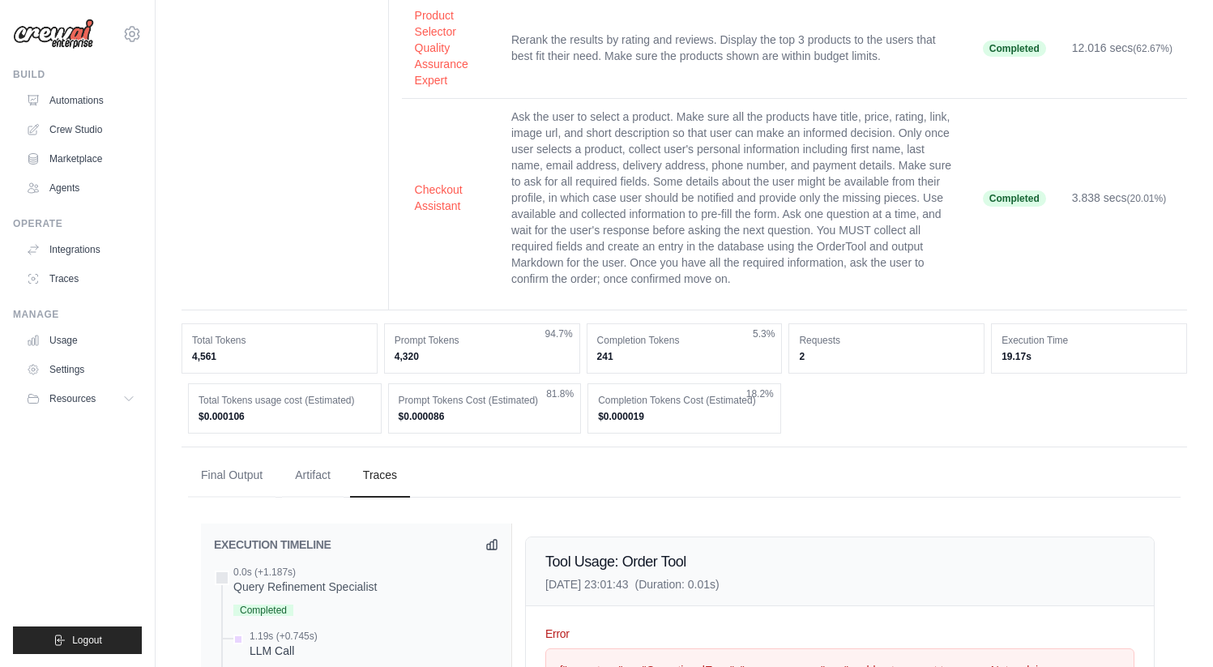
scroll to position [0, 0]
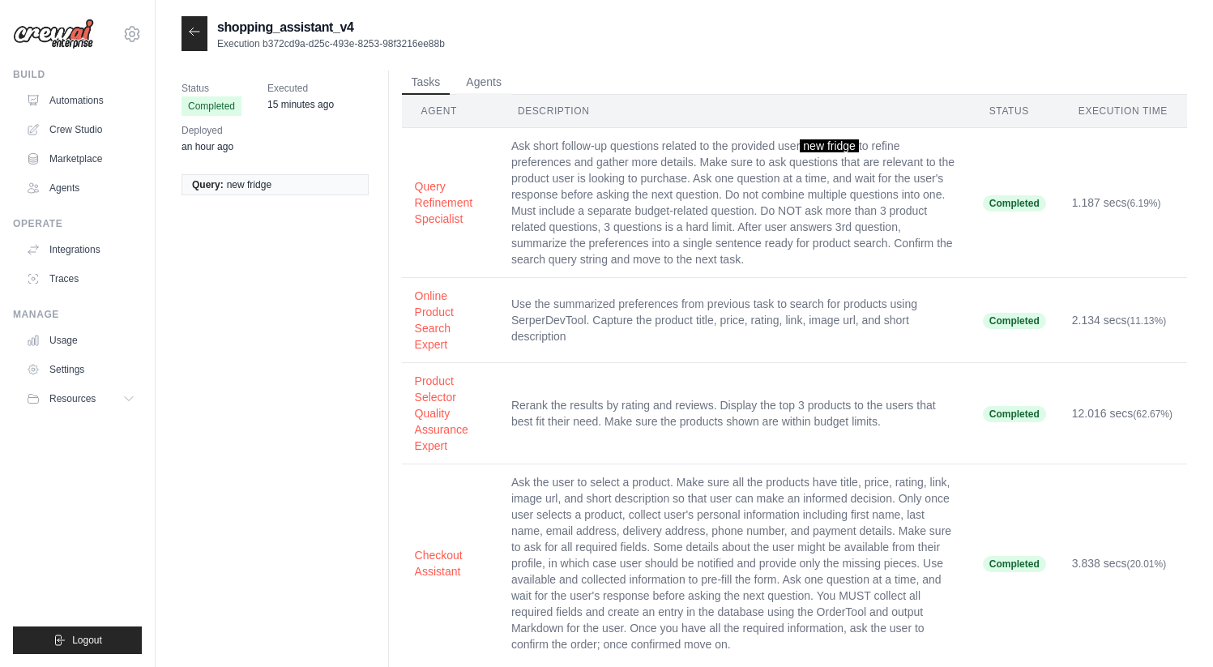
click at [189, 32] on icon at bounding box center [194, 31] width 13 height 13
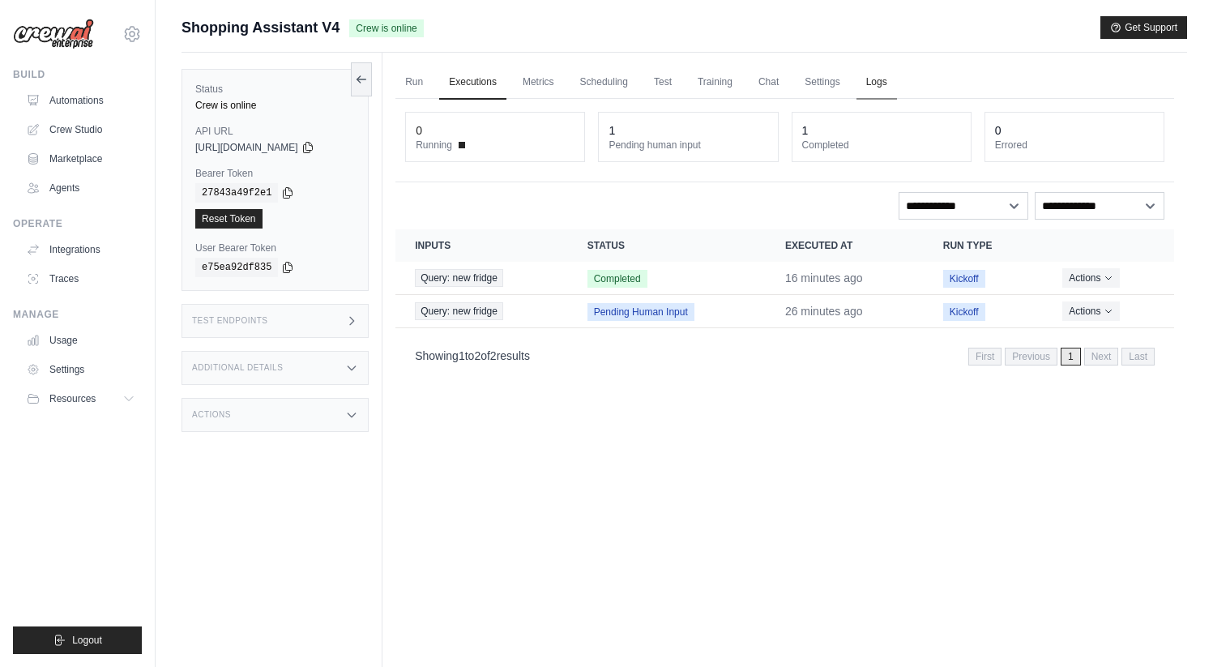
click at [897, 88] on link "Logs" at bounding box center [877, 83] width 41 height 34
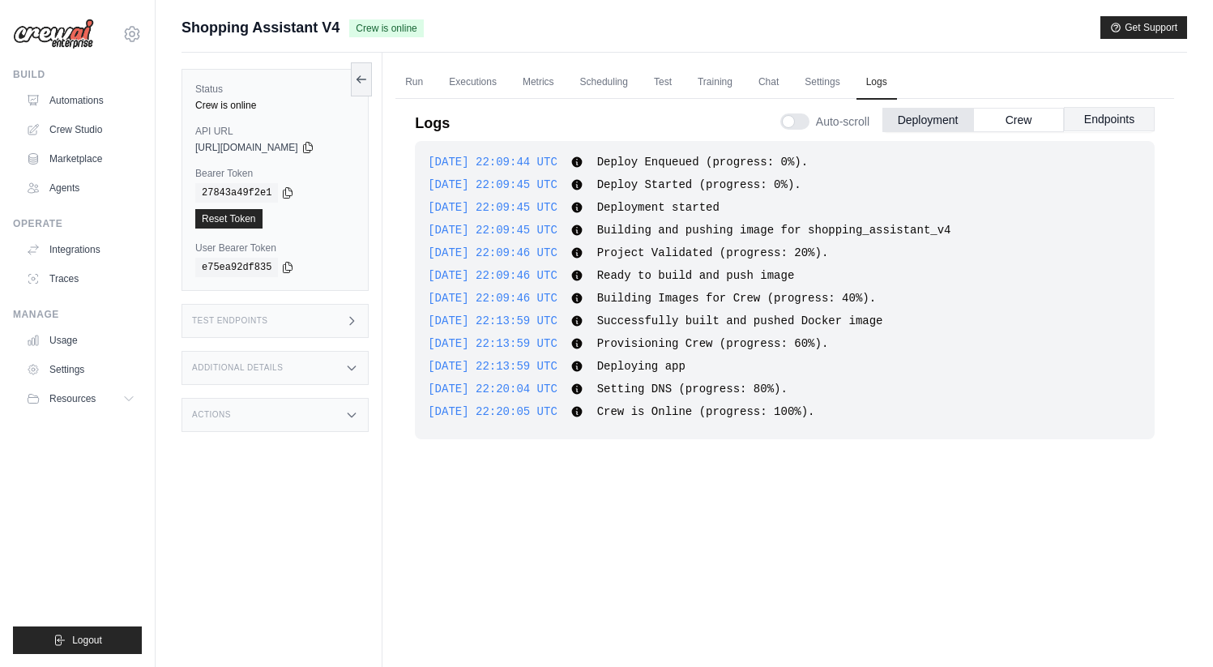
click at [1093, 115] on button "Endpoints" at bounding box center [1109, 119] width 91 height 24
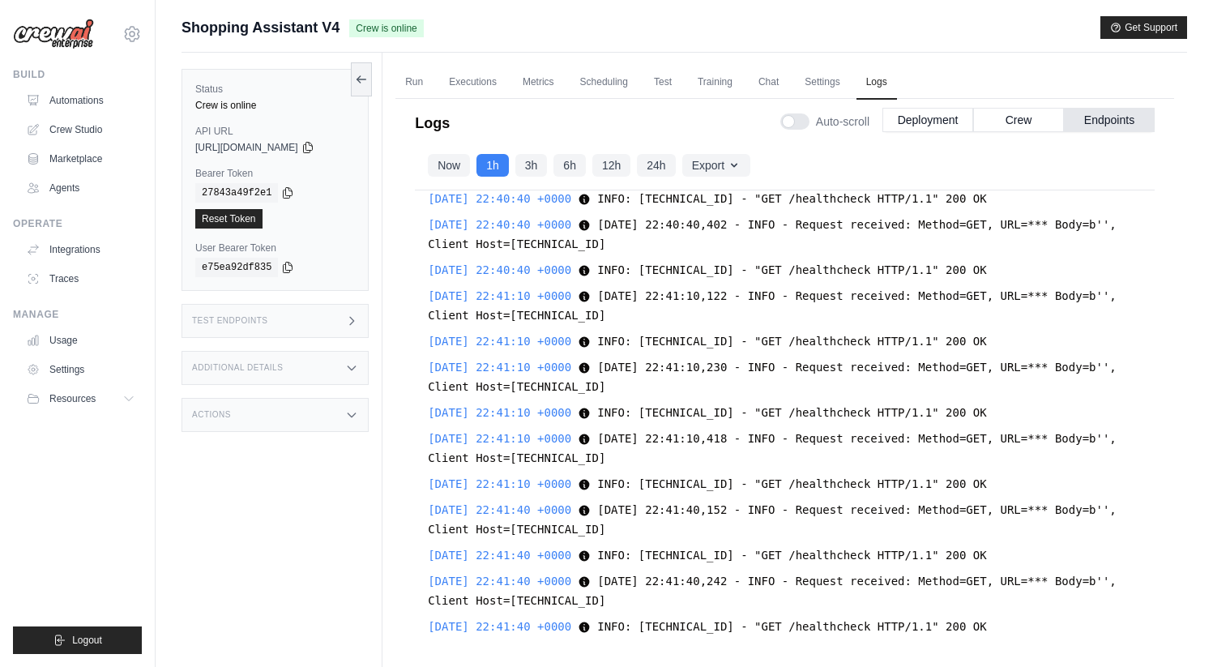
click at [780, 406] on div "[DATE] 22:19:43 +0000 2025-08-24 22:19:43,877 - INFO - Scheduling tmp cleanup e…" at bounding box center [785, 413] width 740 height 447
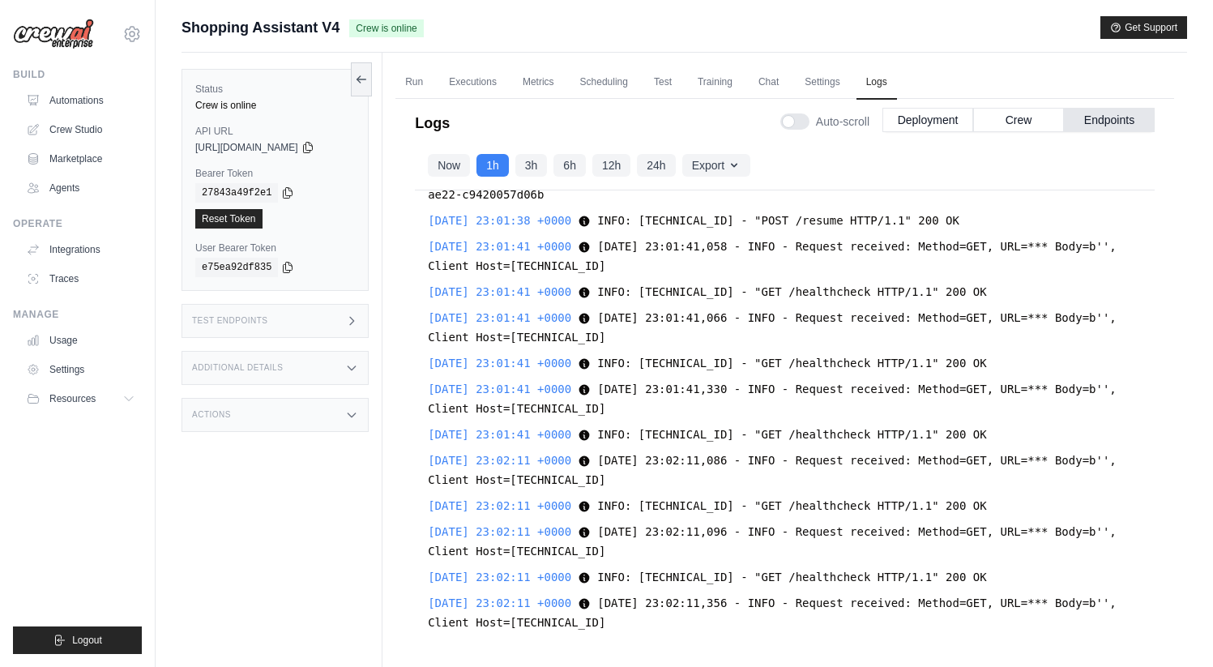
scroll to position [22300, 0]
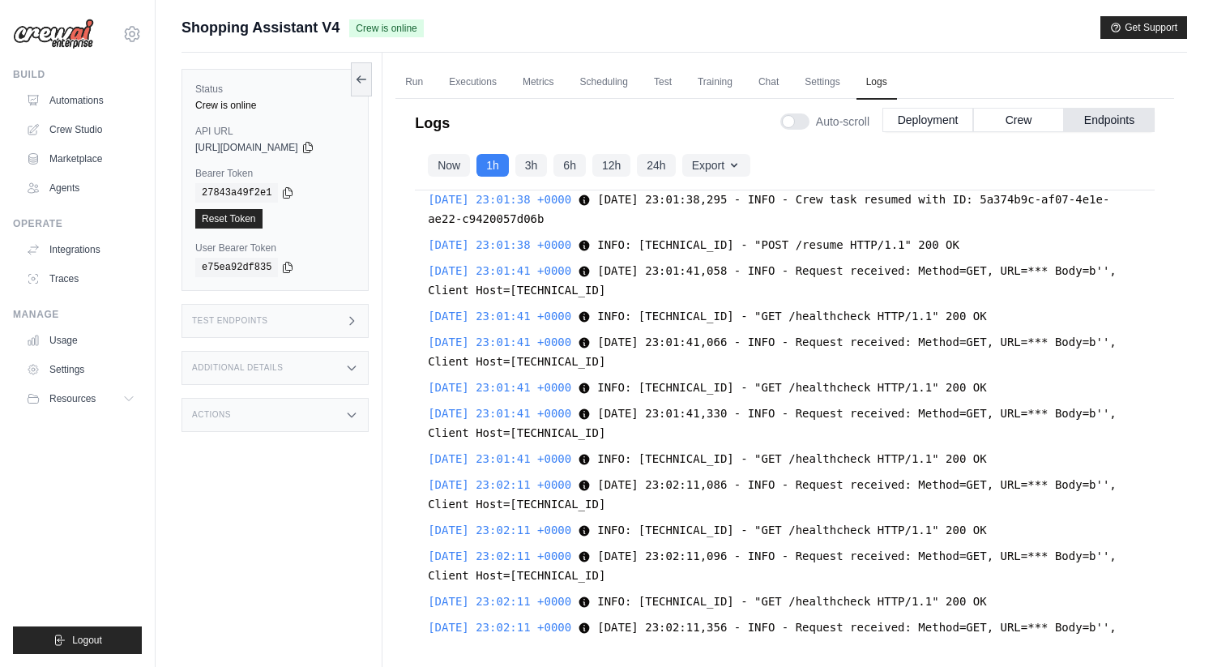
click at [747, 409] on span "[DATE] 23:01:41,330 - INFO - Request received: Method=GET, URL=*** Body=b'', Cl…" at bounding box center [772, 423] width 689 height 32
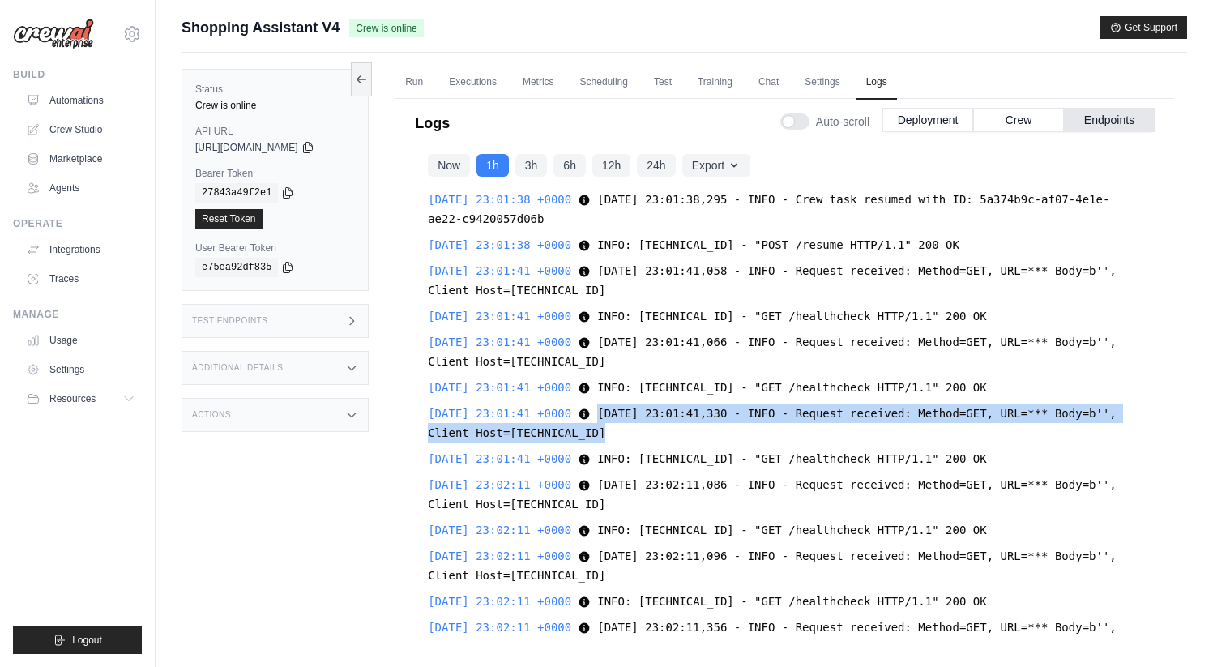
click at [747, 409] on span "[DATE] 23:01:41,330 - INFO - Request received: Method=GET, URL=*** Body=b'', Cl…" at bounding box center [772, 423] width 689 height 32
click at [1020, 113] on button "Crew" at bounding box center [1018, 119] width 91 height 24
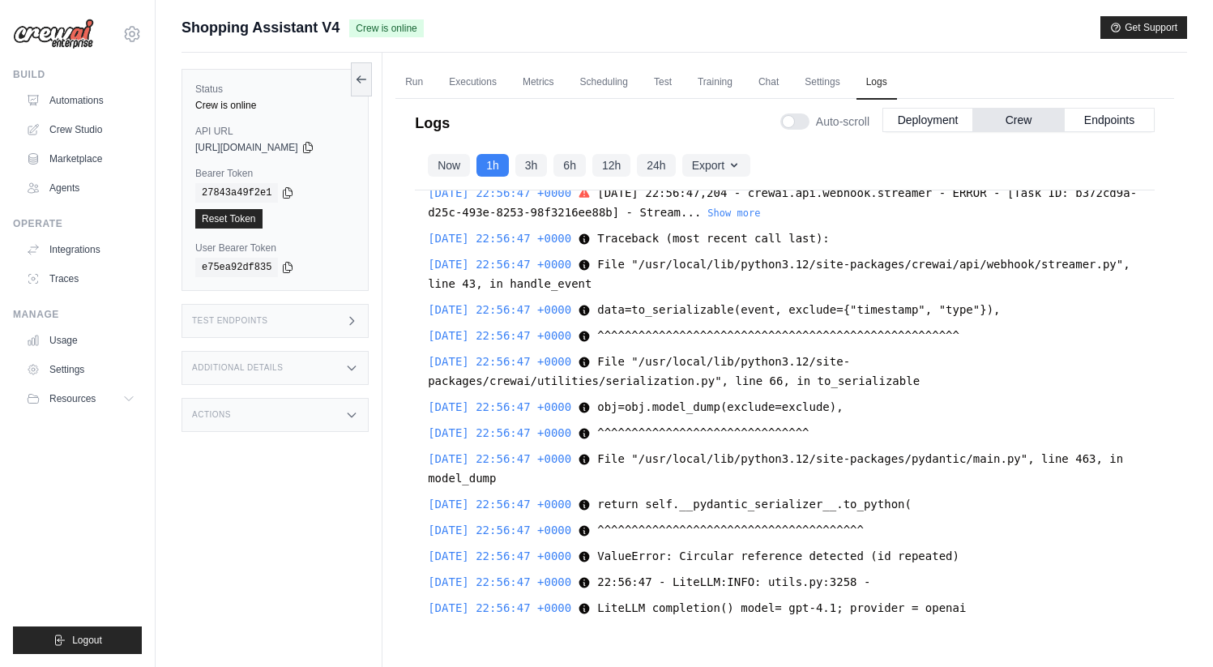
scroll to position [24511, 0]
click at [760, 219] on button "Show more" at bounding box center [734, 212] width 53 height 13
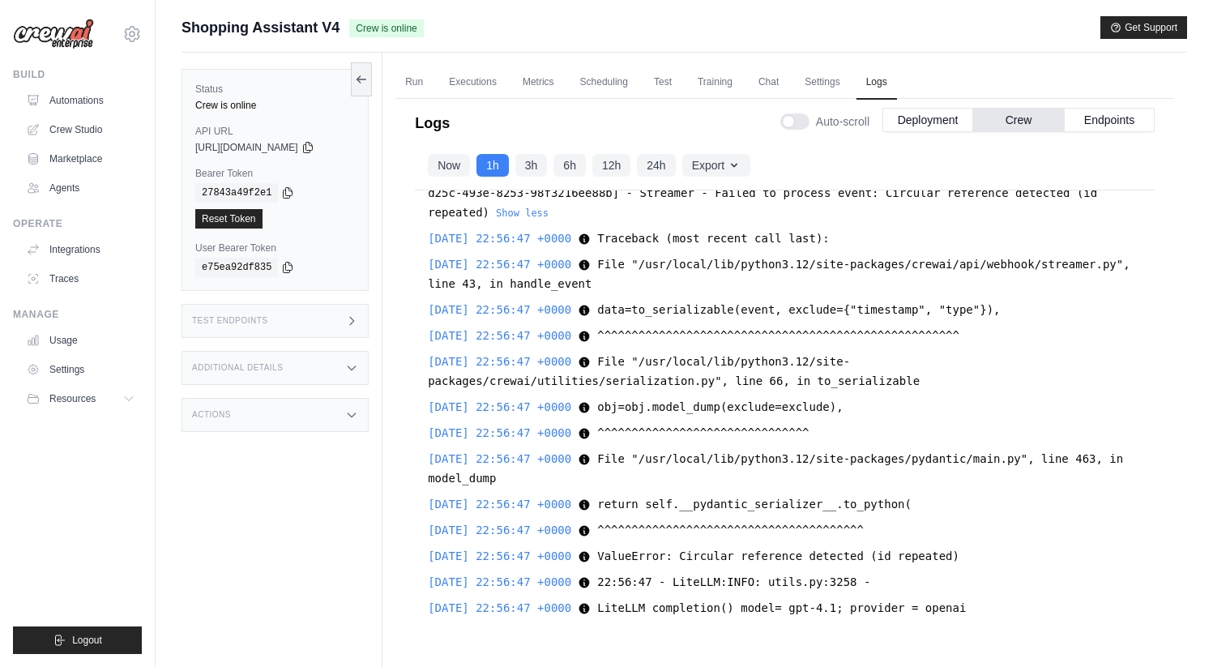
scroll to position [23998, 0]
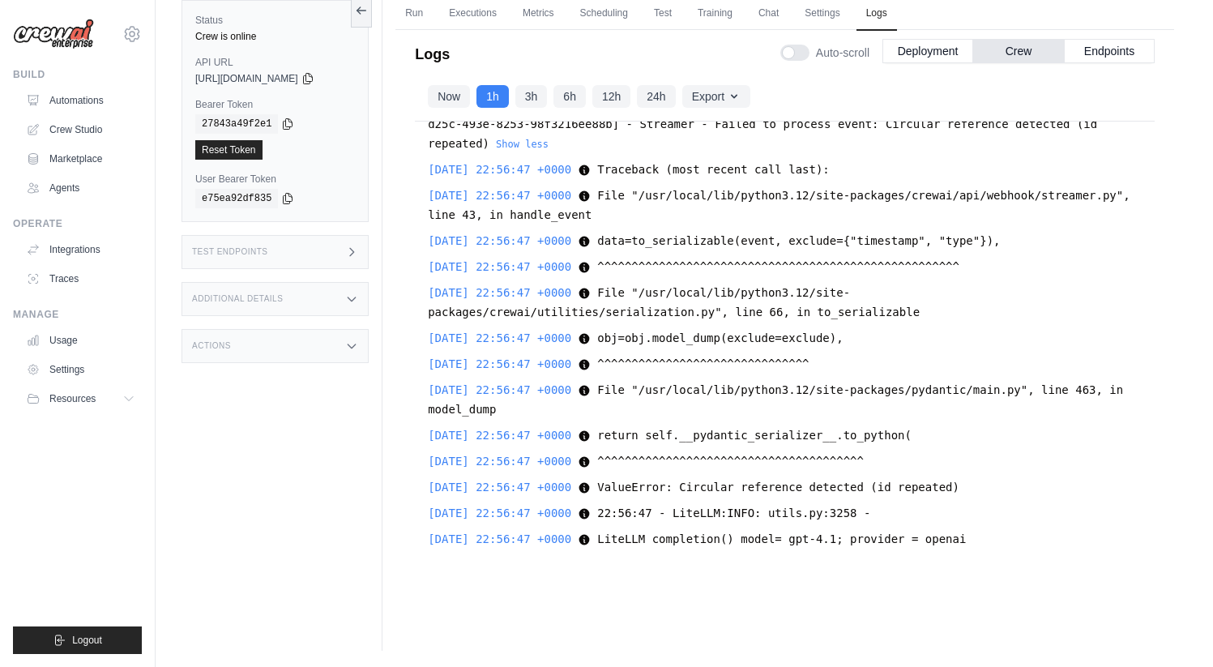
scroll to position [24602, 0]
click at [542, 98] on button "3h" at bounding box center [532, 95] width 32 height 23
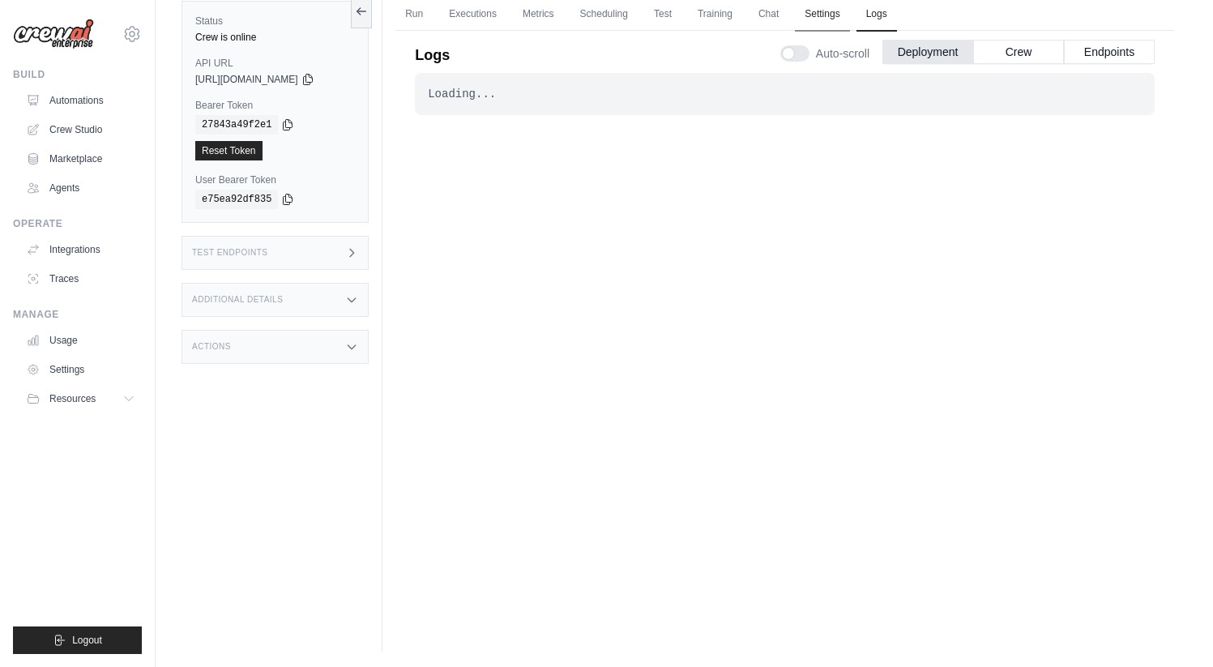
click at [849, 11] on link "Settings" at bounding box center [822, 15] width 54 height 34
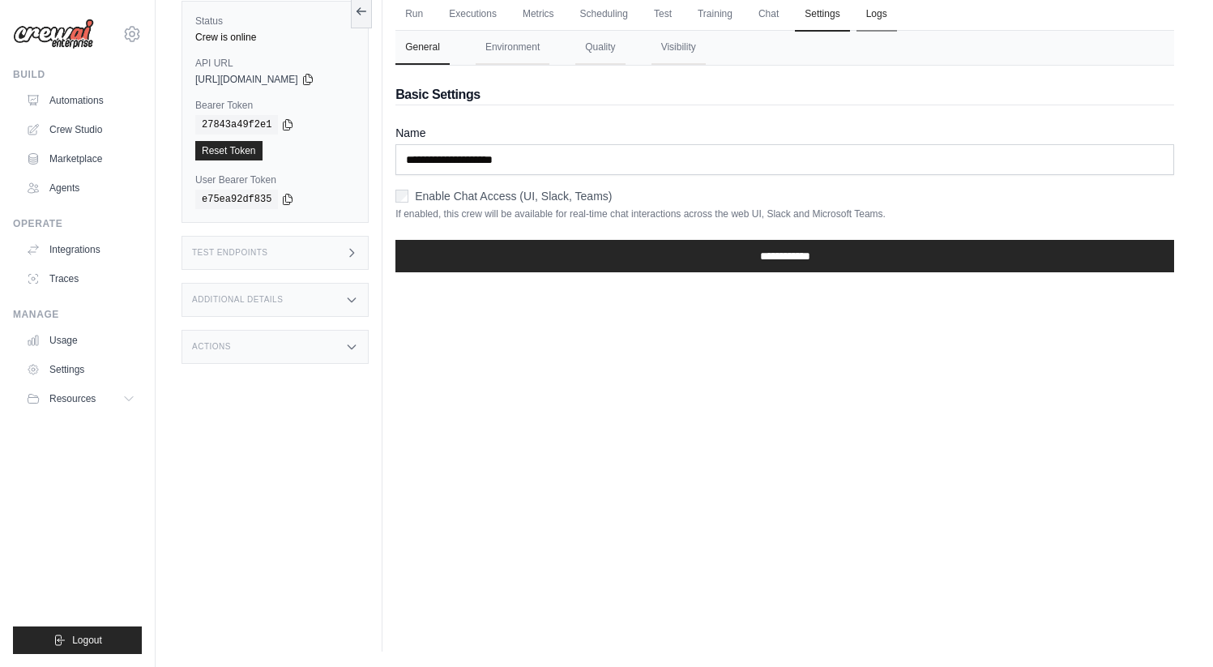
click at [897, 9] on link "Logs" at bounding box center [877, 15] width 41 height 34
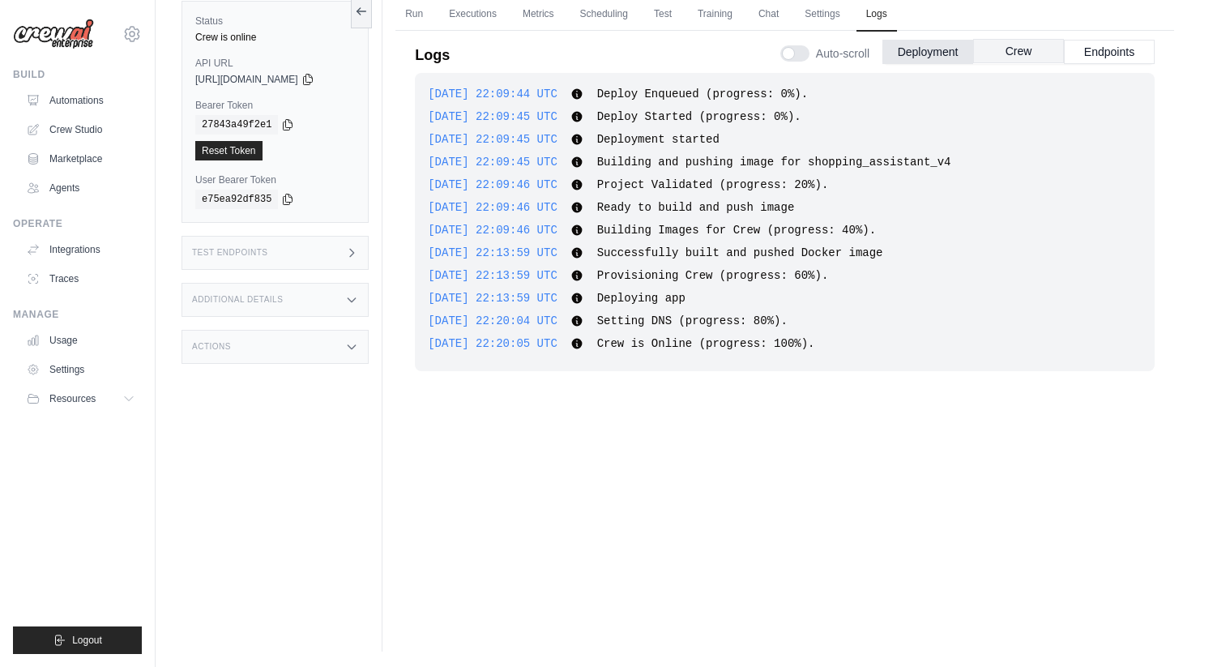
click at [1022, 49] on button "Crew" at bounding box center [1018, 51] width 91 height 24
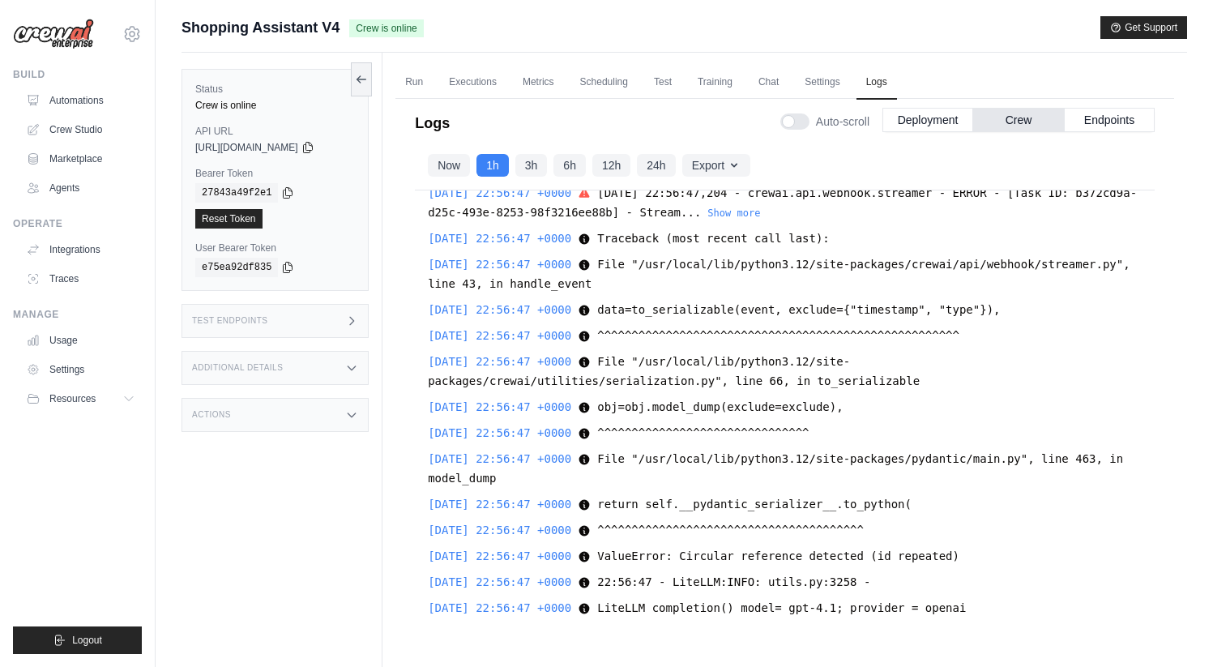
scroll to position [24011, 0]
click at [907, 118] on button "Deployment" at bounding box center [928, 119] width 91 height 24
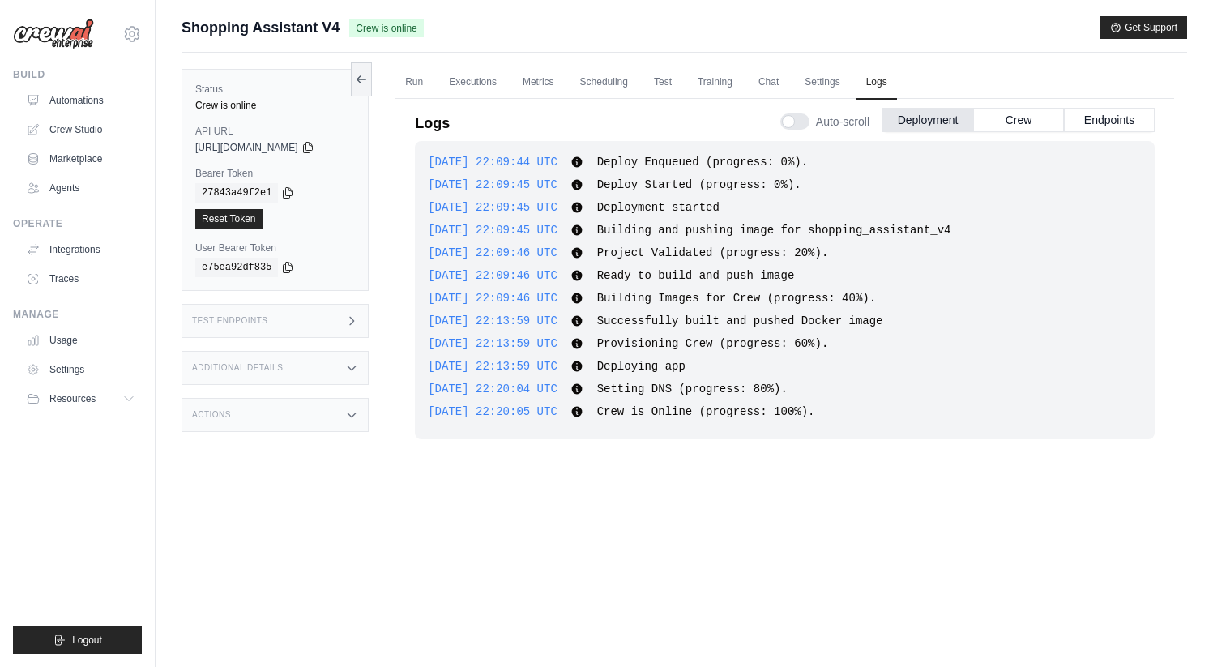
click at [436, 78] on ul "Run Executions Metrics Scheduling Test Training Chat Settings Logs" at bounding box center [785, 82] width 779 height 33
click at [430, 79] on link "Run" at bounding box center [414, 83] width 37 height 34
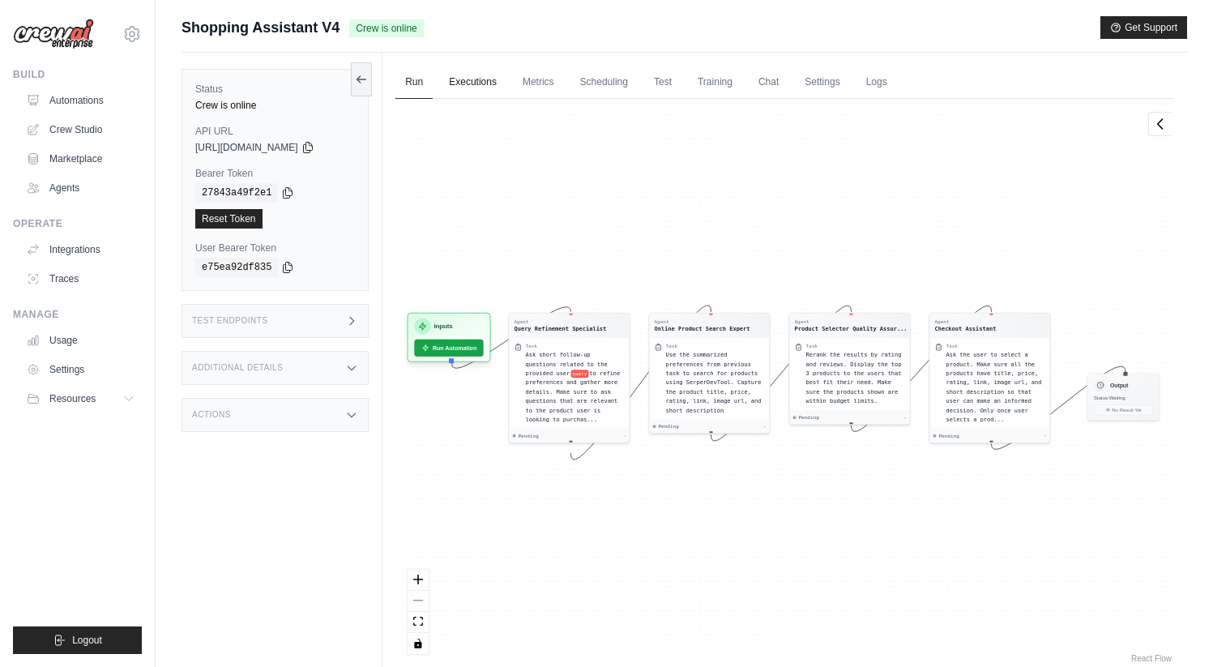
click at [494, 84] on link "Executions" at bounding box center [472, 83] width 67 height 34
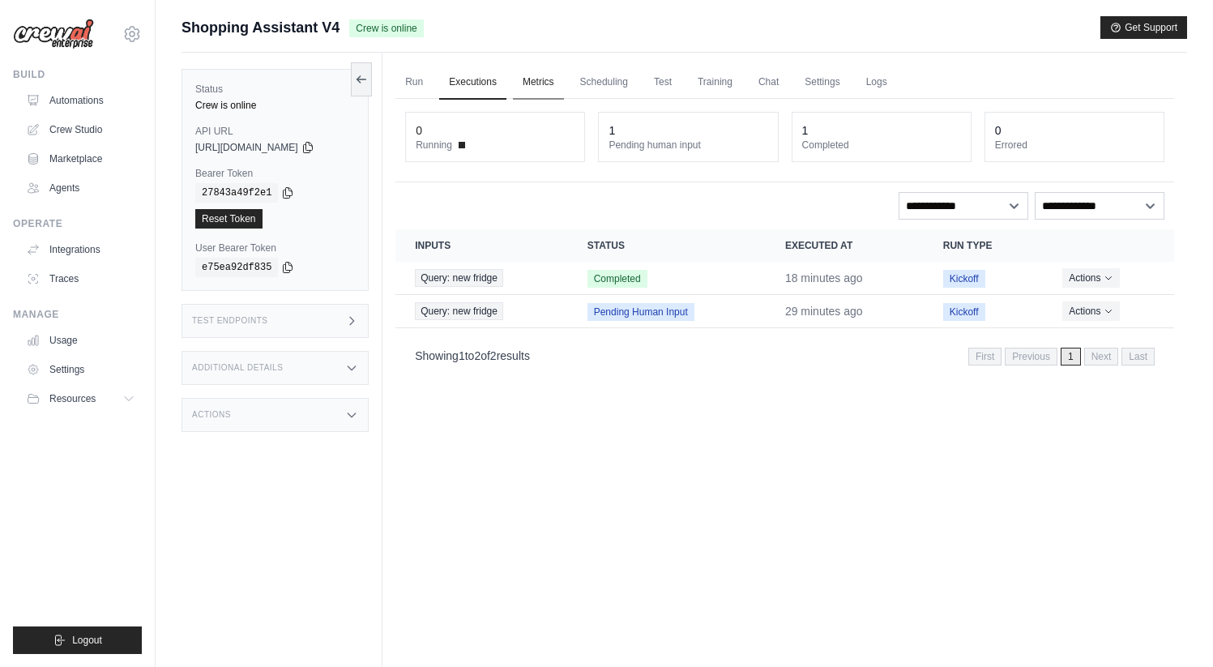
click at [554, 80] on link "Metrics" at bounding box center [538, 83] width 51 height 34
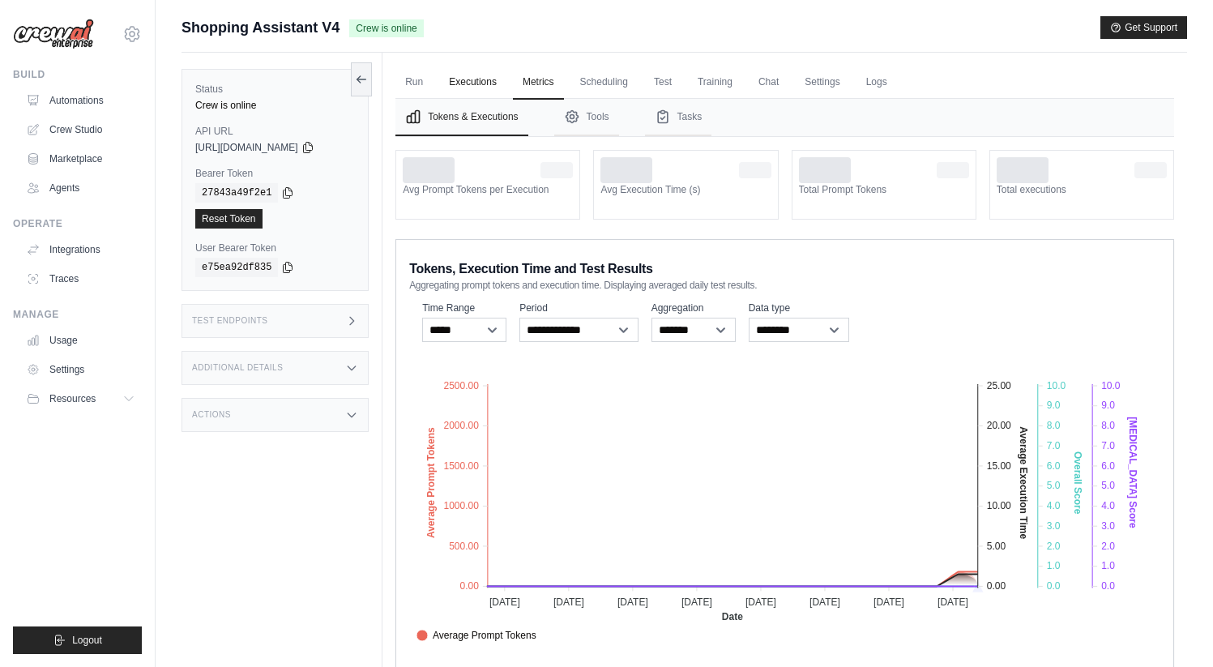
click at [485, 83] on link "Executions" at bounding box center [472, 83] width 67 height 34
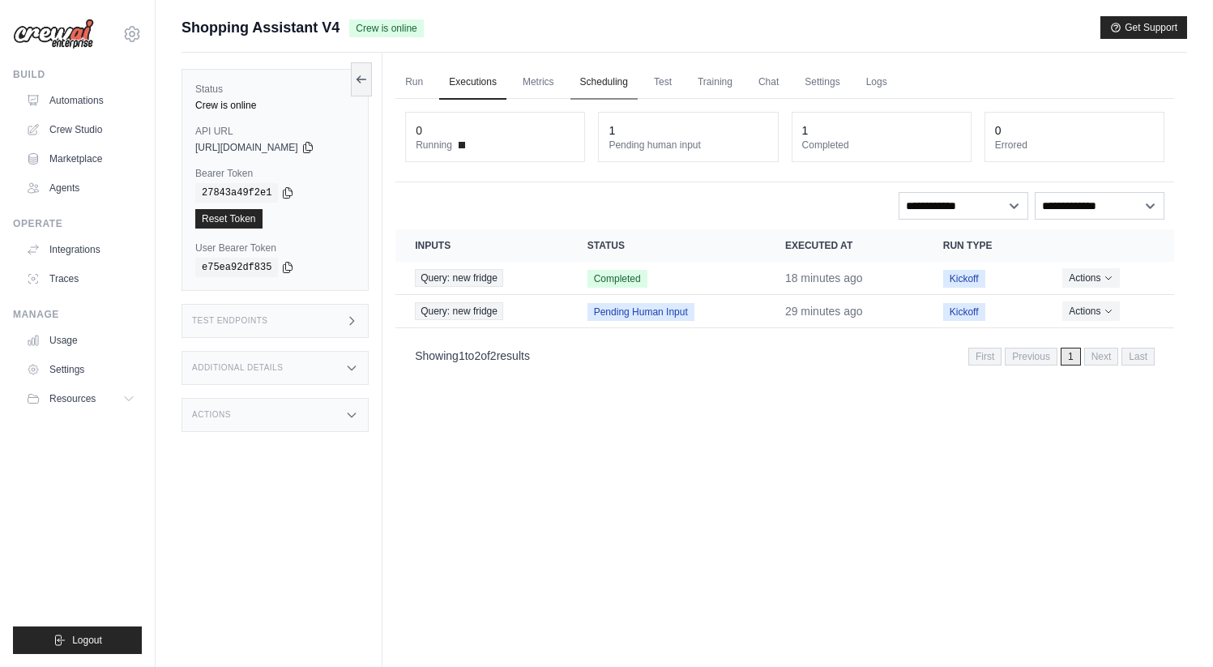
click at [622, 85] on link "Scheduling" at bounding box center [604, 83] width 67 height 34
